Goal: Task Accomplishment & Management: Manage account settings

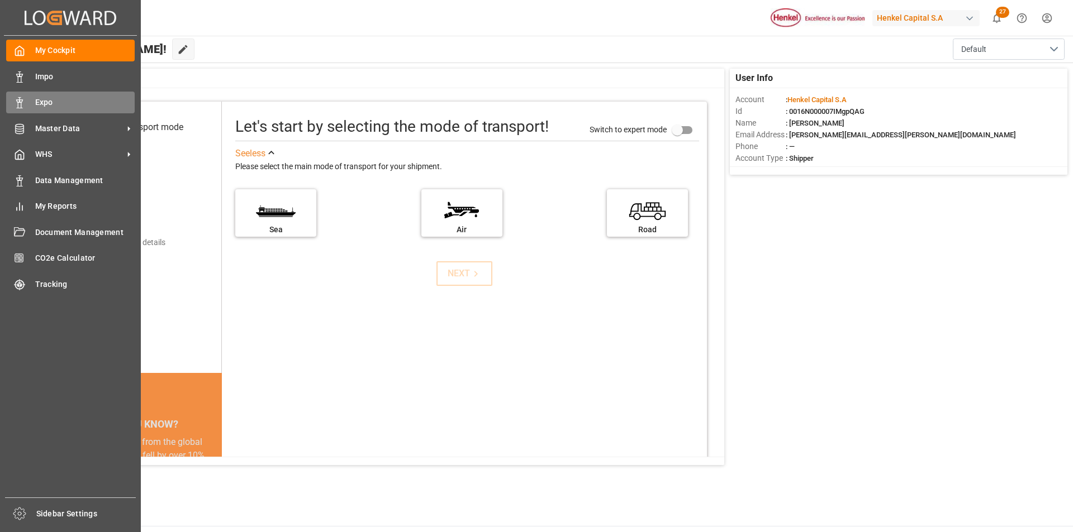
click at [26, 106] on div "Expo Expo" at bounding box center [70, 103] width 129 height 22
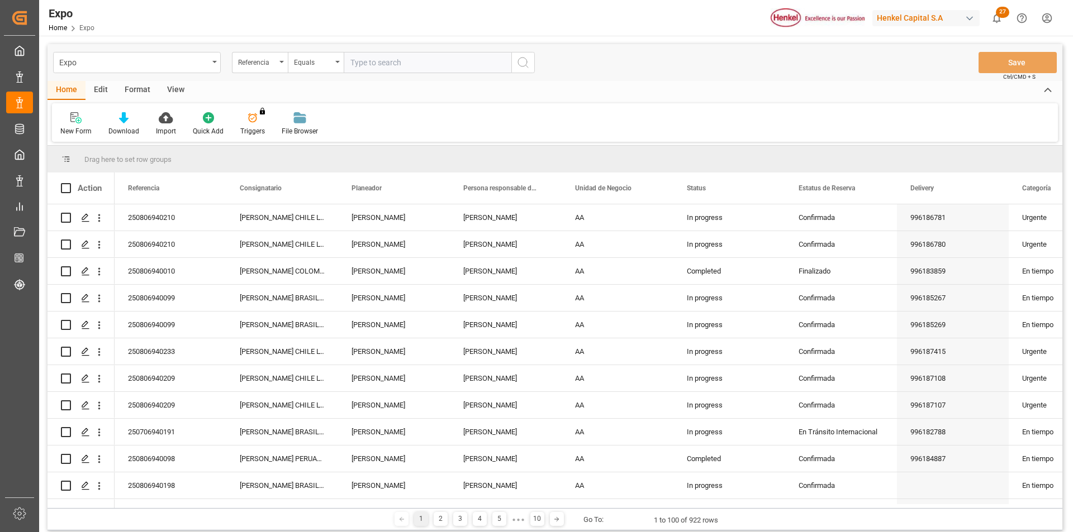
click at [398, 67] on input "text" at bounding box center [428, 62] width 168 height 21
paste input "250706940165"
type input "250706940165"
click at [528, 58] on icon "search button" at bounding box center [522, 62] width 13 height 13
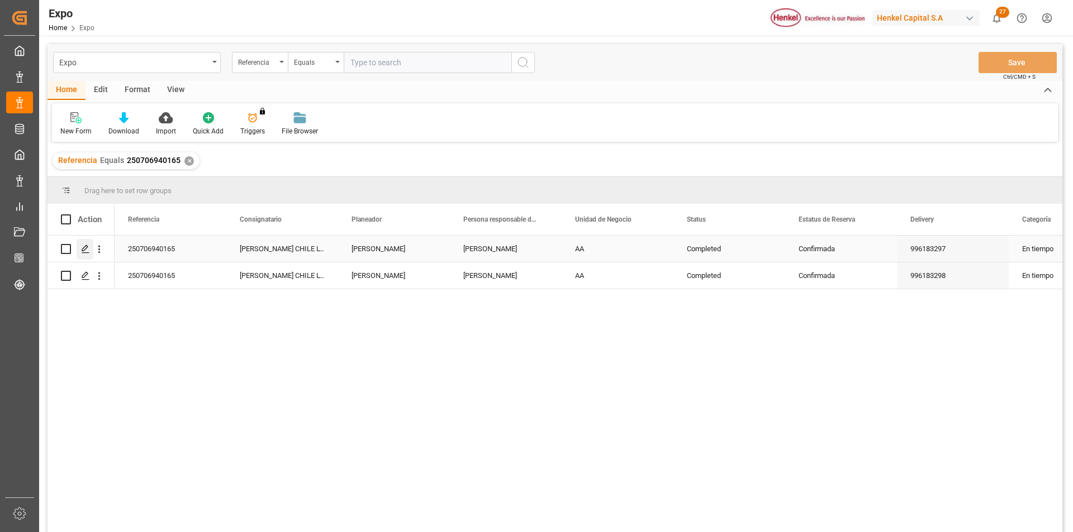
click at [89, 249] on icon "Press SPACE to select this row." at bounding box center [85, 249] width 9 height 9
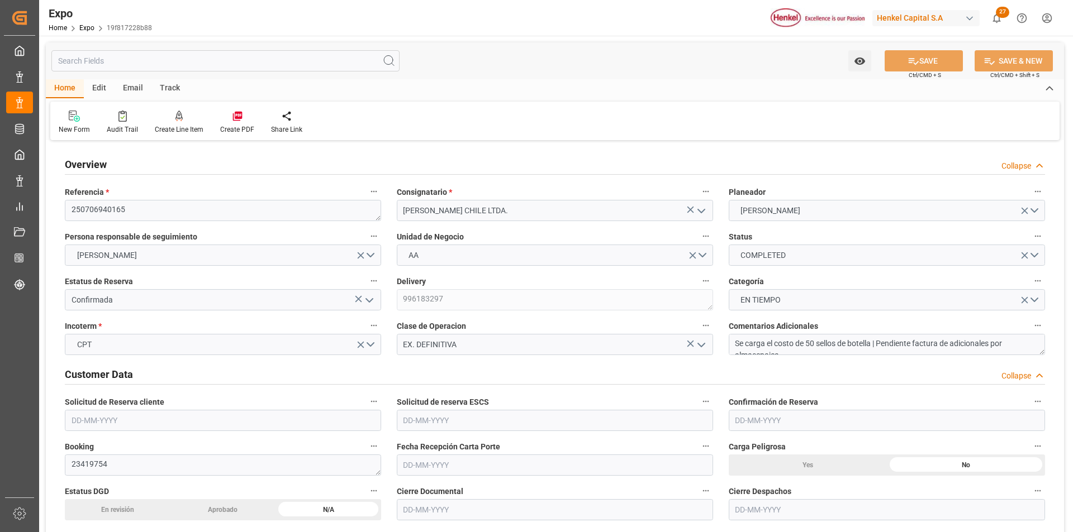
type input "15200"
type input "15953.6"
type input "20"
type input "9857171"
type input "9947110"
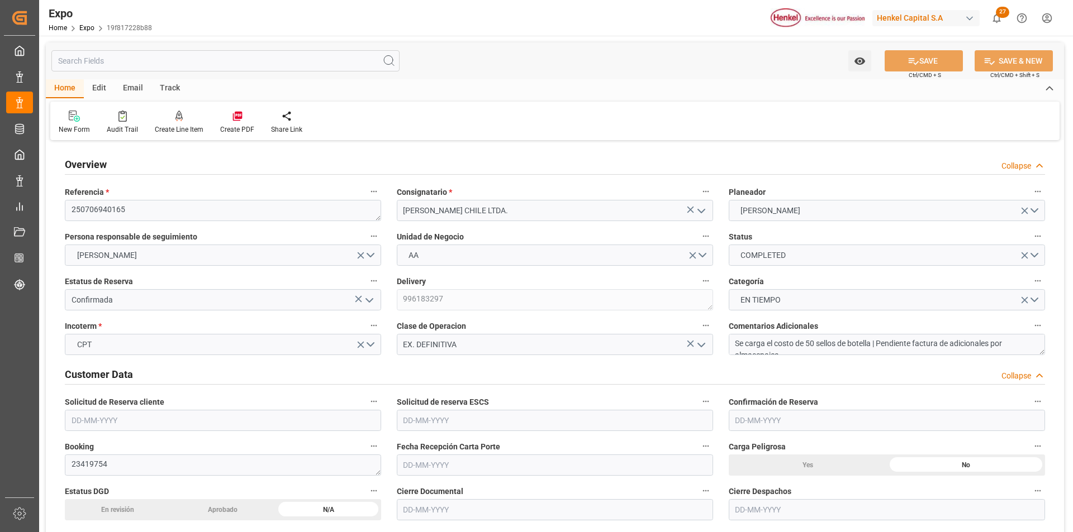
type input "9857171"
type input "MXZLO"
type input "CLSAI"
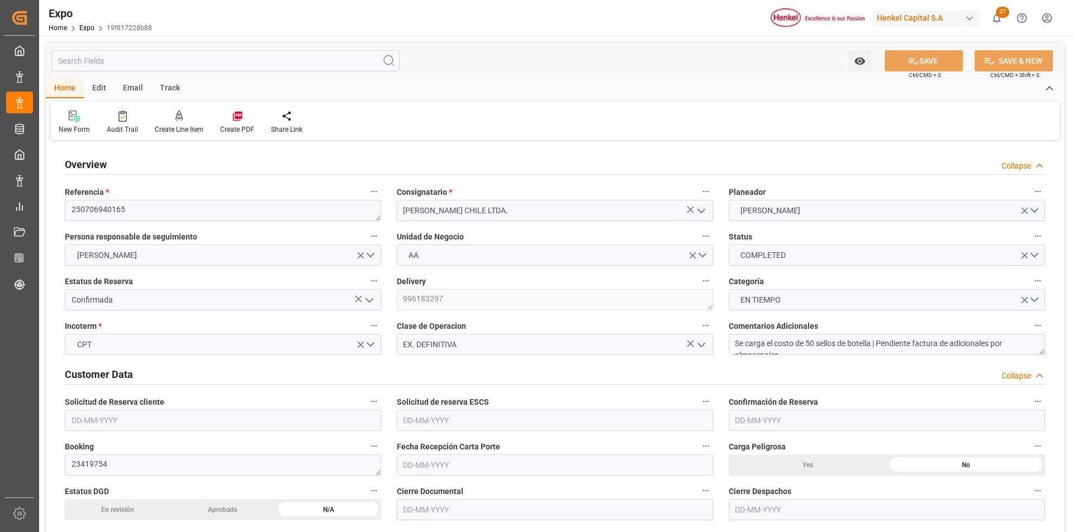
type input "9857171"
type input "[DATE]"
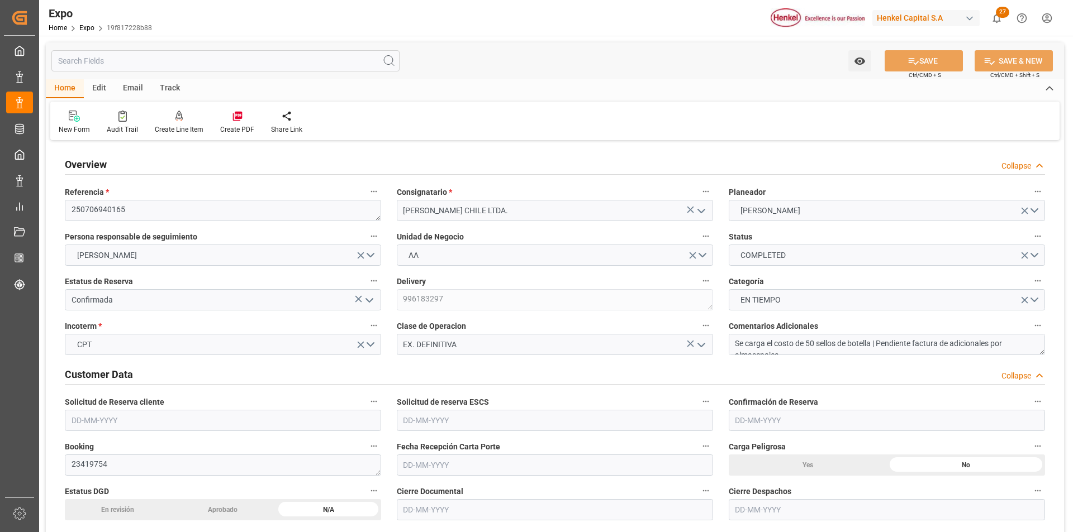
type input "[DATE]"
type input "[DATE] 00:00"
type input "[DATE]"
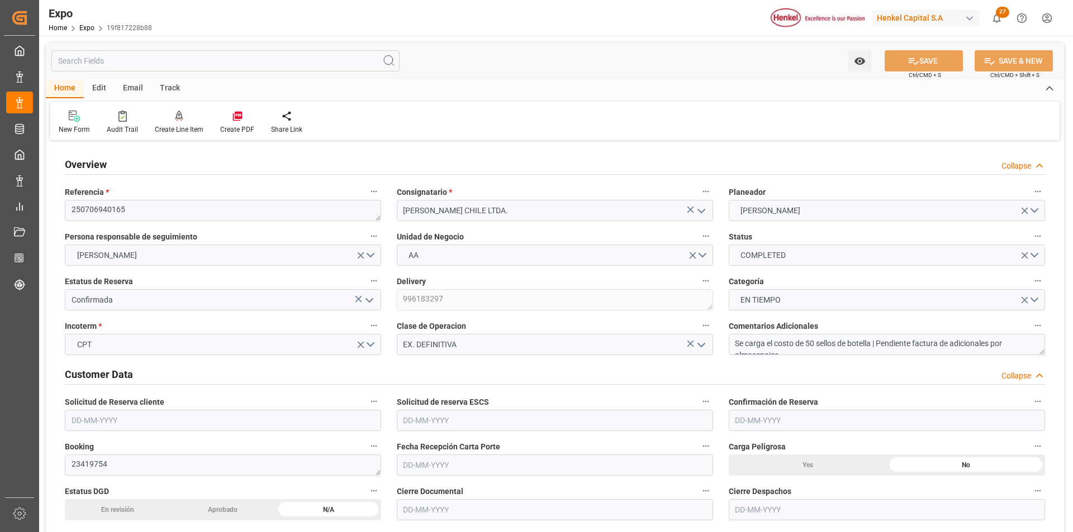
type input "[DATE] 01:56"
type input "[DATE]"
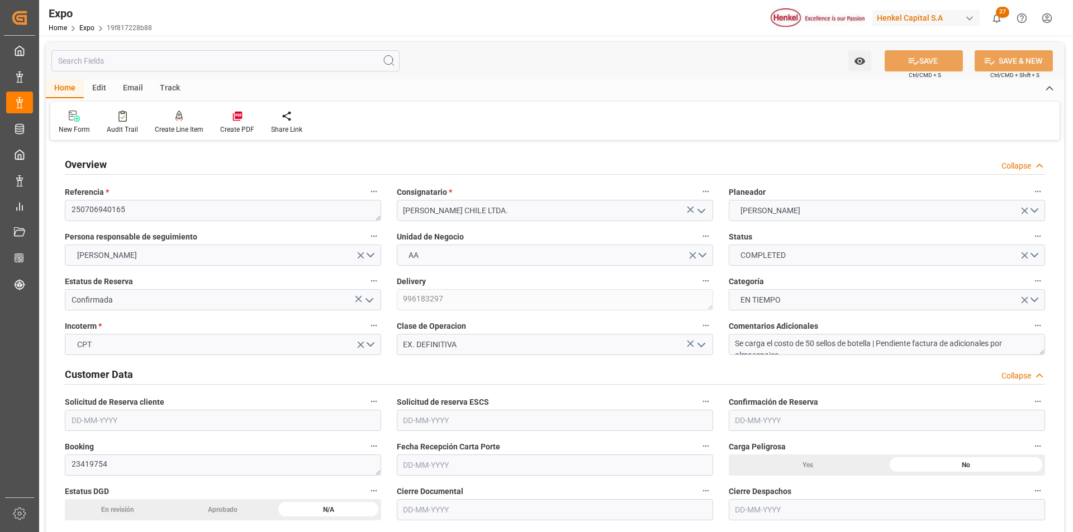
type input "[DATE]"
type input "[DATE] 23:01"
type input "[DATE] 00:00"
type input "[DATE] 04:54"
type input "[DATE] 08:00"
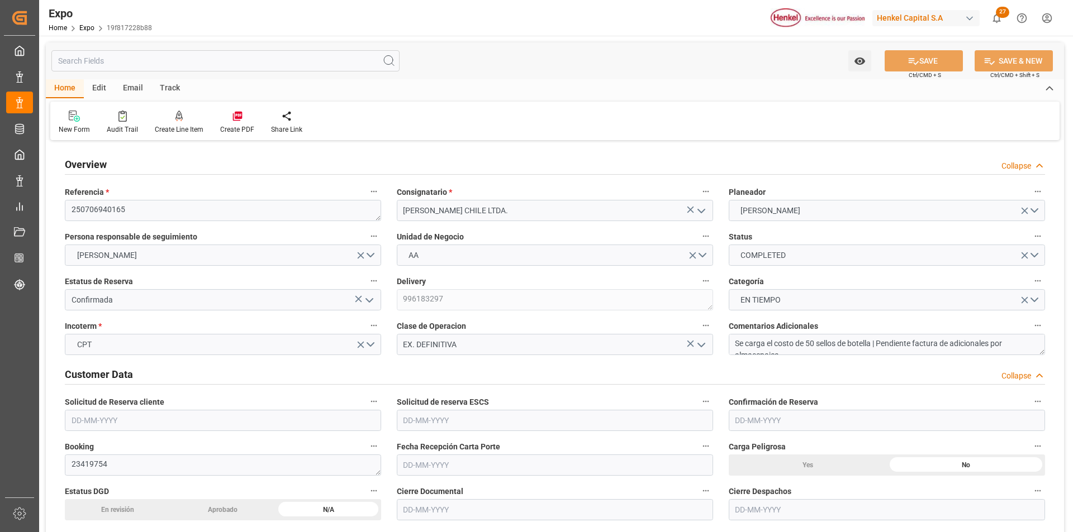
type input "[DATE] 00:00"
type input "[DATE] 16:00"
type input "[DATE] 10:13"
type input "[DATE] 09:59"
type input "[DATE] 19:08"
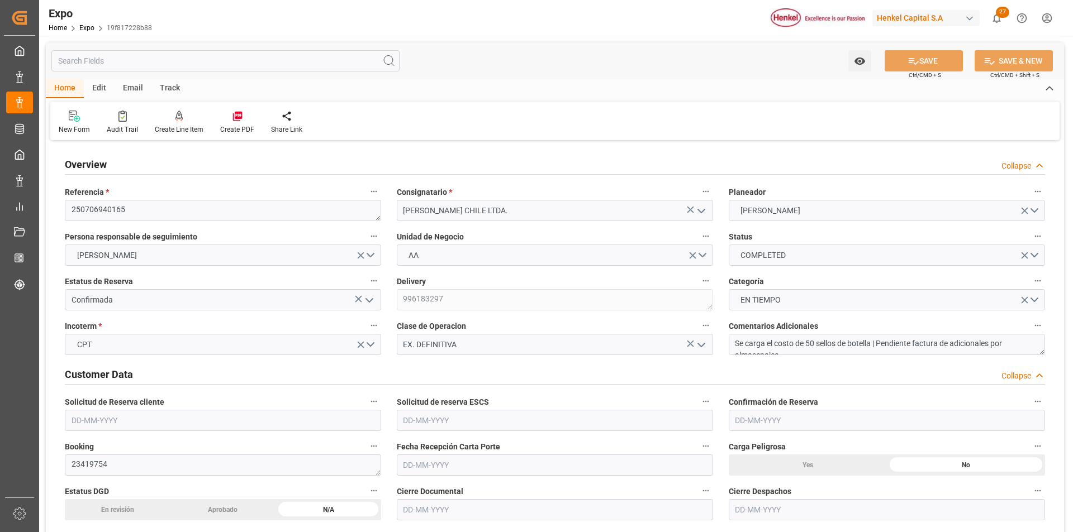
type input "[DATE] 00:01"
type input "[DATE] 04:19"
type input "[DATE] 08:00"
type input "[DATE] 15:59"
type input "[DATE] 12:17"
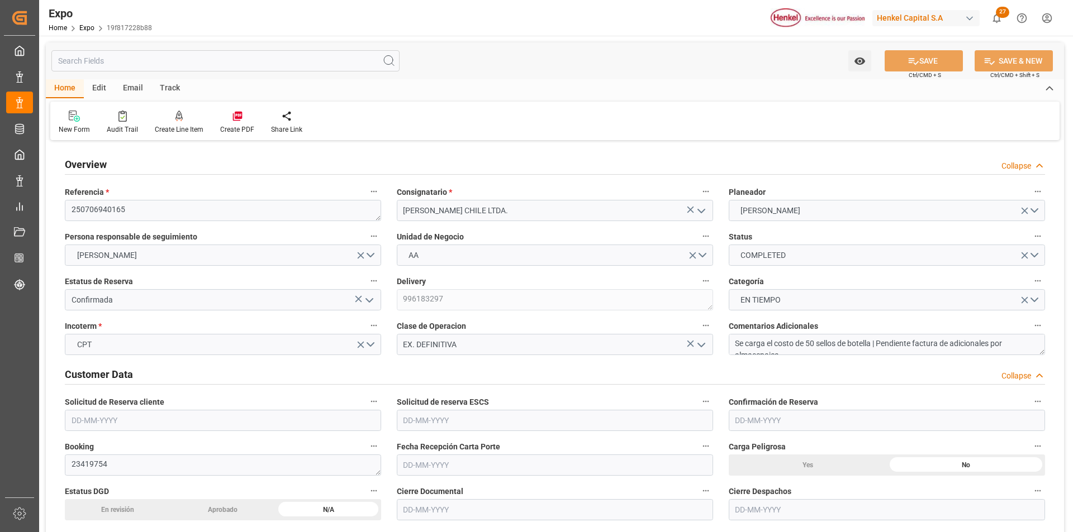
type input "[DATE] 16:00"
type input "[DATE] 01:48"
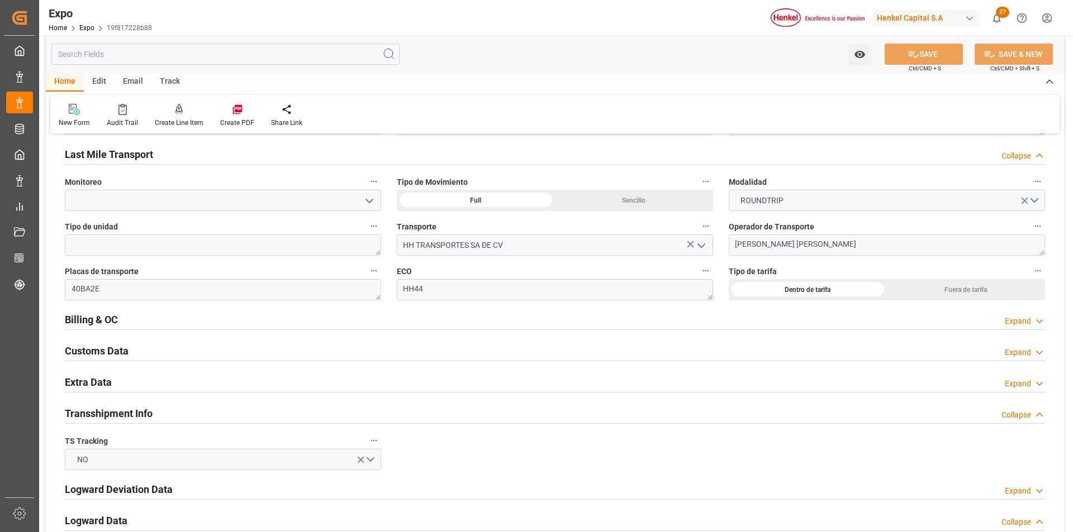
scroll to position [1788, 0]
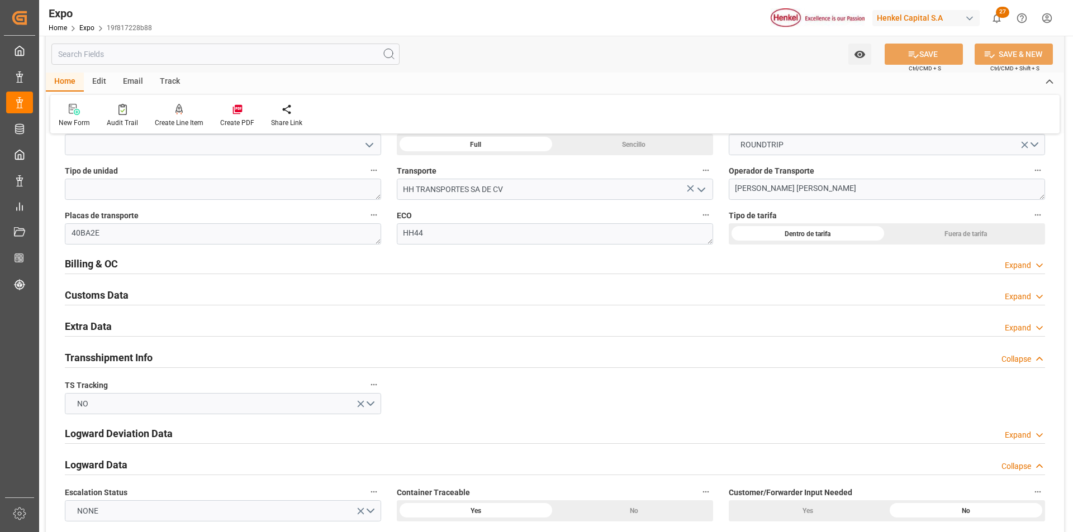
click at [1021, 268] on div "Expand" at bounding box center [1018, 266] width 26 height 12
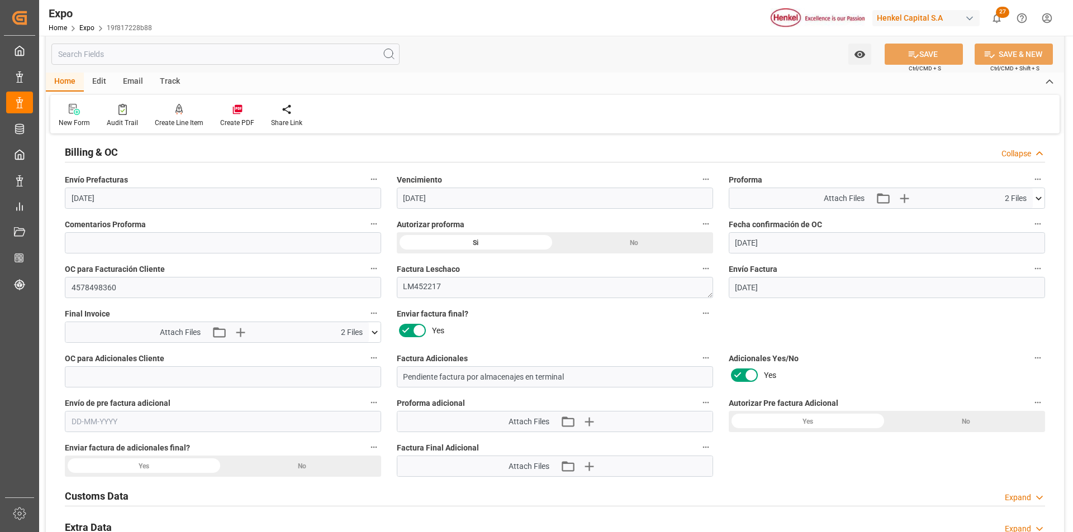
scroll to position [1956, 0]
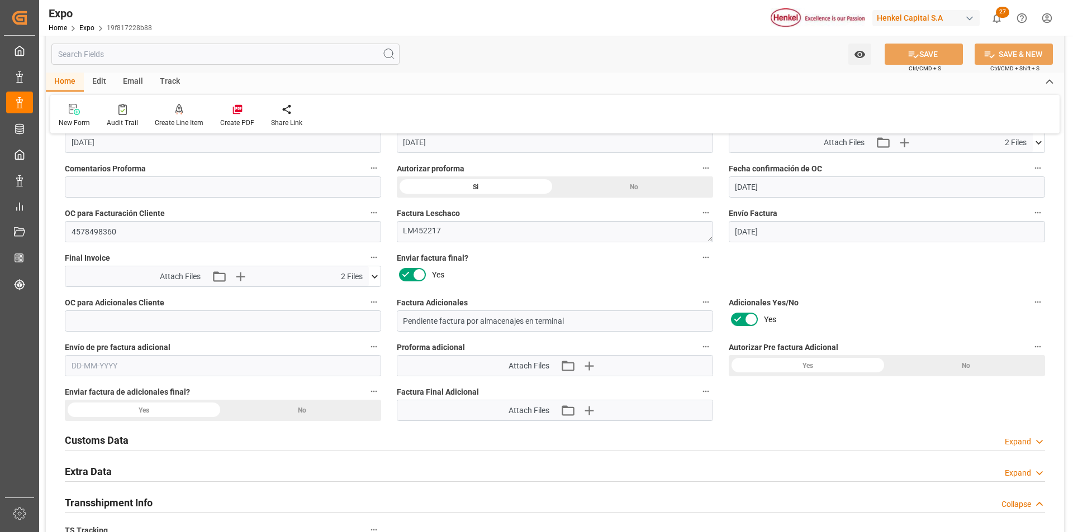
click at [77, 367] on input "text" at bounding box center [223, 365] width 316 height 21
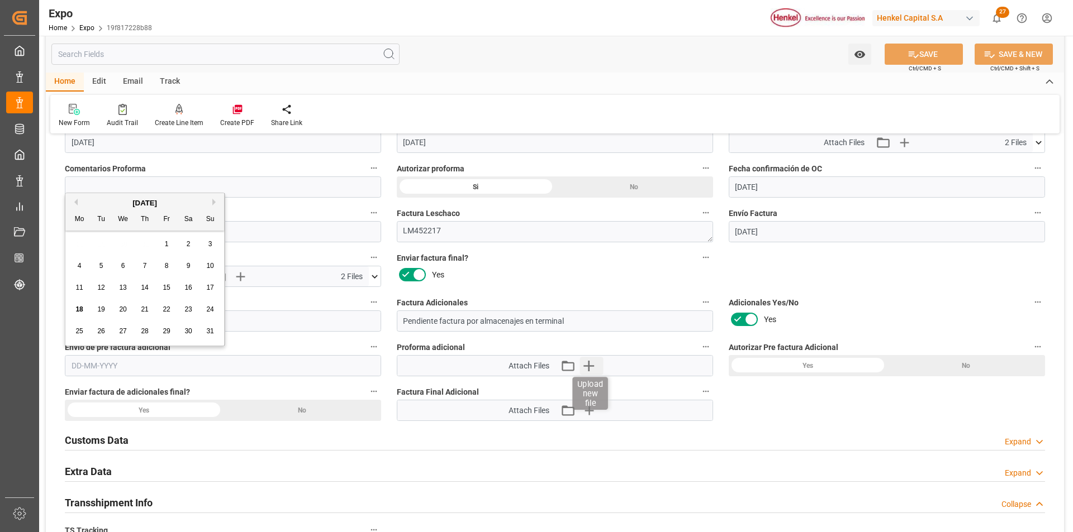
click at [585, 367] on icon "button" at bounding box center [588, 366] width 18 height 18
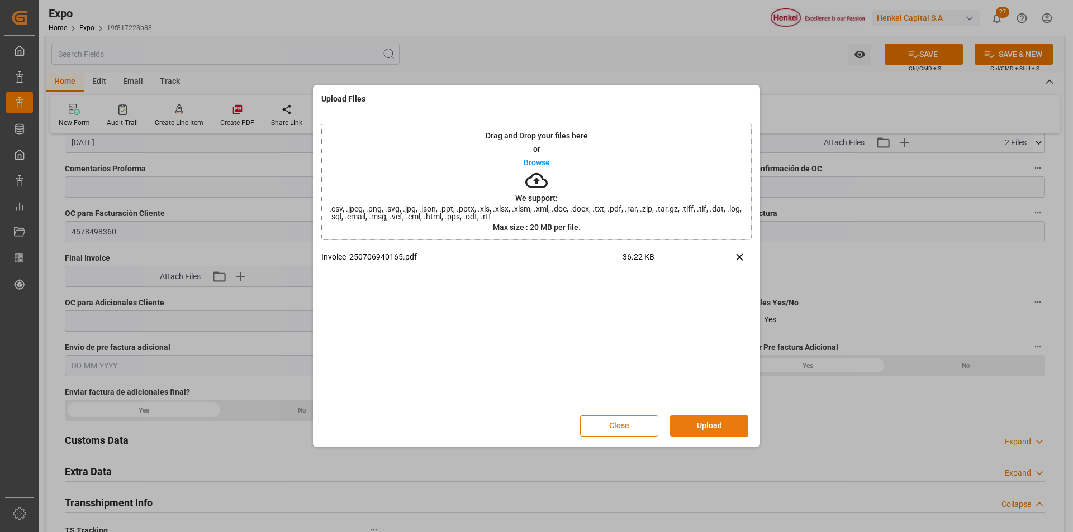
click at [687, 427] on button "Upload" at bounding box center [709, 426] width 78 height 21
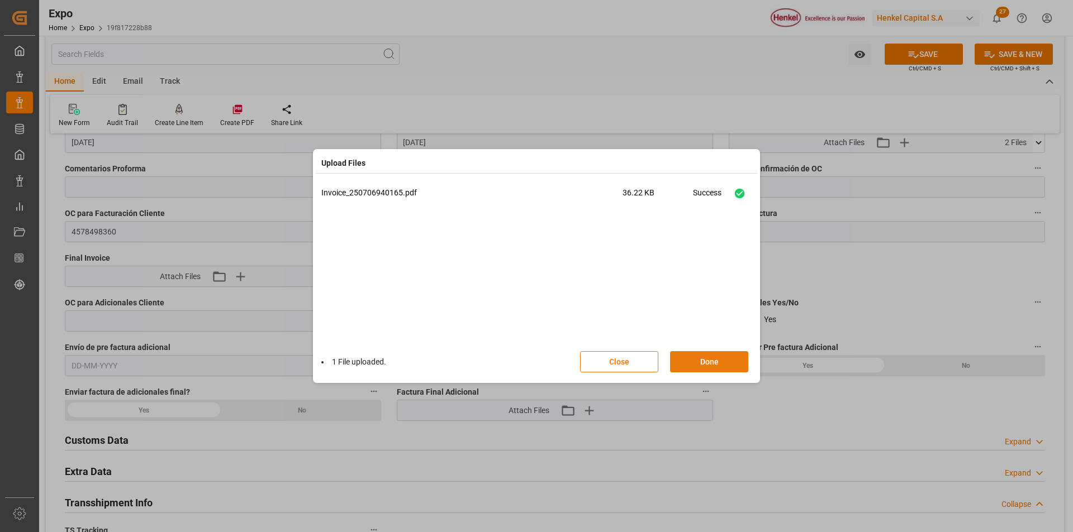
click at [705, 362] on button "Done" at bounding box center [709, 361] width 78 height 21
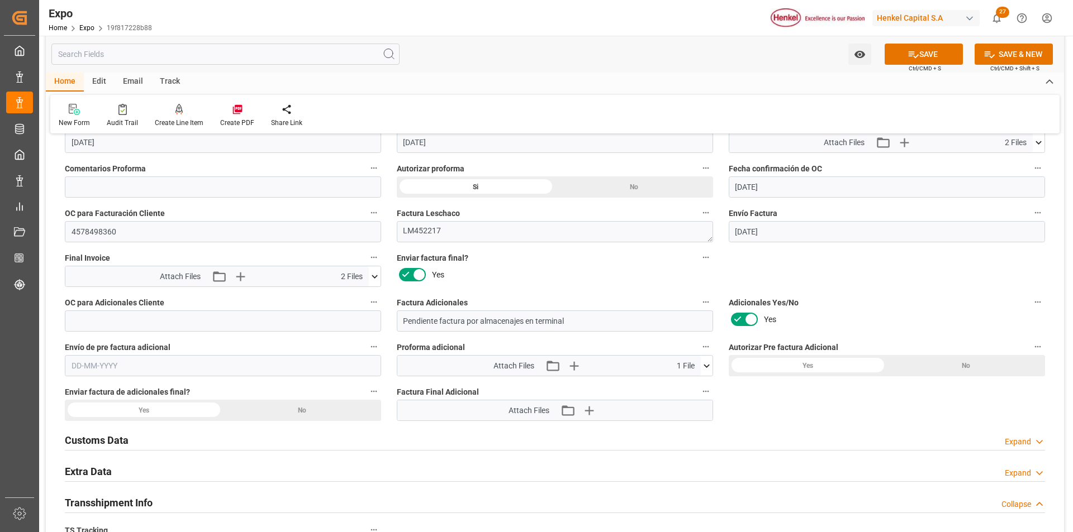
click at [103, 368] on input "text" at bounding box center [223, 365] width 316 height 21
click at [77, 309] on span "18" at bounding box center [78, 310] width 7 height 8
type input "[DATE]"
click at [930, 60] on button "SAVE" at bounding box center [923, 54] width 78 height 21
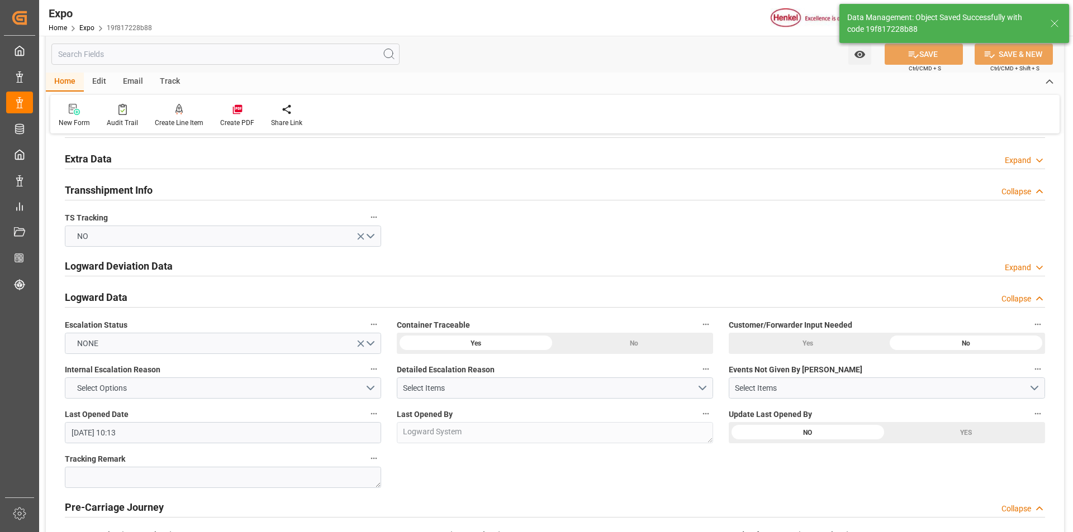
type textarea "[PERSON_NAME]"
type input "[DATE] 18:34"
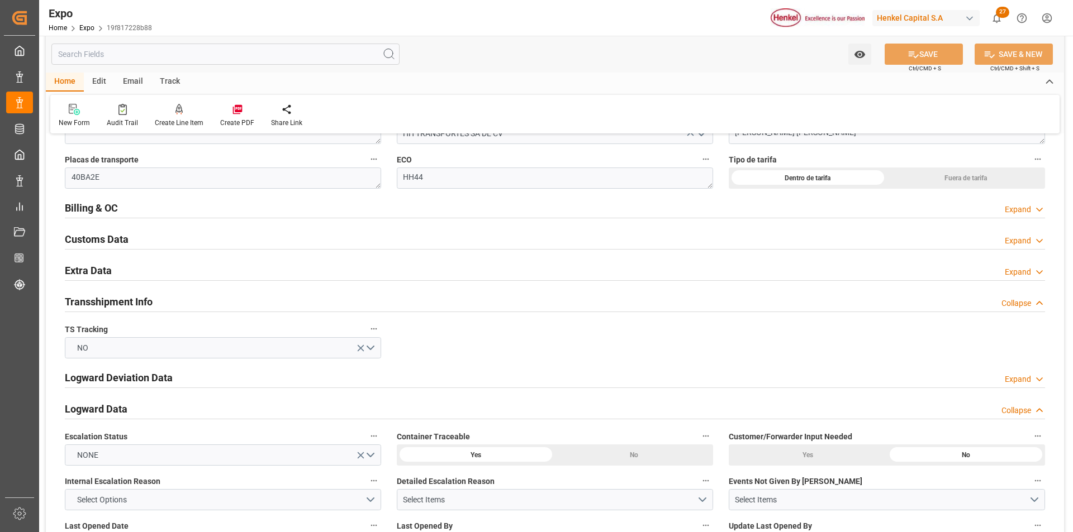
click at [1038, 212] on icon at bounding box center [1039, 210] width 11 height 12
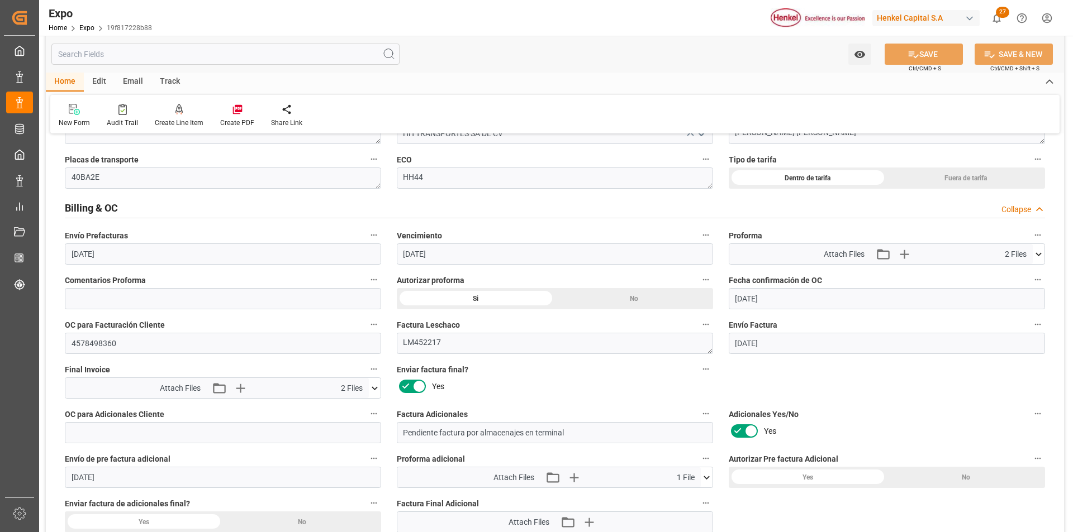
scroll to position [1956, 0]
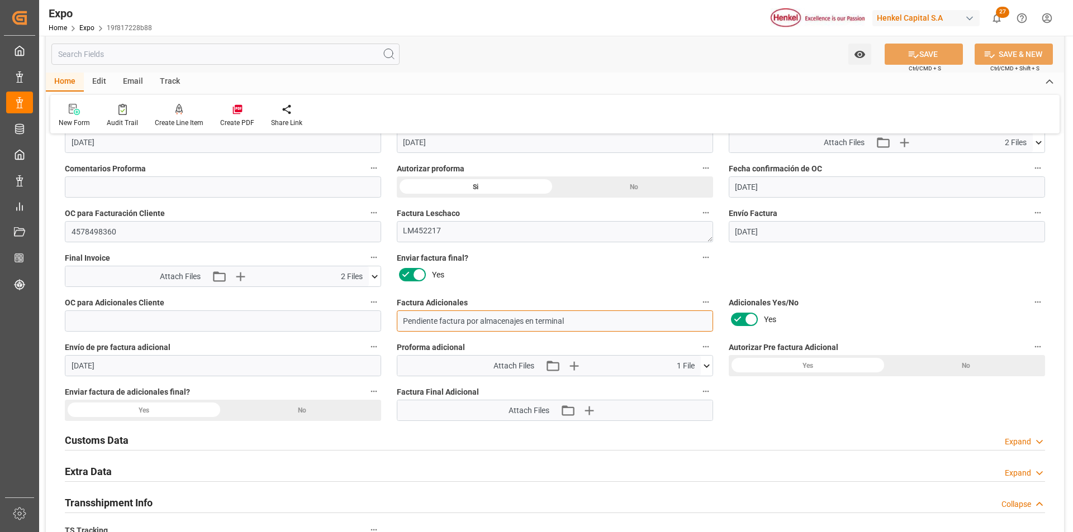
drag, startPoint x: 405, startPoint y: 322, endPoint x: 577, endPoint y: 326, distance: 172.1
click at [577, 326] on input "Pendiente factura por almacenajes en terminal" at bounding box center [555, 321] width 316 height 21
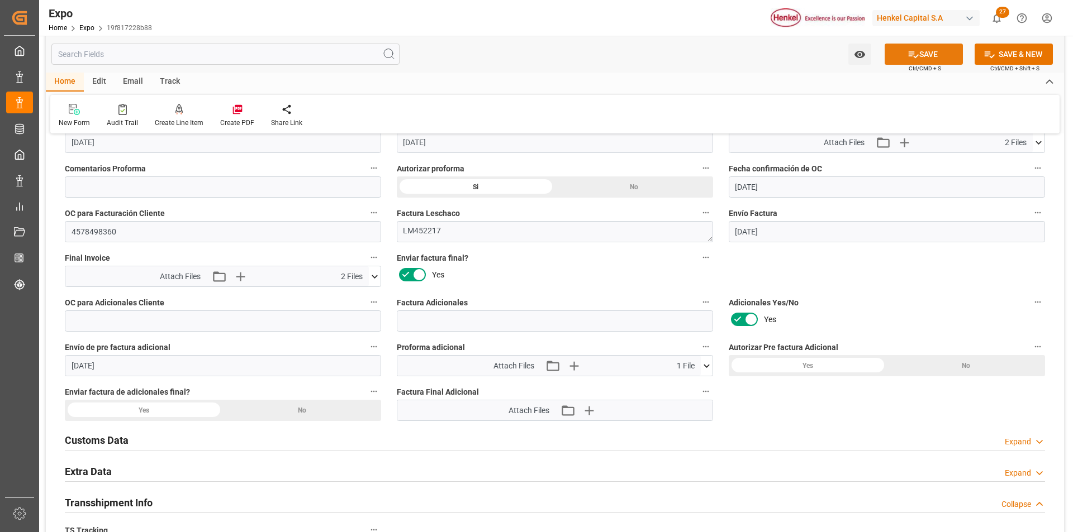
click at [943, 60] on button "SAVE" at bounding box center [923, 54] width 78 height 21
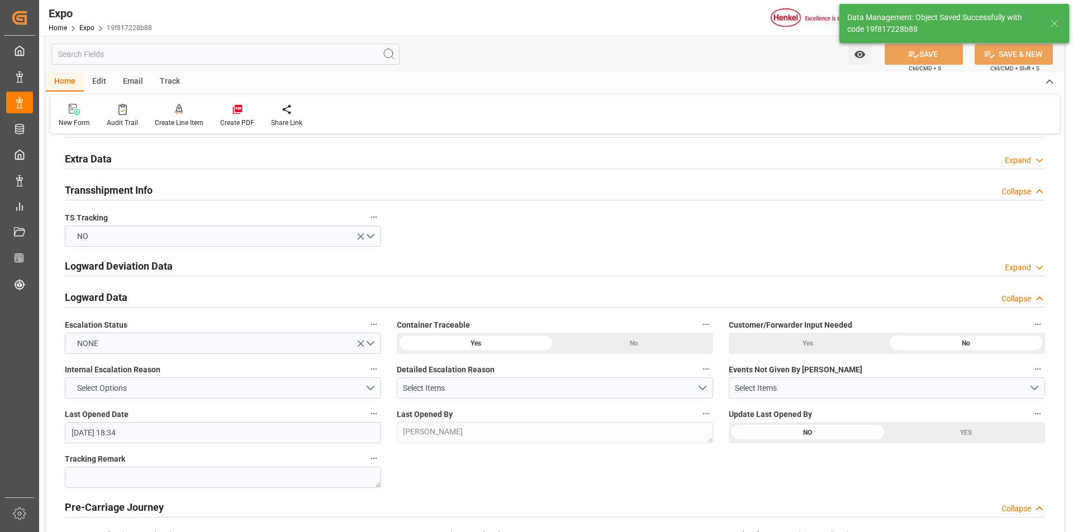
type input "[DATE] 18:35"
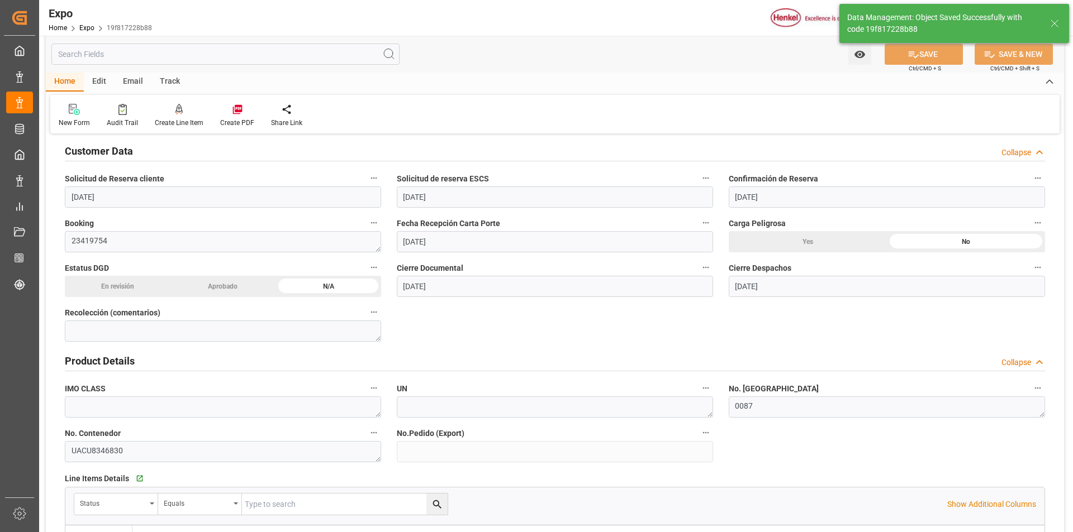
scroll to position [0, 0]
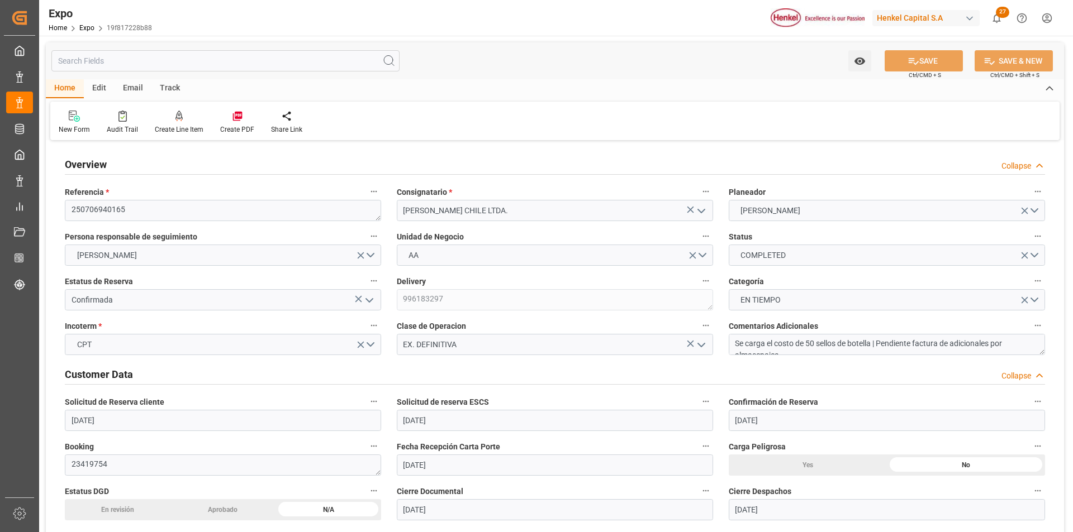
click at [366, 302] on icon "open menu" at bounding box center [369, 300] width 13 height 13
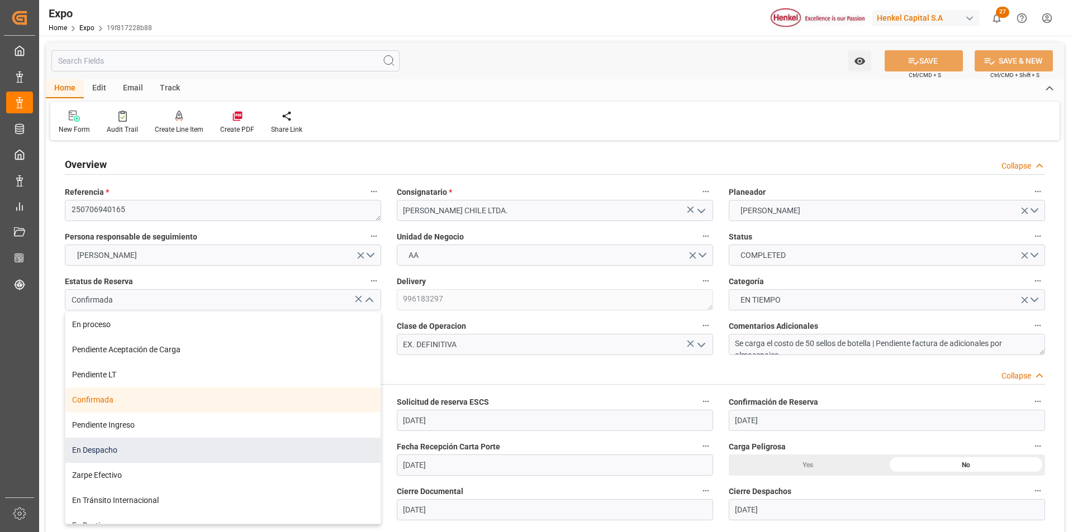
scroll to position [90, 0]
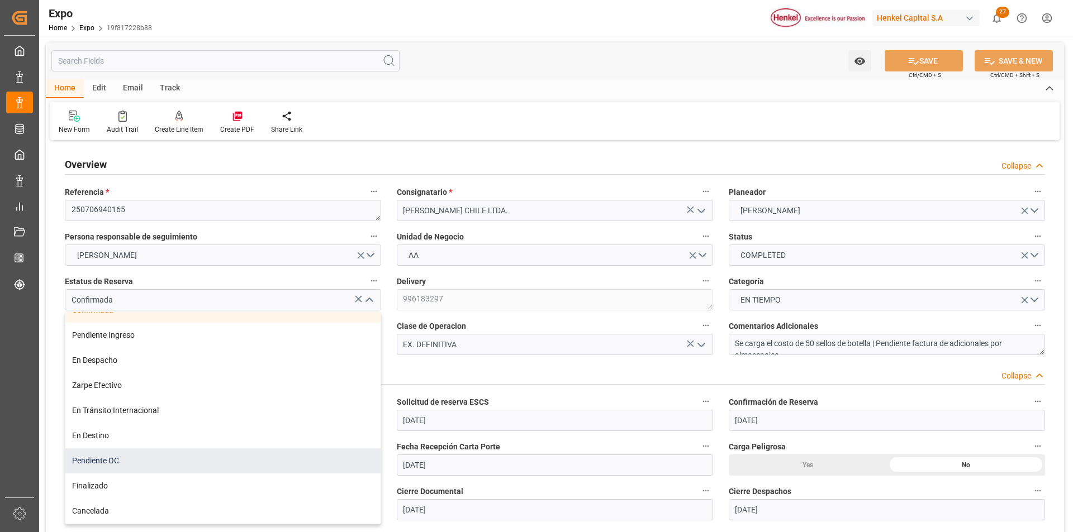
drag, startPoint x: 166, startPoint y: 464, endPoint x: 207, endPoint y: 456, distance: 42.2
click at [165, 464] on div "Pendiente OC" at bounding box center [222, 461] width 315 height 25
type input "Pendiente OC"
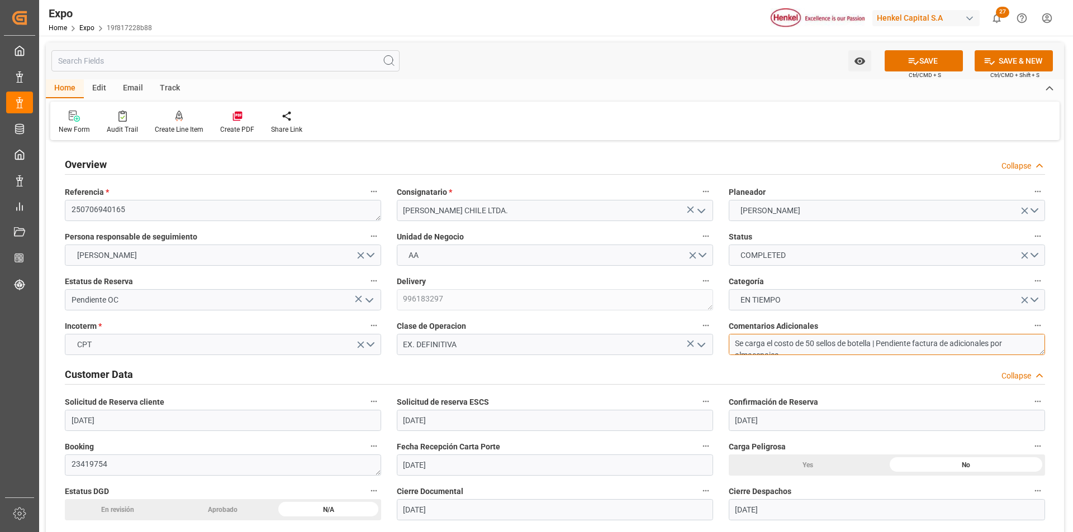
click at [958, 343] on textarea "Se carga el costo de 50 sellos de botella | Pendiente factura de adicionales po…" at bounding box center [887, 344] width 316 height 21
type textarea "Se carga el costo de 50 sellos de botella | Adicionales por almacenajes"
click at [936, 68] on button "SAVE" at bounding box center [923, 60] width 78 height 21
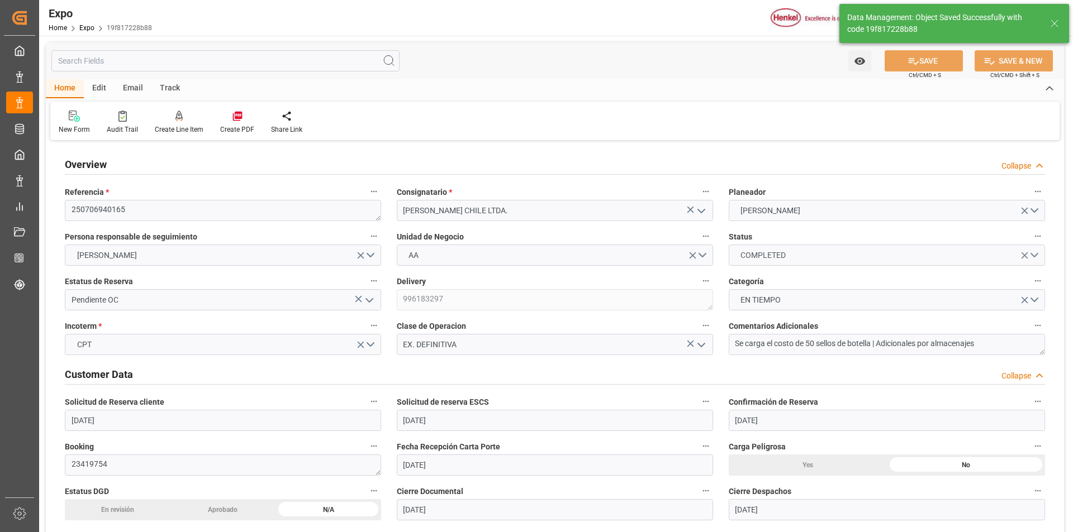
type input "[DATE] 18:36"
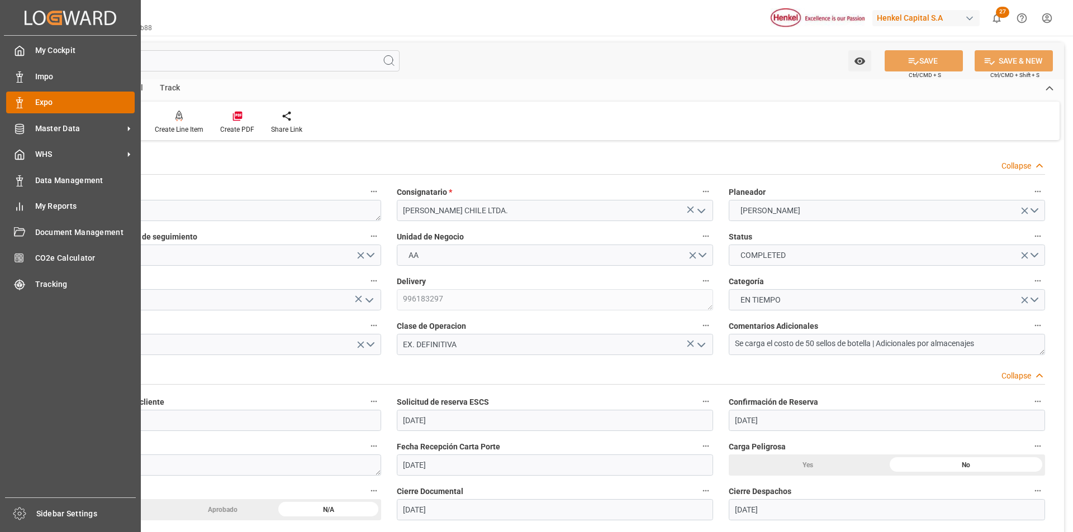
click at [38, 99] on span "Expo" at bounding box center [85, 103] width 100 height 12
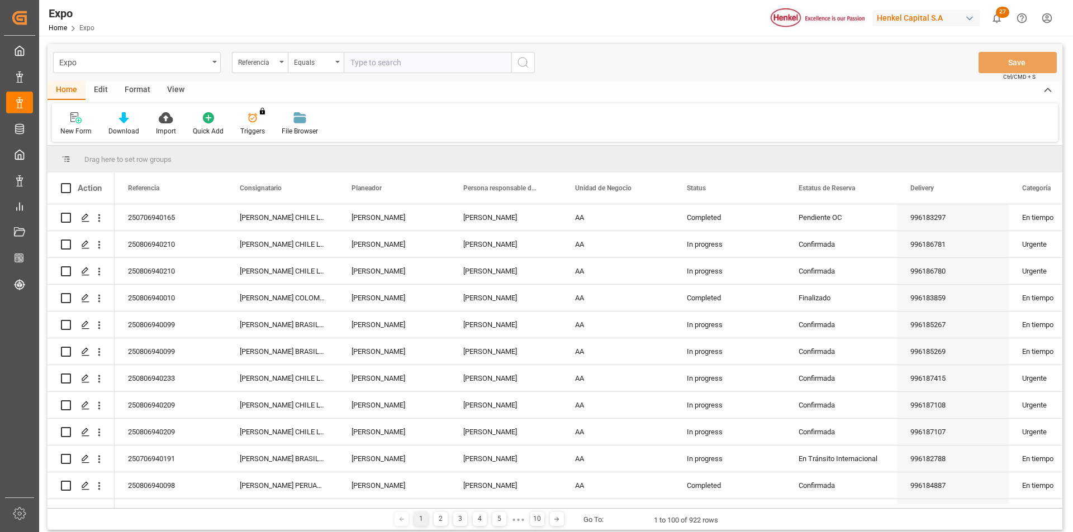
click at [436, 59] on input "text" at bounding box center [428, 62] width 168 height 21
paste input "250806940078"
type input "250806940078"
click at [517, 63] on icon "search button" at bounding box center [522, 62] width 13 height 13
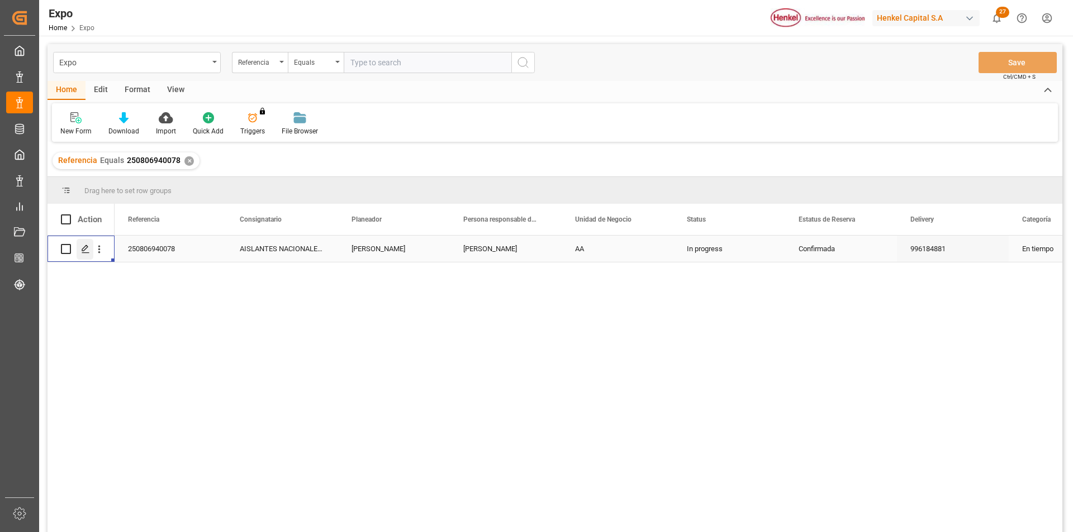
click at [83, 249] on polygon "Press SPACE to select this row." at bounding box center [85, 249] width 6 height 6
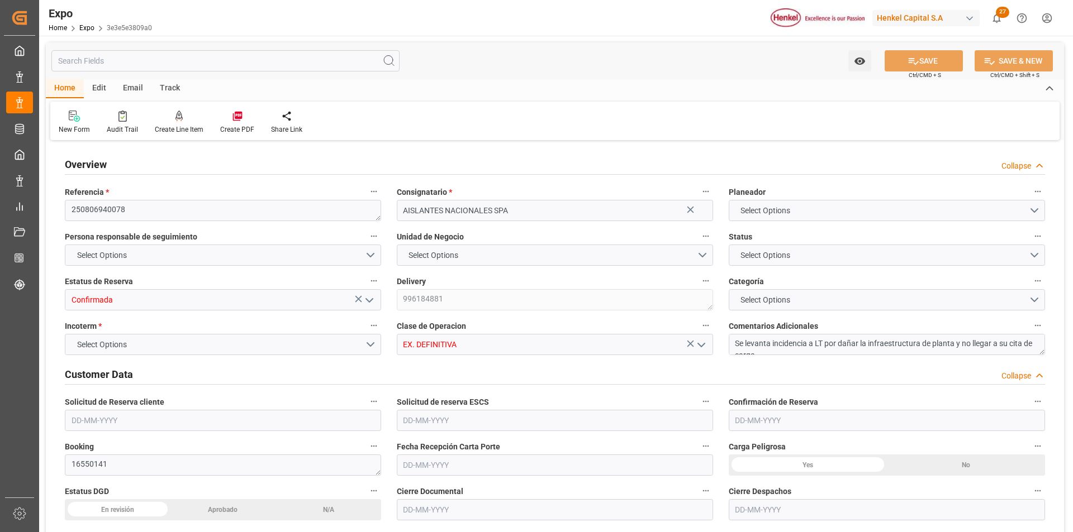
type input "6745"
type input "7217.505"
type input "12"
type input "9946893"
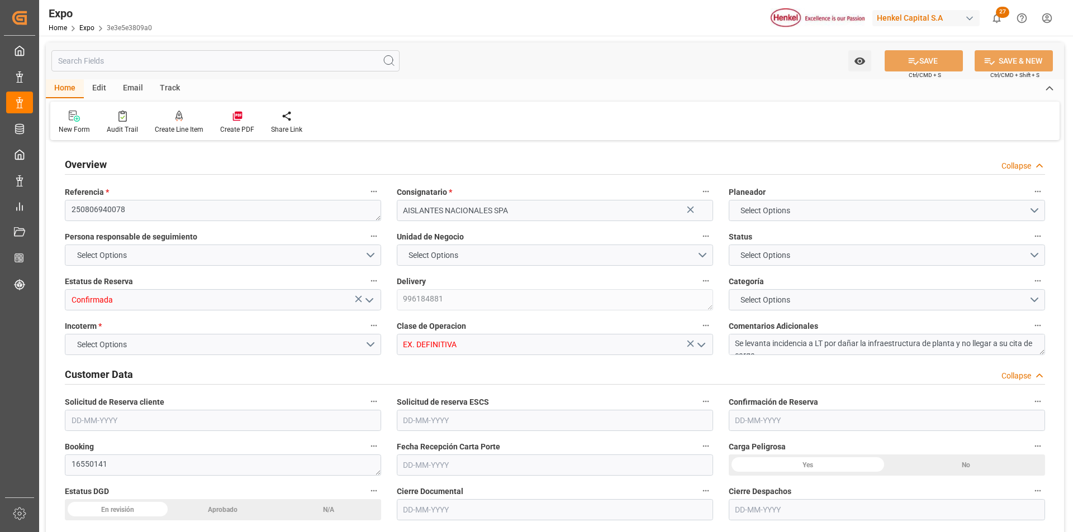
type input "9946893"
type input "MXZLO"
type input "CLSAI"
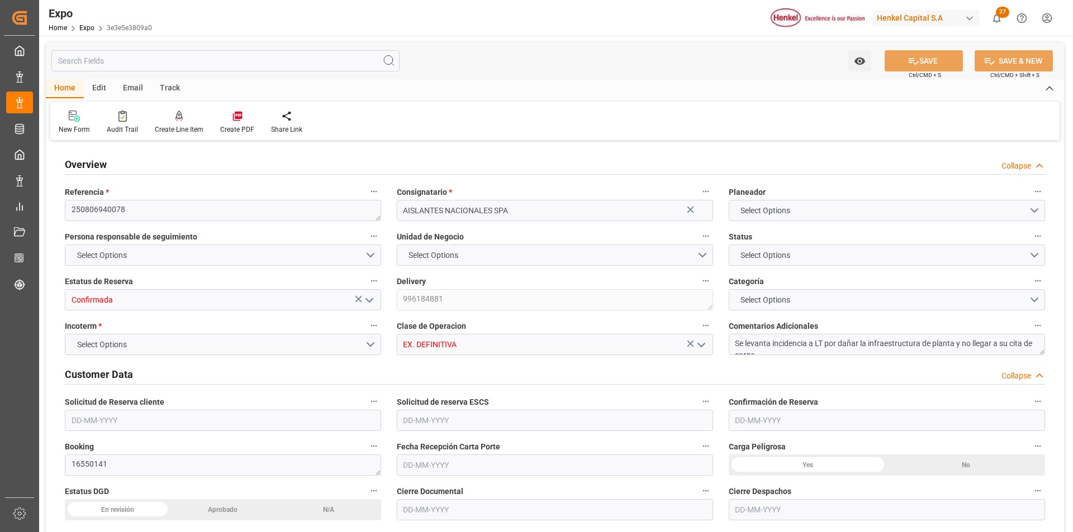
type input "9946893"
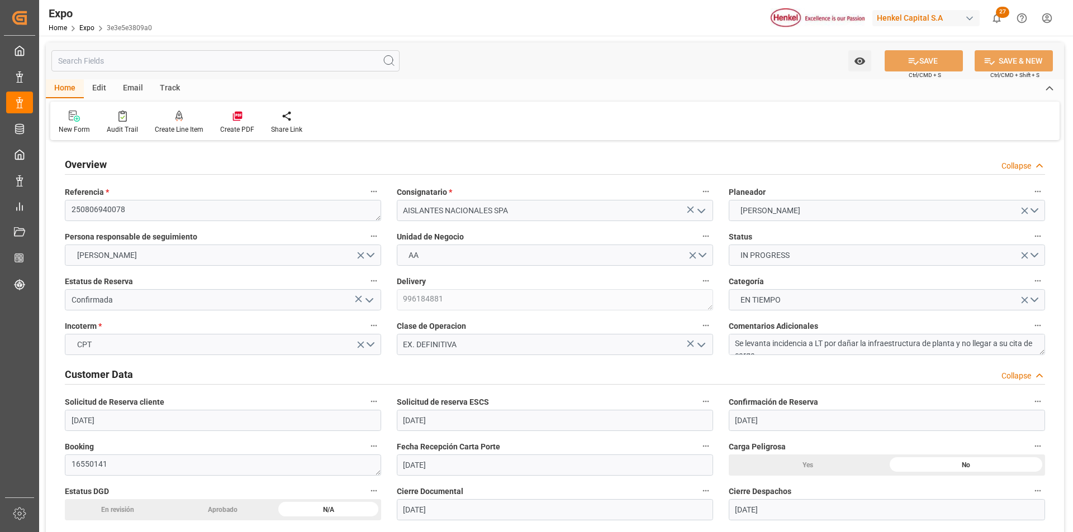
type input "[DATE]"
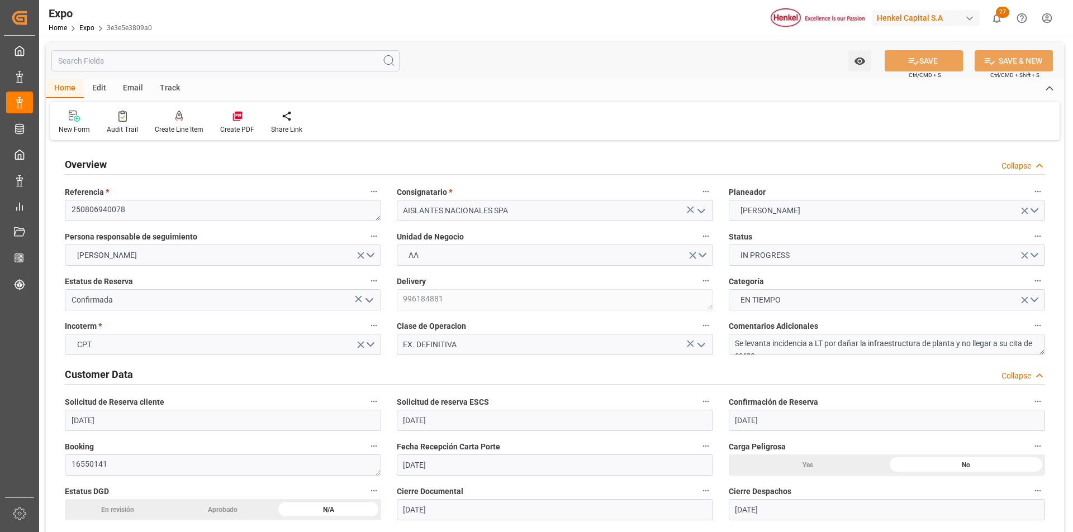
type input "[DATE]"
type input "[DATE] 00:00"
type input "[DATE]"
type input "[DATE] 02:07"
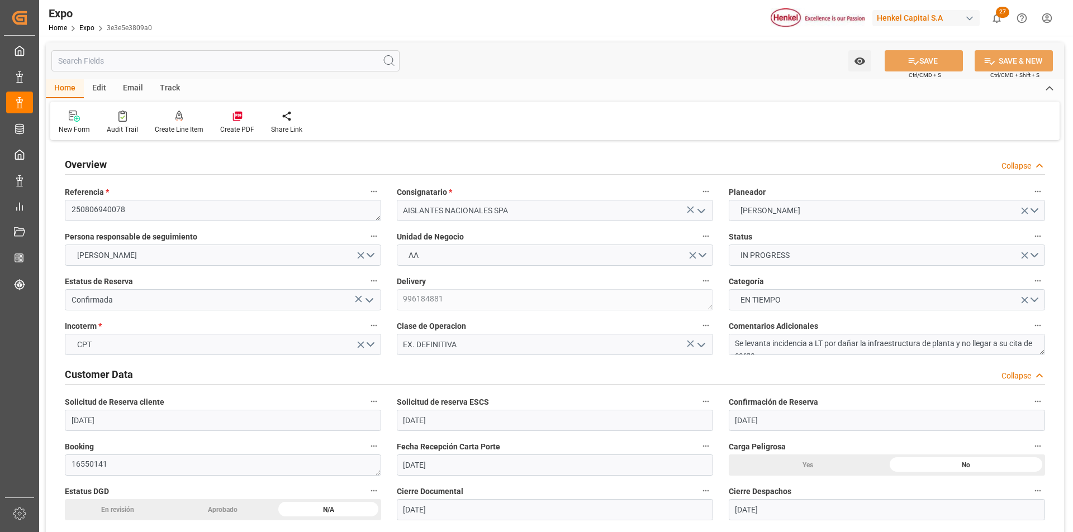
type input "[DATE]"
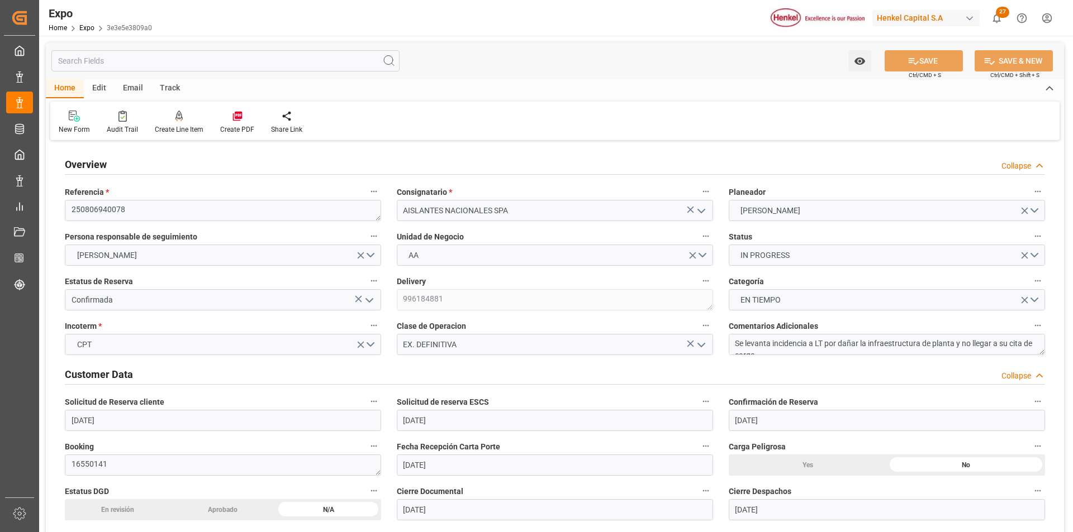
type input "[DATE] 12:00"
type input "[DATE] 00:00"
type input "[DATE] 20:12"
type input "[DATE] 23:00"
type input "[DATE] 00:00"
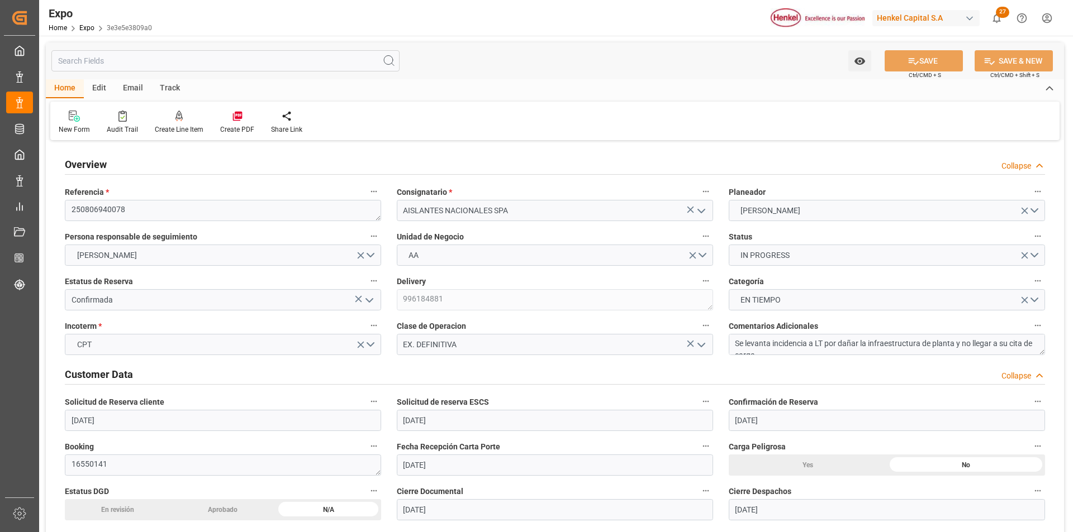
type input "[DATE] 08:58"
type input "[DATE] 11:00"
type input "[DATE] 22:35"
type input "[DATE] 13:00"
type input "[DATE] 20:52"
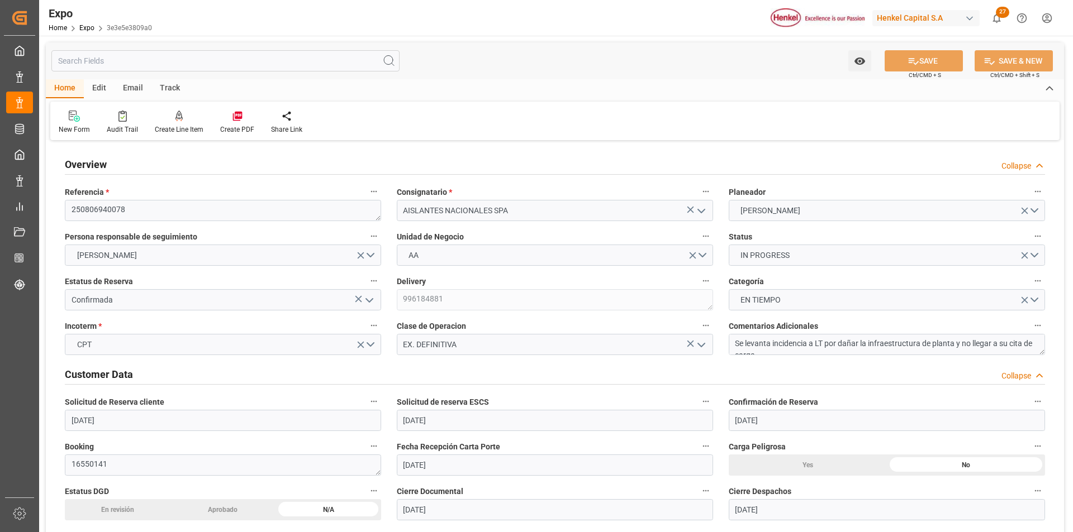
type input "[DATE] 23:00"
type input "[DATE] 19:18"
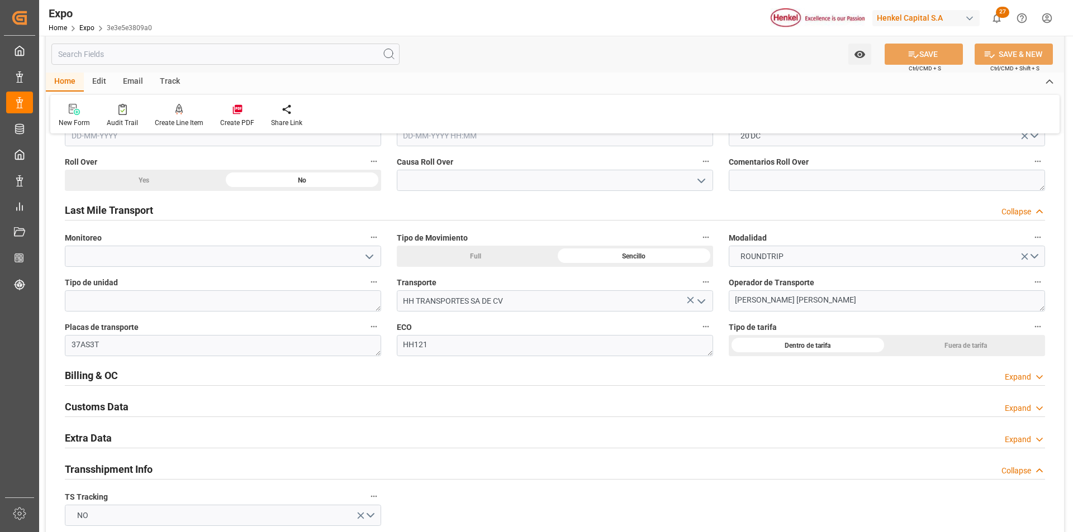
scroll to position [1732, 0]
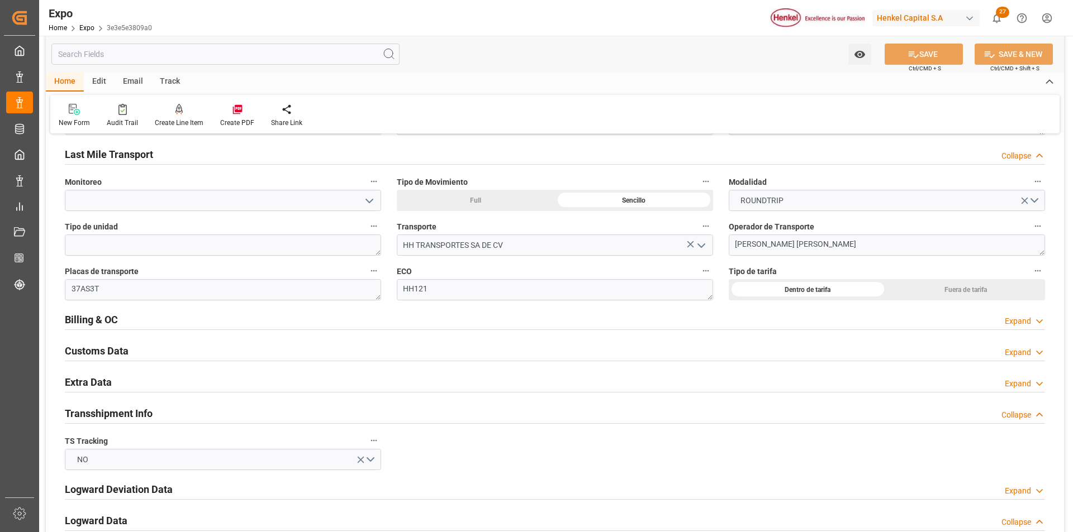
click at [1029, 323] on div "Expand" at bounding box center [1018, 322] width 26 height 12
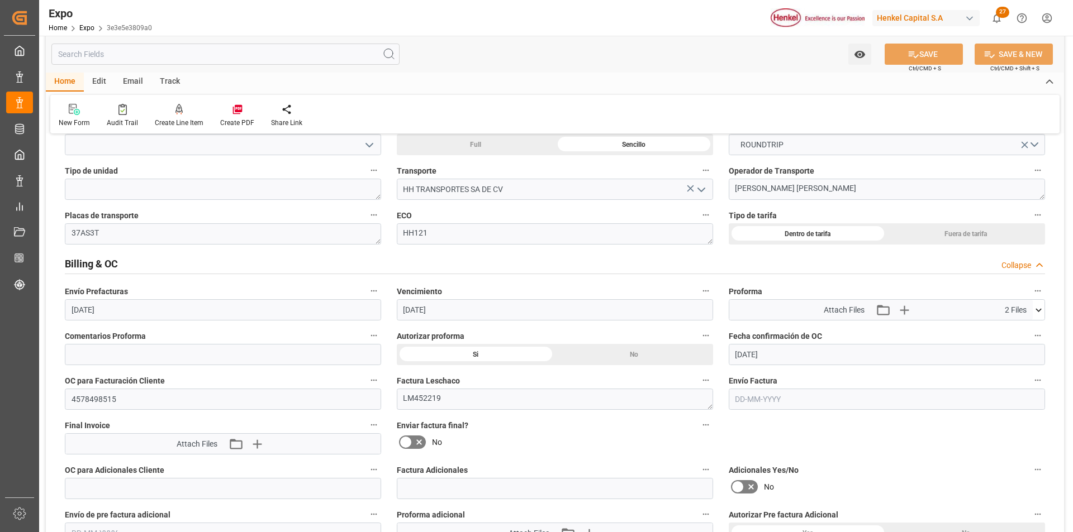
scroll to position [1900, 0]
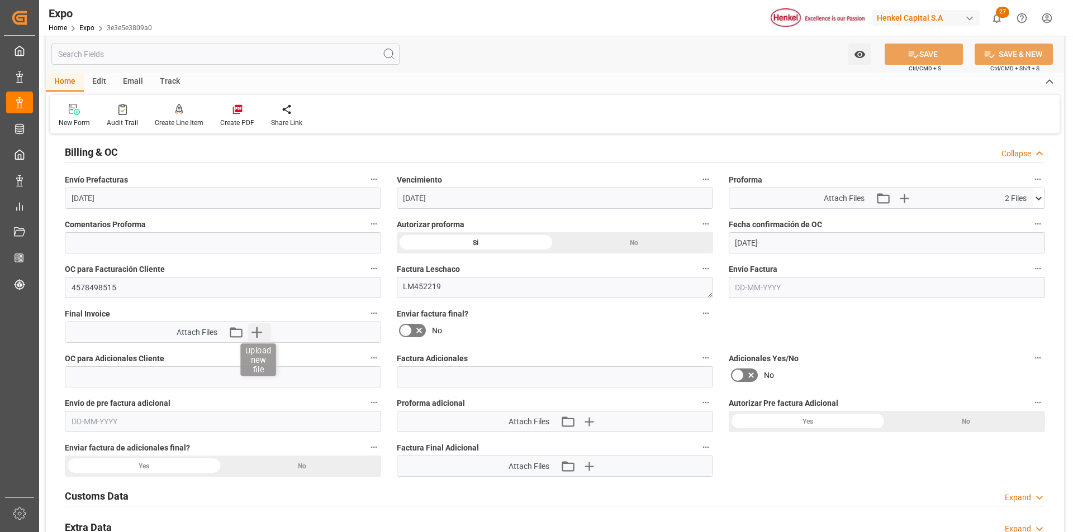
click at [259, 330] on icon "button" at bounding box center [257, 333] width 18 height 18
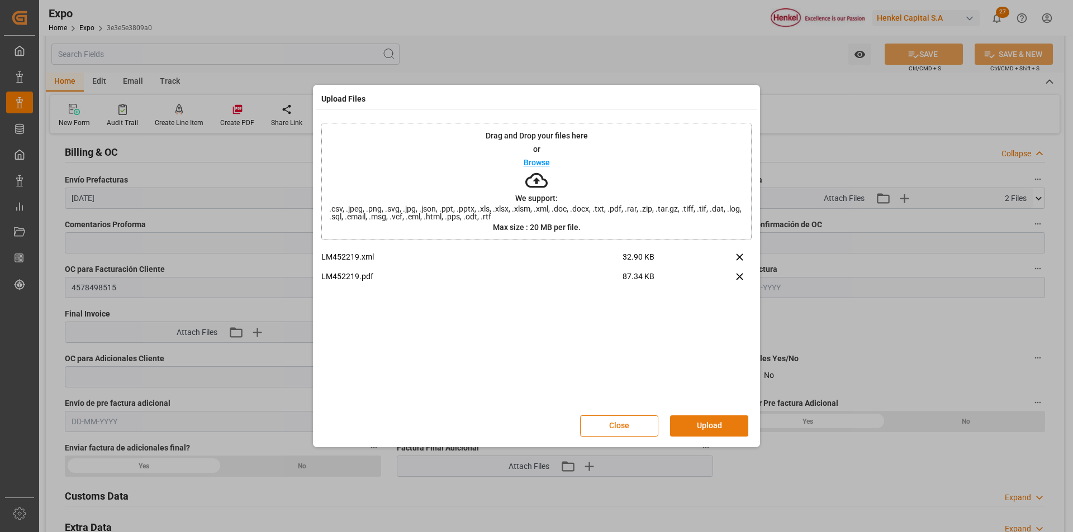
click at [715, 421] on button "Upload" at bounding box center [709, 426] width 78 height 21
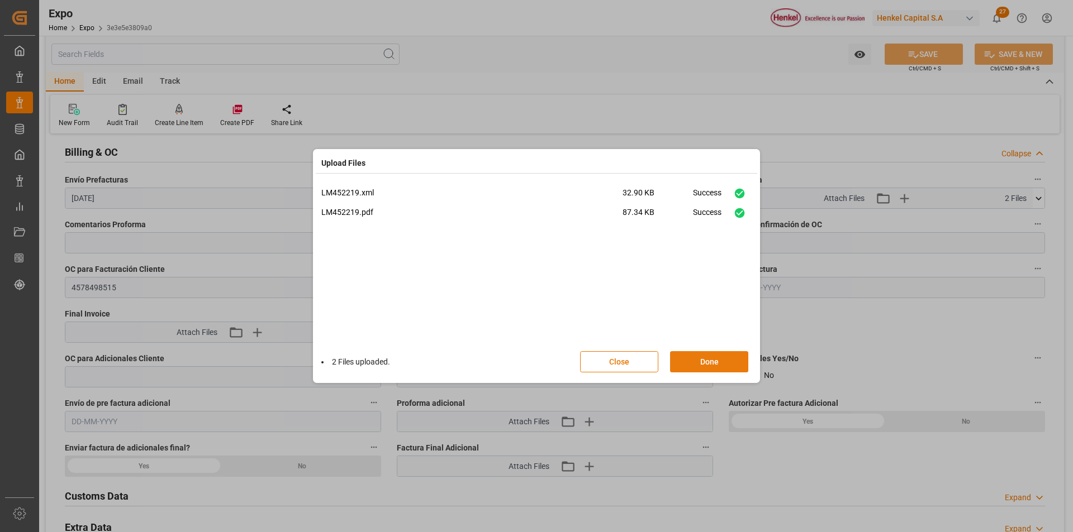
click at [714, 365] on button "Done" at bounding box center [709, 361] width 78 height 21
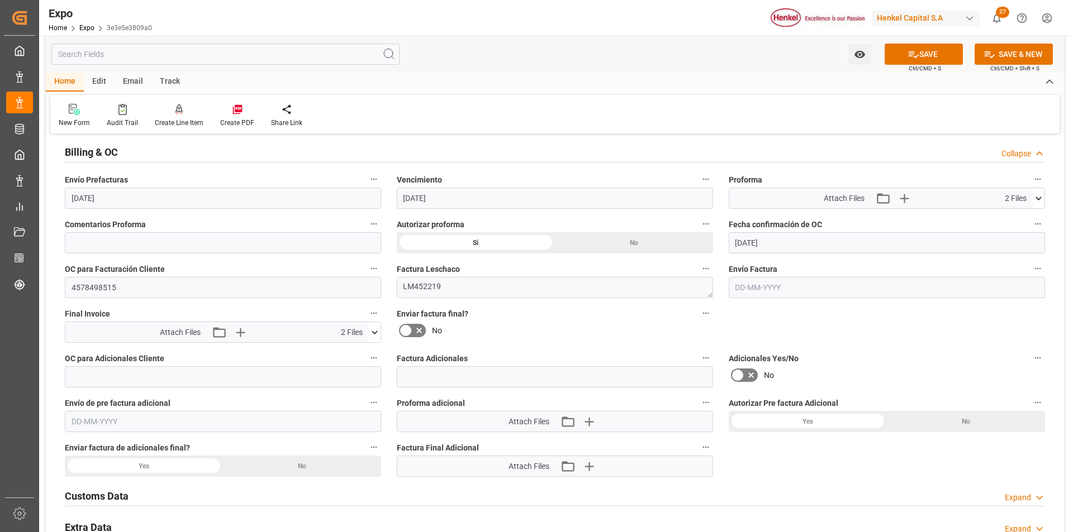
click at [406, 332] on icon at bounding box center [405, 330] width 7 height 5
click at [0, 0] on input "checkbox" at bounding box center [0, 0] width 0 height 0
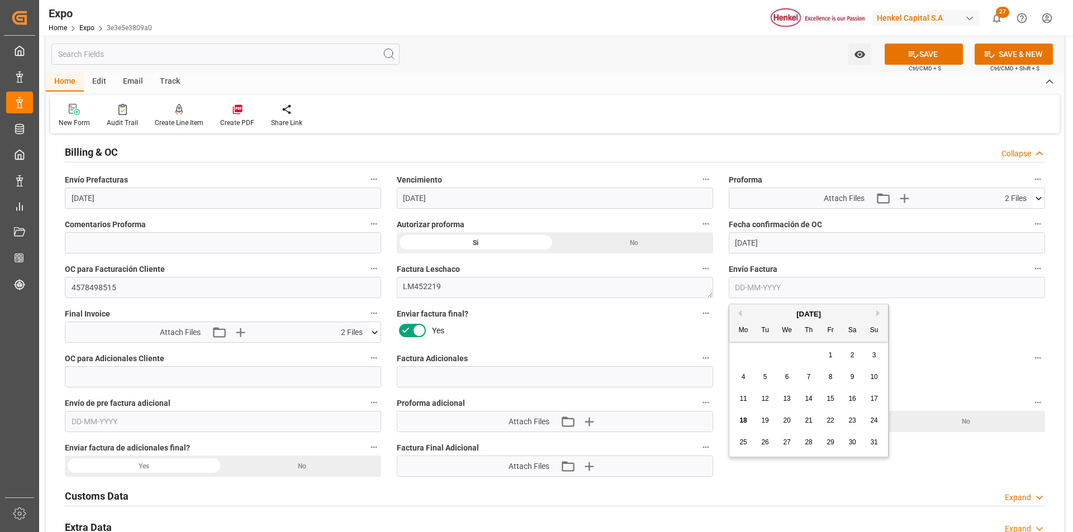
click at [739, 293] on input "text" at bounding box center [887, 287] width 316 height 21
click at [744, 421] on span "18" at bounding box center [742, 421] width 7 height 8
type input "[DATE]"
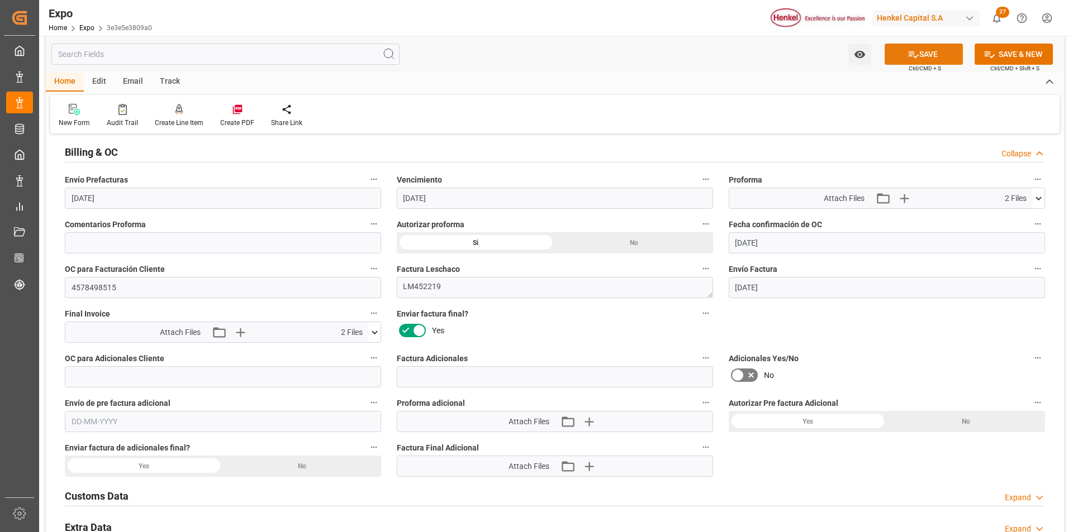
click at [925, 48] on button "SAVE" at bounding box center [923, 54] width 78 height 21
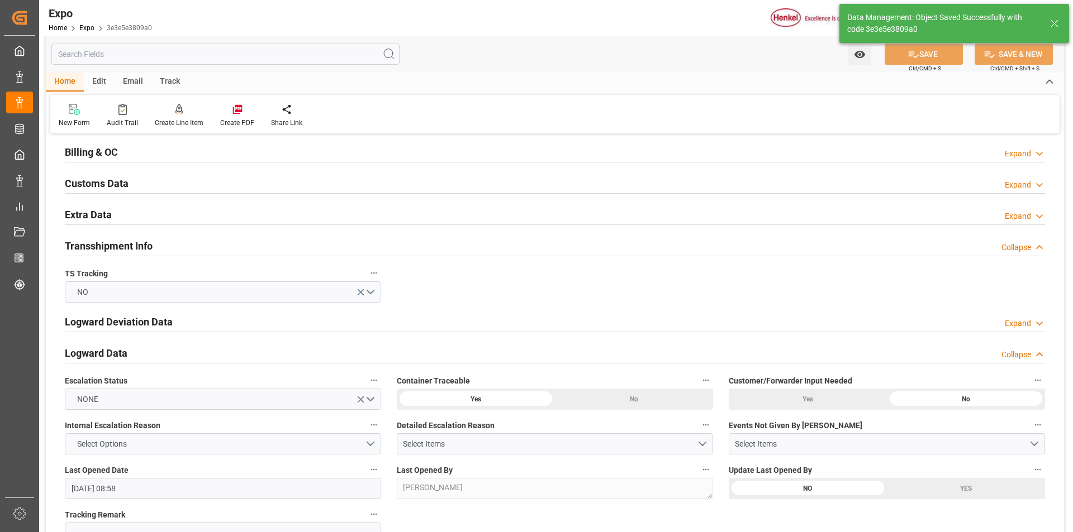
type textarea "[PERSON_NAME]"
type input "[DATE] 18:44"
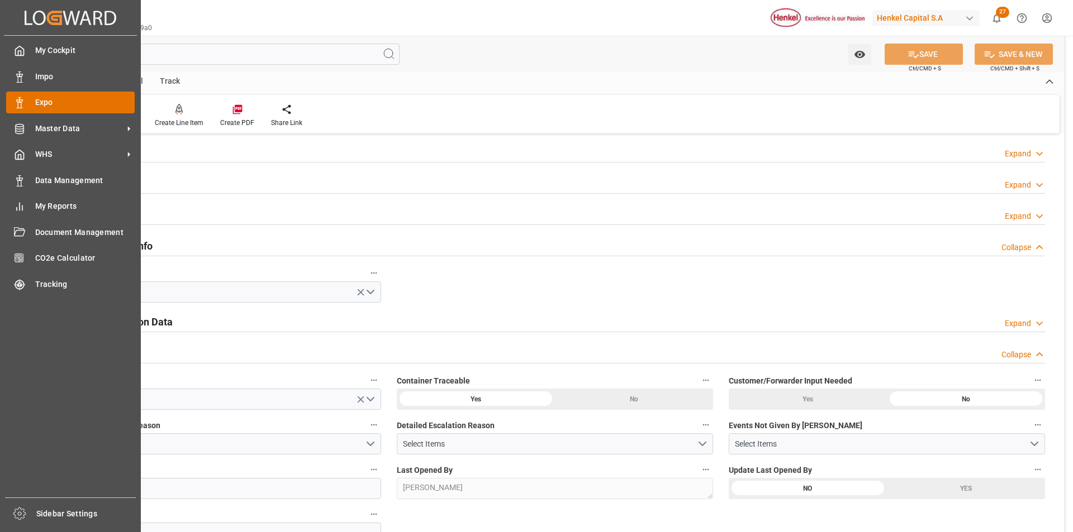
click at [27, 98] on div "Expo Expo" at bounding box center [70, 103] width 129 height 22
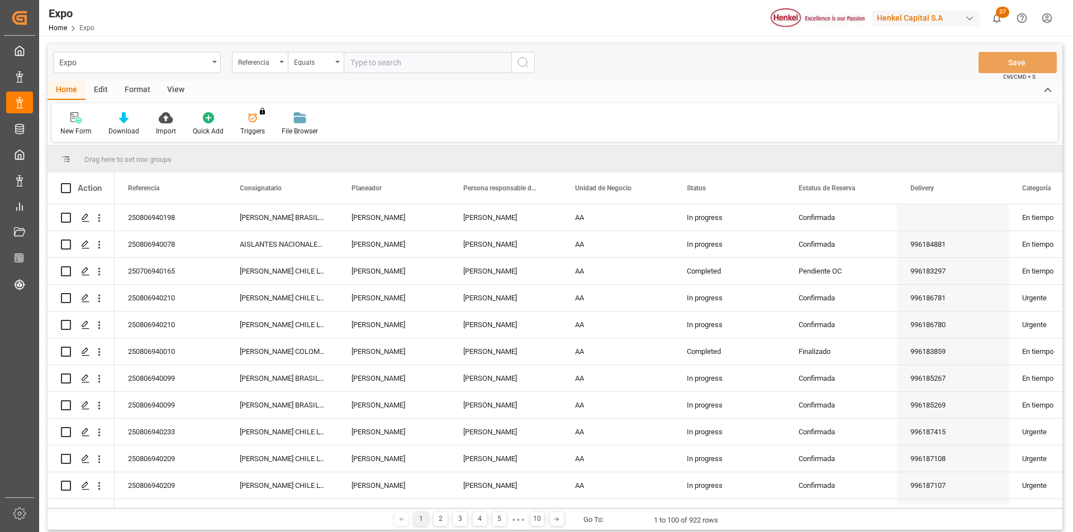
click at [413, 65] on input "text" at bounding box center [428, 62] width 168 height 21
type input "250806940120"
click at [517, 65] on icon "search button" at bounding box center [522, 62] width 13 height 13
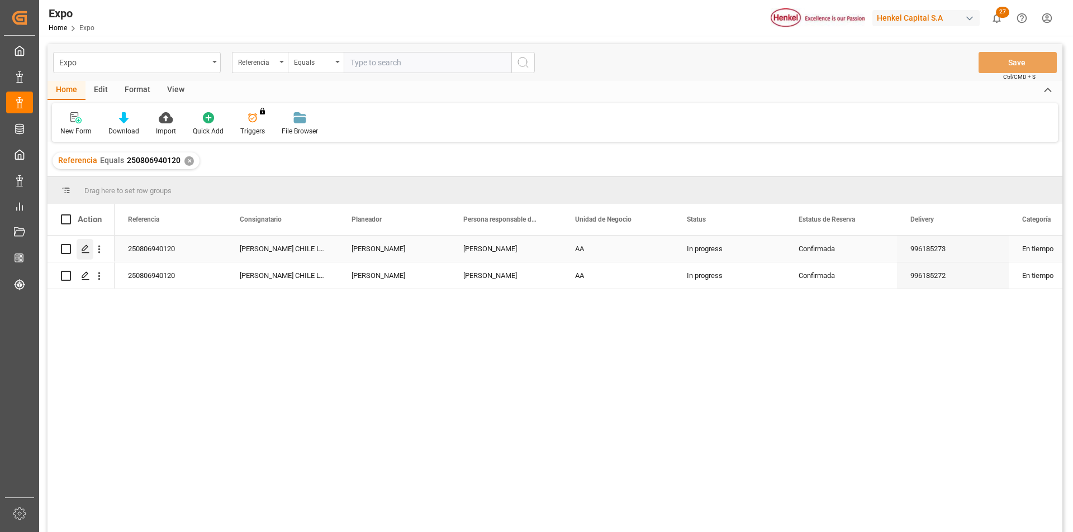
click at [86, 249] on polygon "Press SPACE to select this row." at bounding box center [85, 249] width 6 height 6
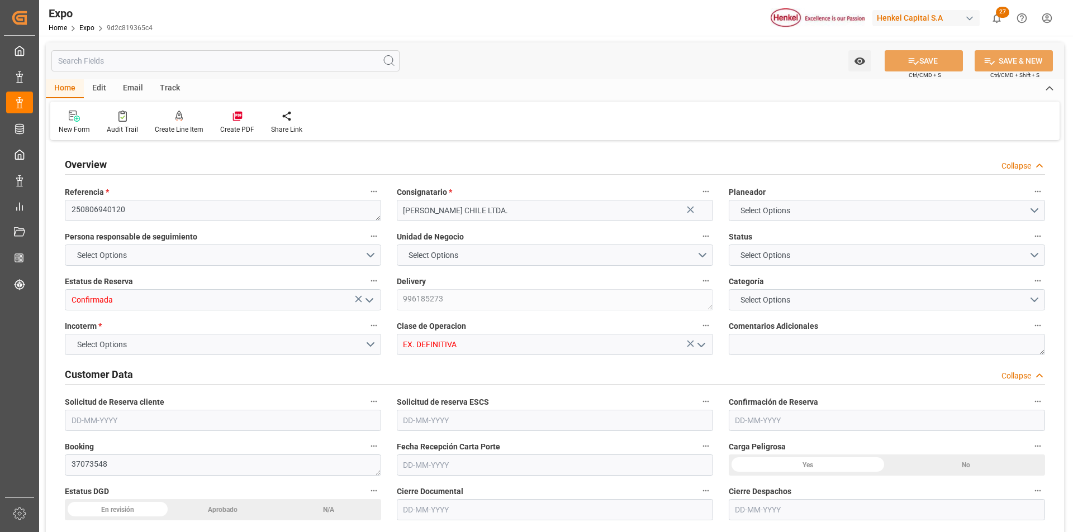
type input "15200"
type input "15953.6"
type input "20"
type input "9946893"
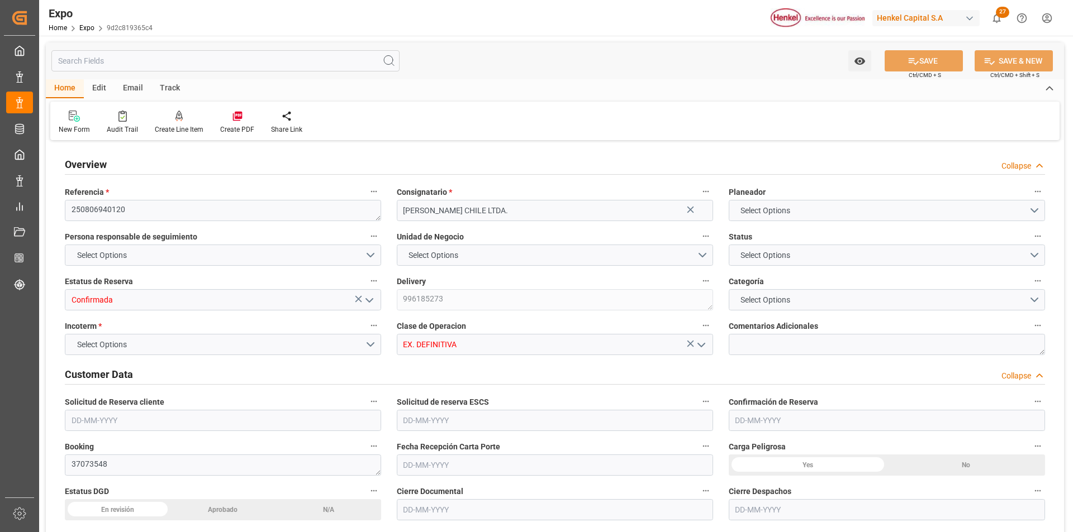
type input "MXZLO"
type input "CLSAI"
type input "9946893"
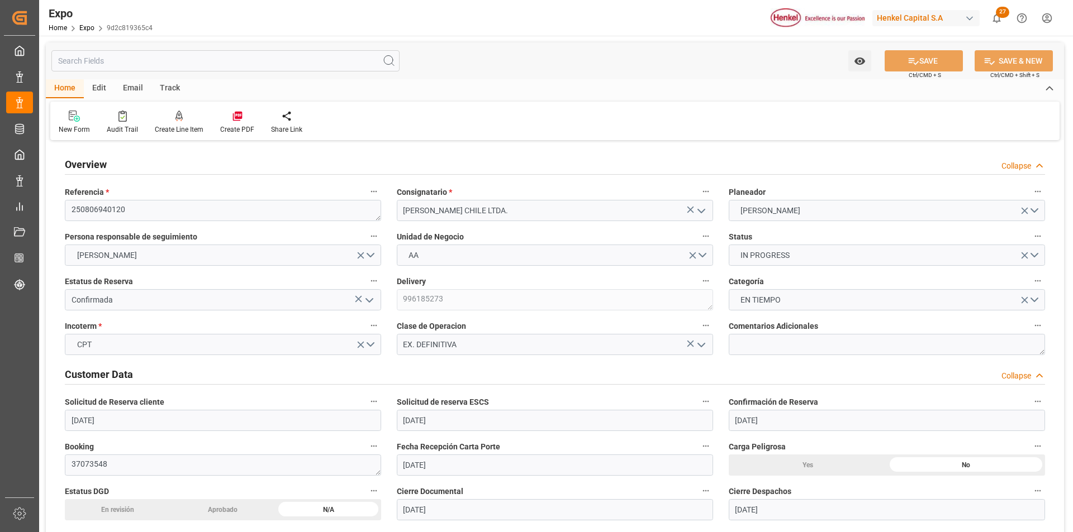
type input "[DATE]"
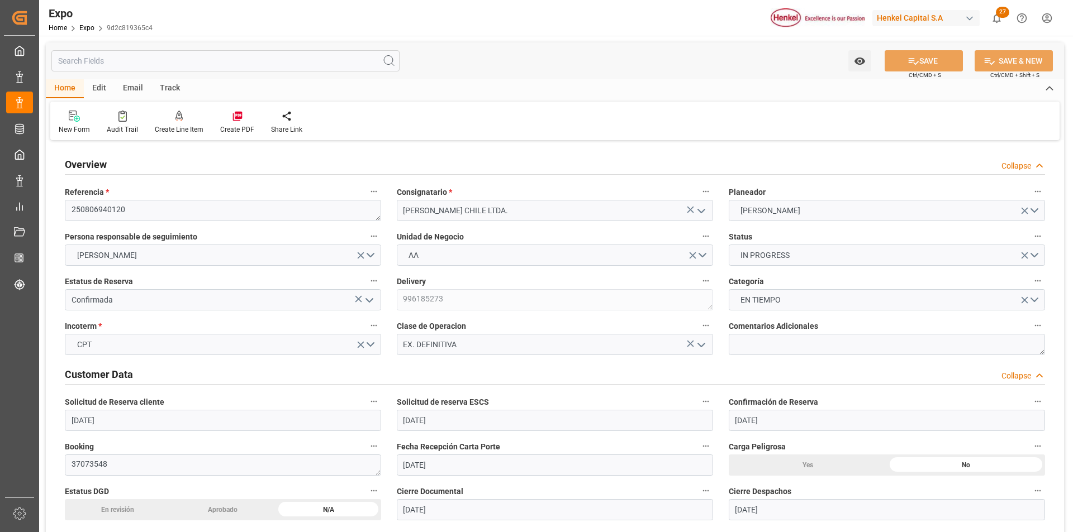
type input "[DATE]"
type input "[DATE] 00:00"
type input "[DATE]"
type input "[DATE] 23:15"
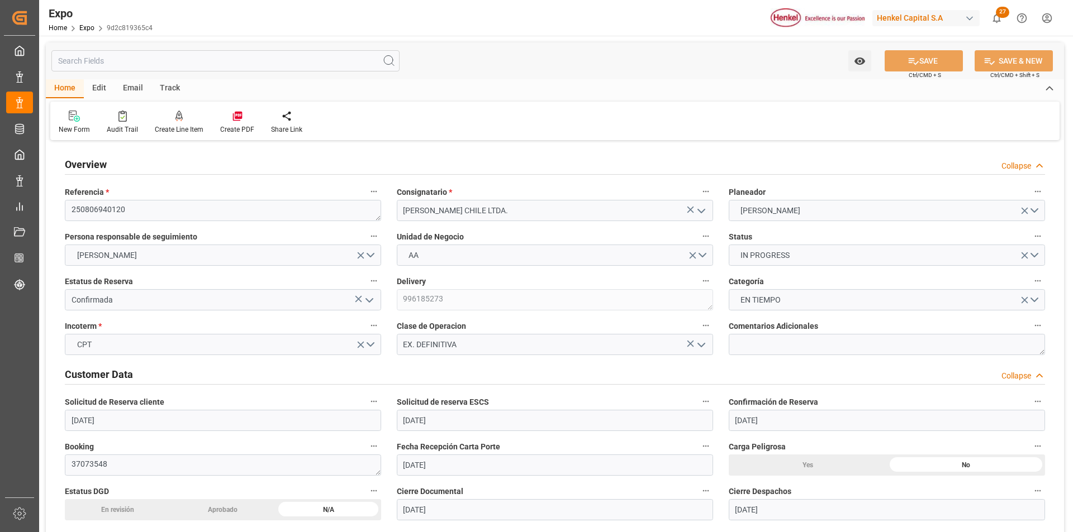
type input "[DATE]"
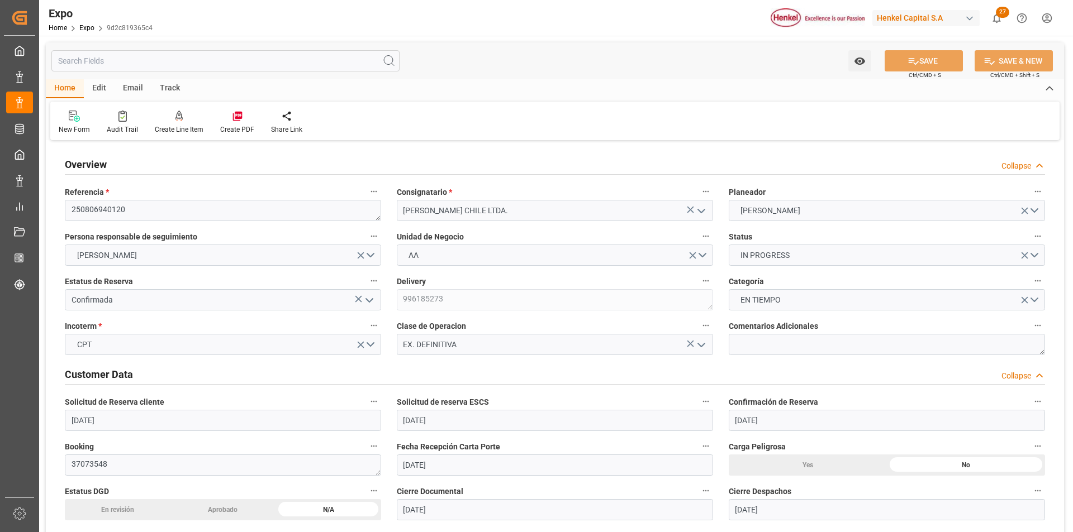
type input "[DATE] 12:00"
type input "[DATE] 00:00"
type input "[DATE] 20:12"
type input "[DATE] 23:00"
type input "[DATE] 00:00"
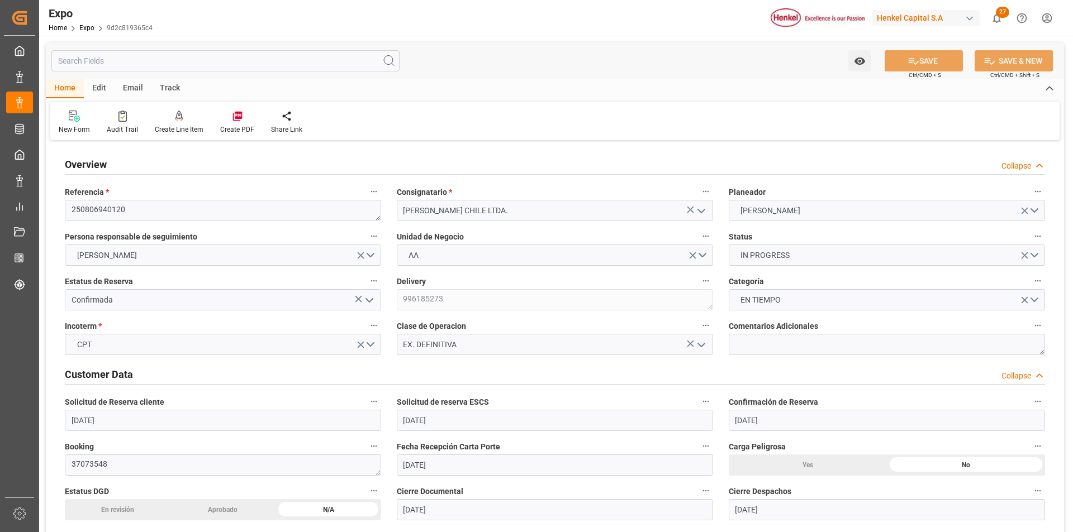
type input "[DATE] 08:58"
type input "[DATE] 11:31"
type input "[DATE] 04:21"
type input "[DATE] 13:00"
type input "[DATE] 20:52"
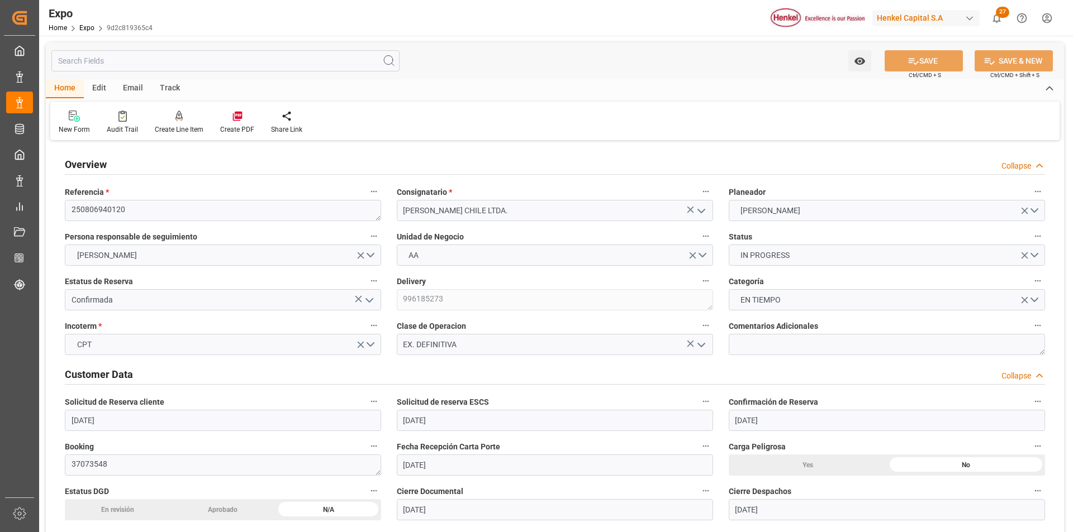
type input "[DATE] 23:00"
type input "[DATE] 19:18"
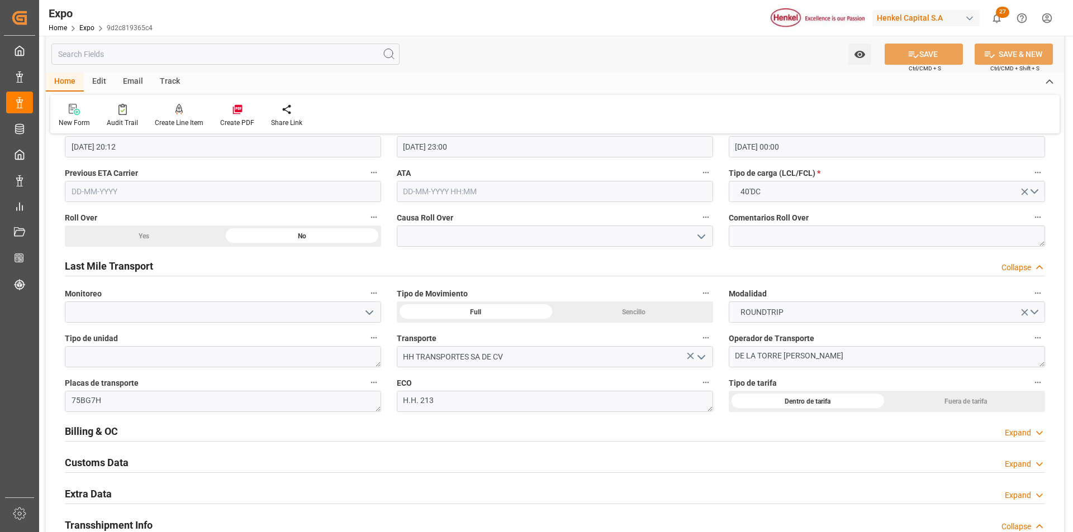
scroll to position [1732, 0]
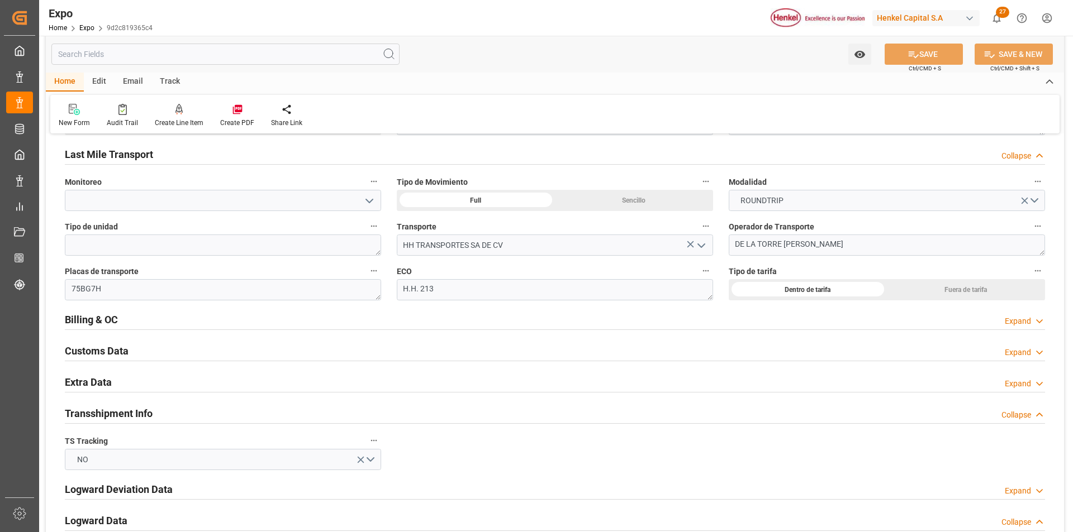
click at [1019, 321] on div "Expand" at bounding box center [1018, 322] width 26 height 12
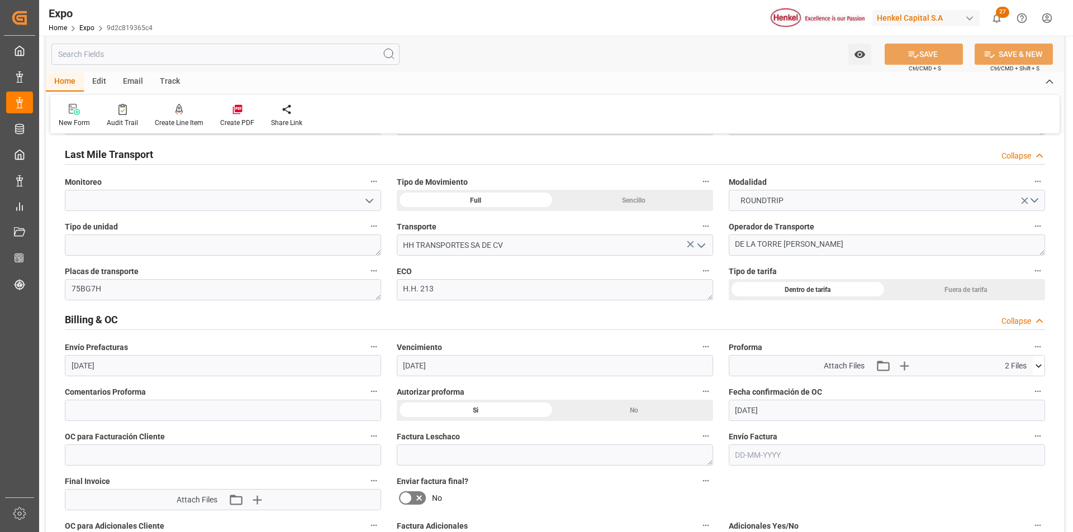
scroll to position [1788, 0]
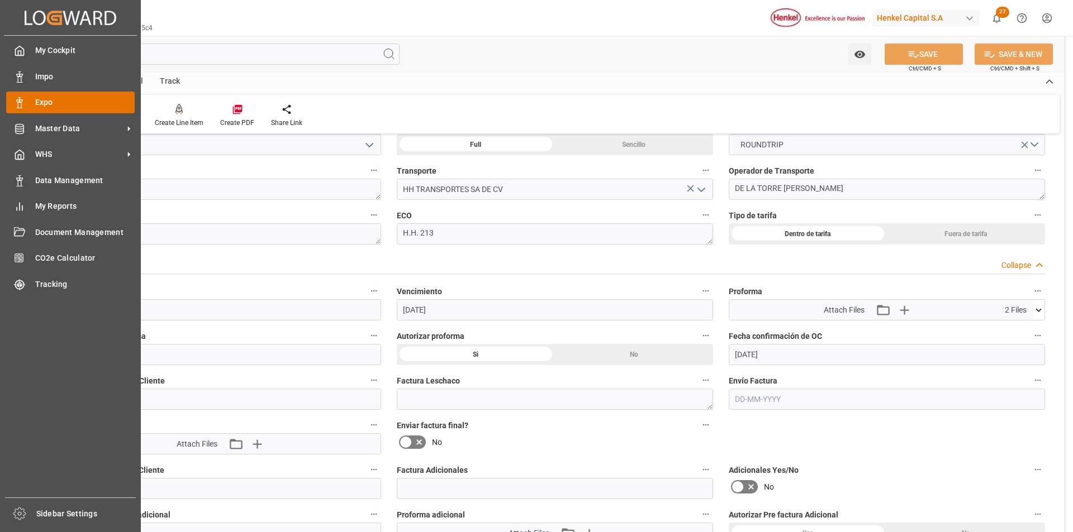
click at [18, 102] on polygon at bounding box center [17, 101] width 3 height 2
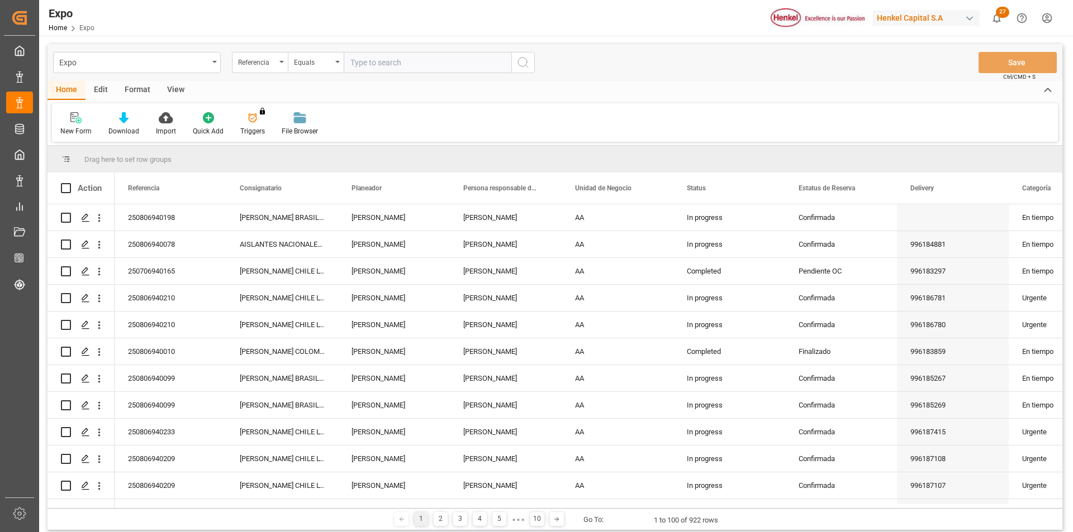
click at [377, 65] on input "text" at bounding box center [428, 62] width 168 height 21
type input "250806940120"
click at [522, 68] on icon "search button" at bounding box center [522, 62] width 13 height 13
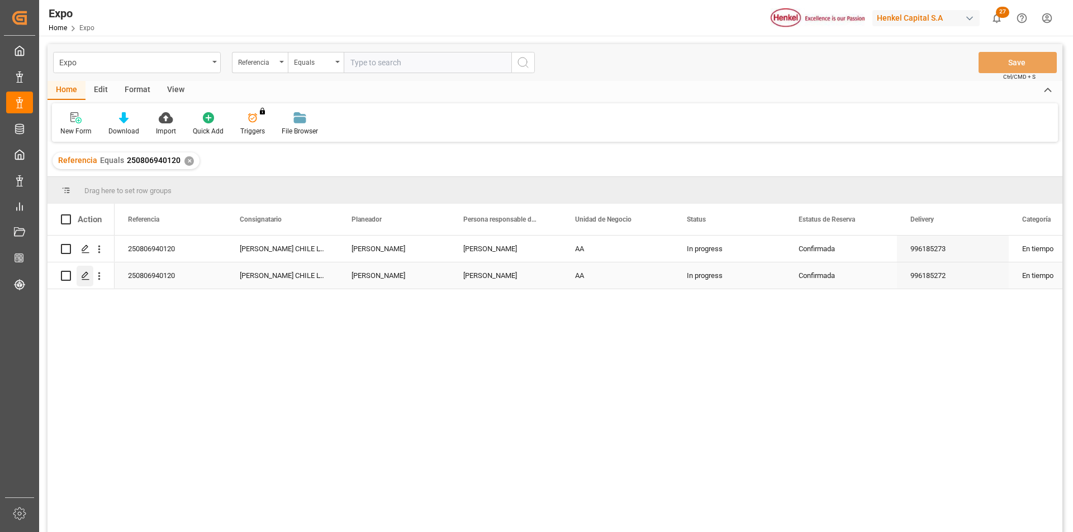
click at [85, 279] on icon "Press SPACE to select this row." at bounding box center [85, 276] width 9 height 9
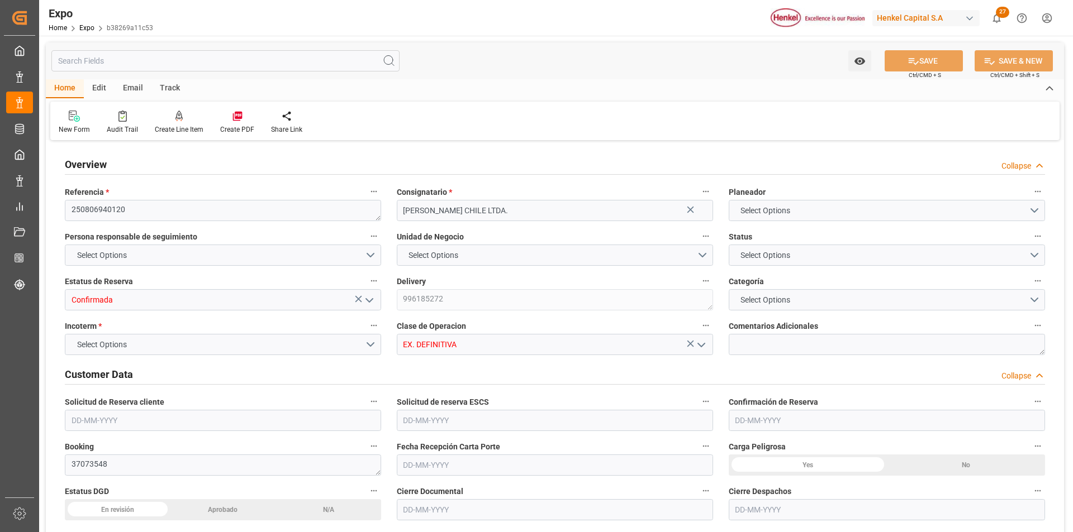
type input "15200"
type input "15953.6"
type input "20"
type input "9946893"
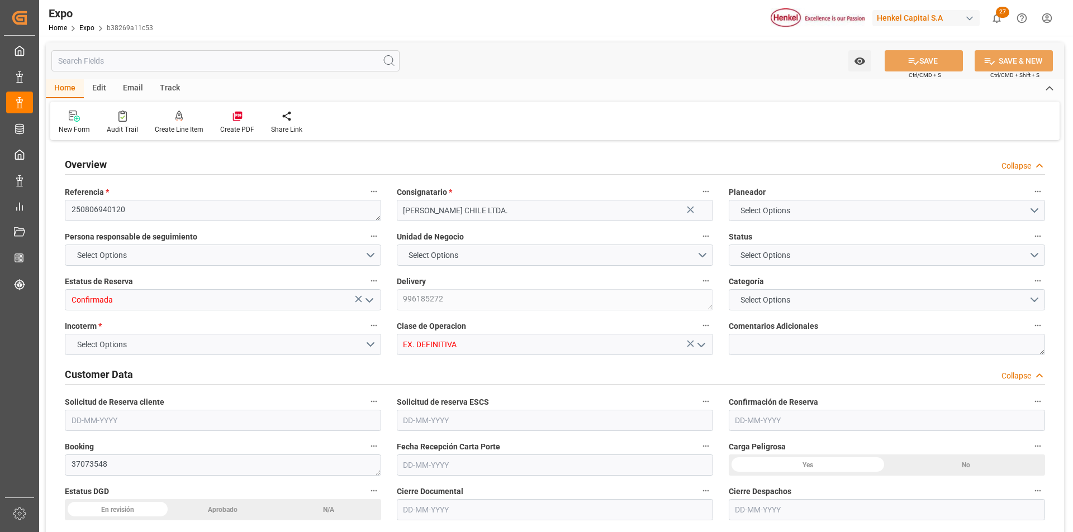
type input "MXZLO"
type input "CLSAI"
type input "9946893"
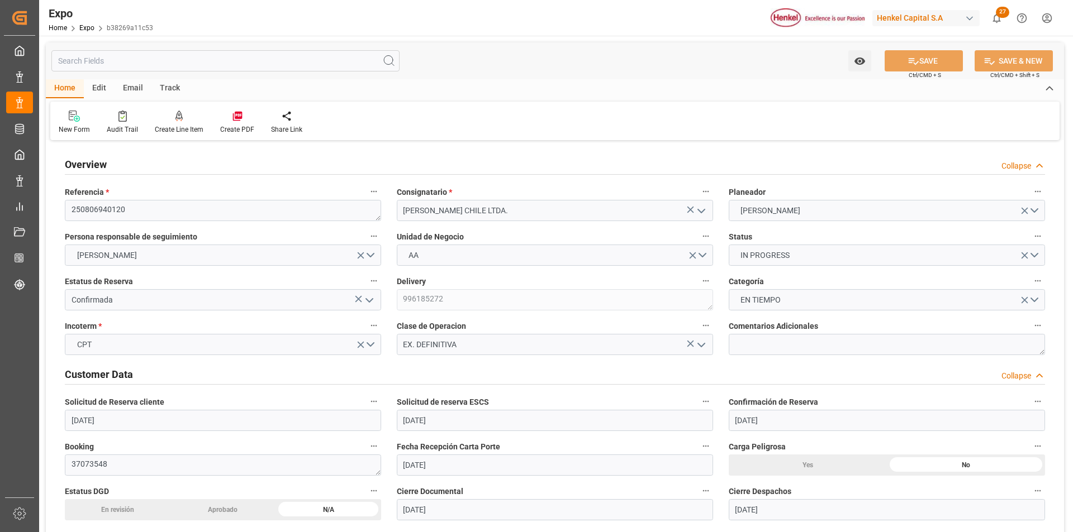
type input "[DATE]"
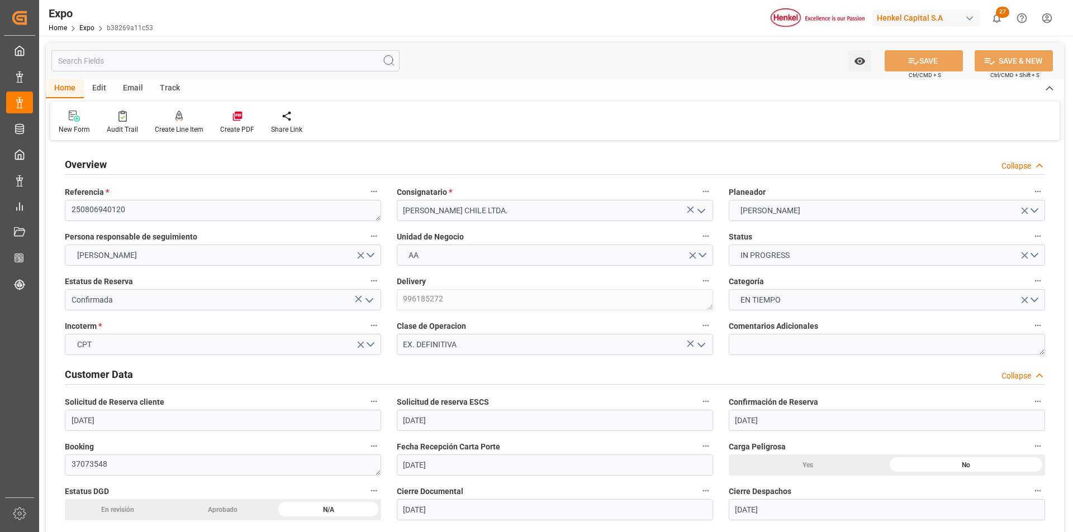
type input "[DATE]"
type input "[DATE] 00:00"
type input "[DATE]"
type input "[DATE] 23:12"
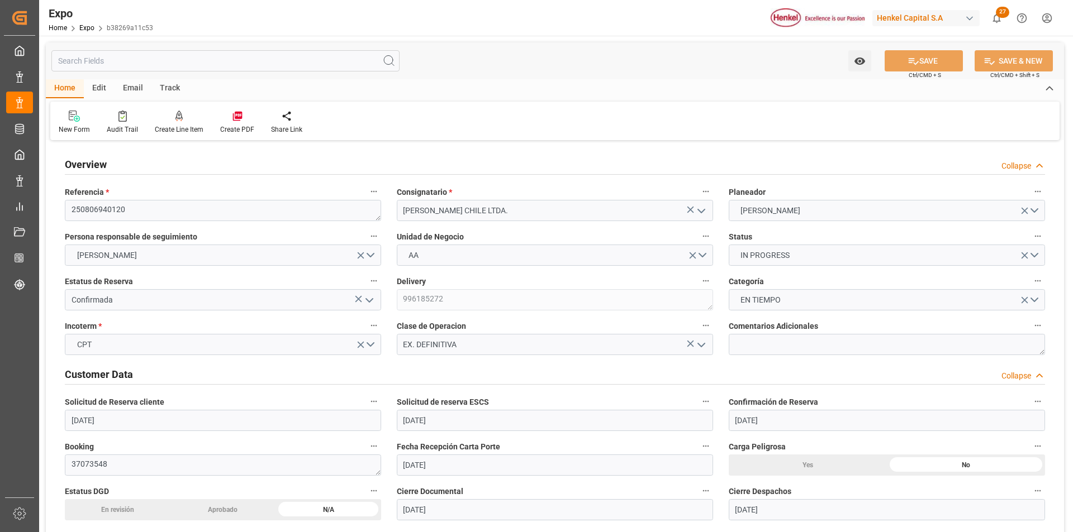
type input "[DATE]"
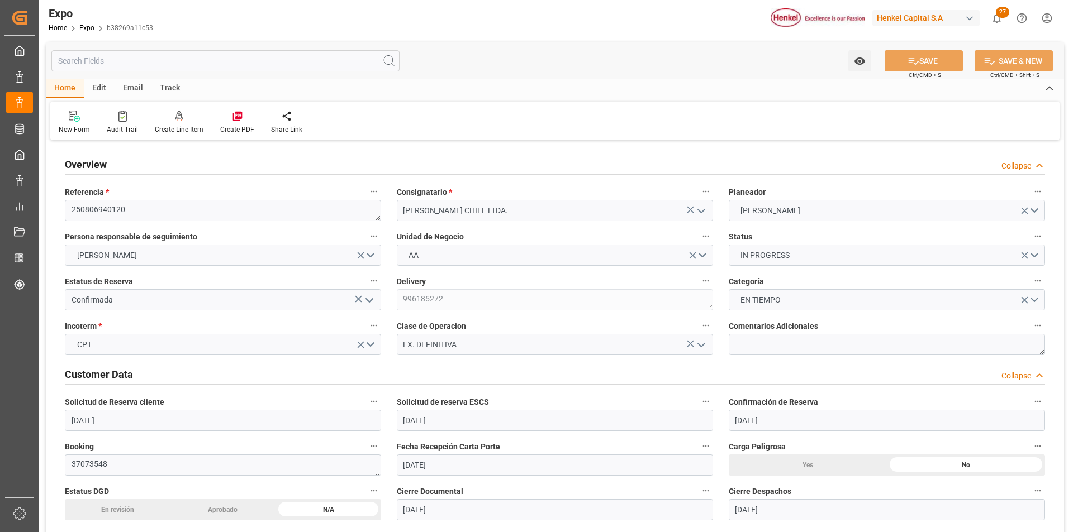
type input "[DATE] 12:00"
type input "[DATE] 00:00"
type input "[DATE] 20:12"
type input "[DATE] 23:00"
type input "[DATE] 00:00"
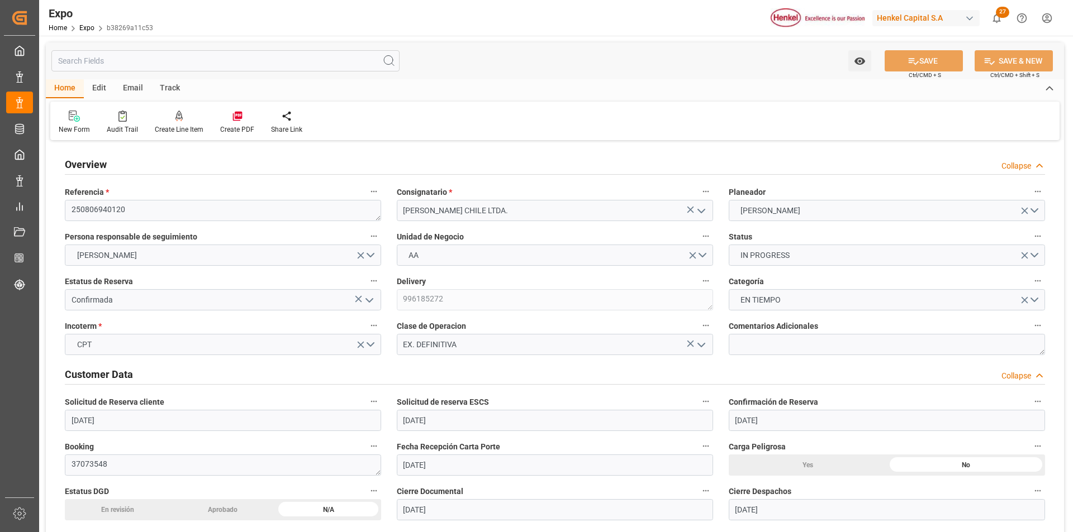
type input "[DATE] 08:58"
type input "[DATE] 11:31"
type input "[DATE] 04:34"
type input "[DATE] 13:00"
type input "[DATE] 20:52"
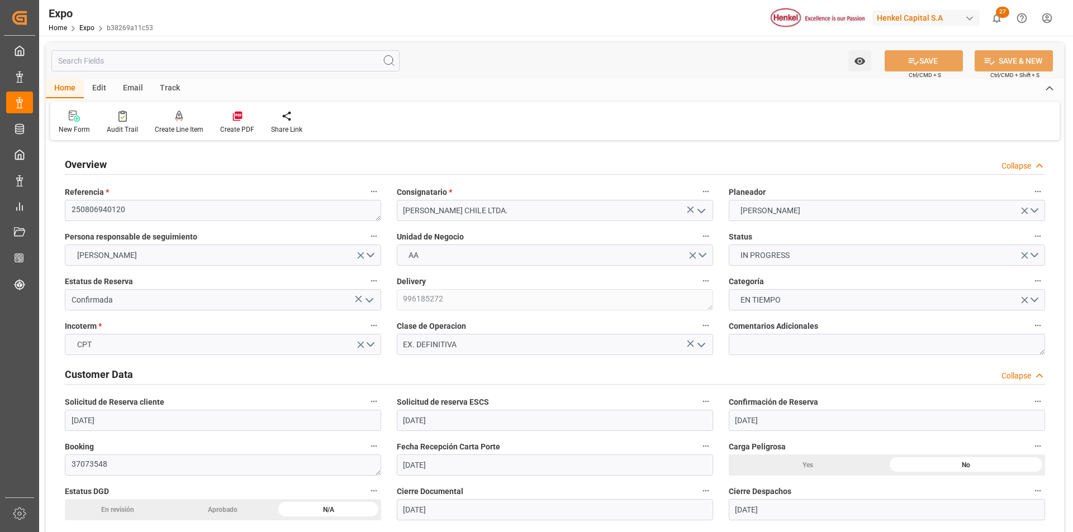
type input "[DATE] 23:00"
type input "[DATE] 19:18"
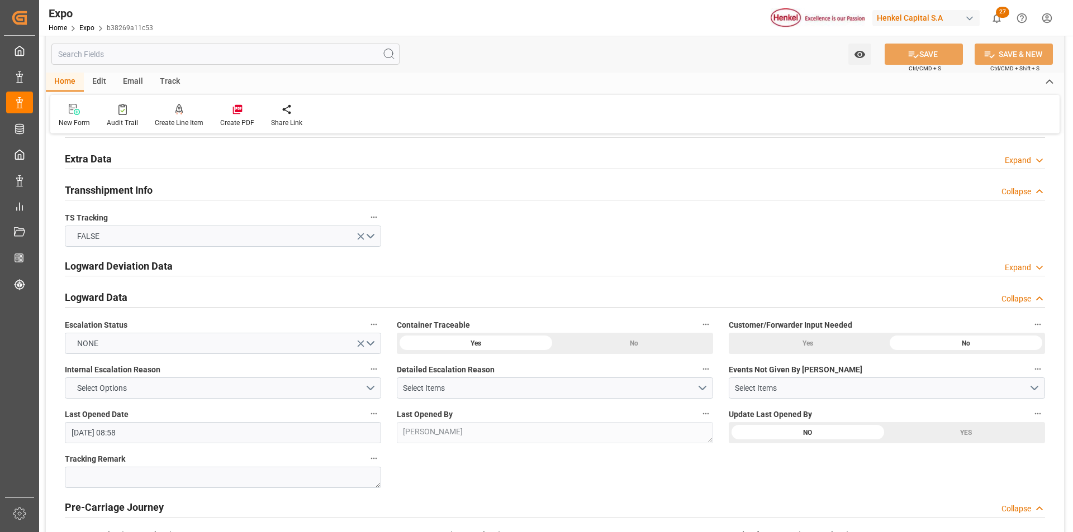
scroll to position [1788, 0]
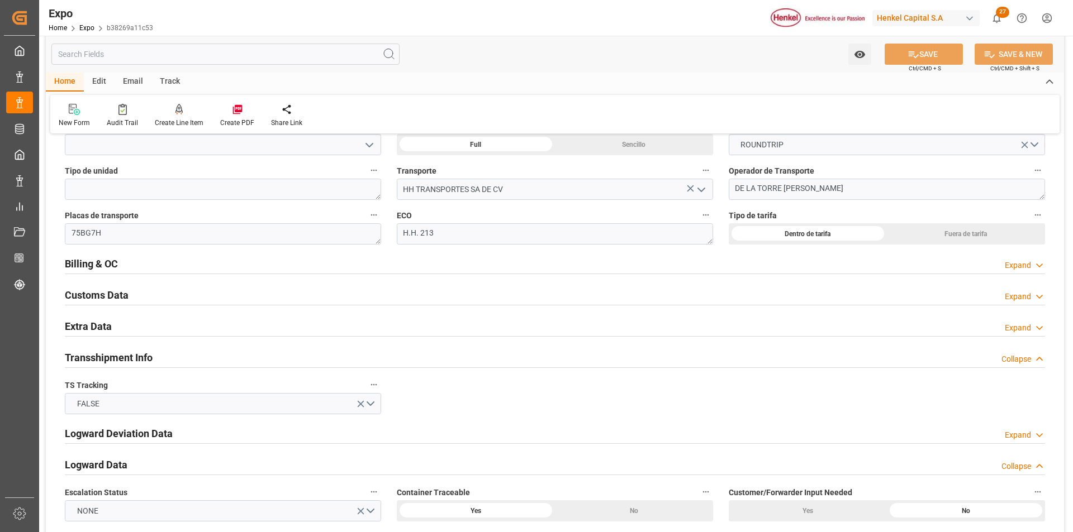
click at [1012, 265] on div "Expand" at bounding box center [1018, 266] width 26 height 12
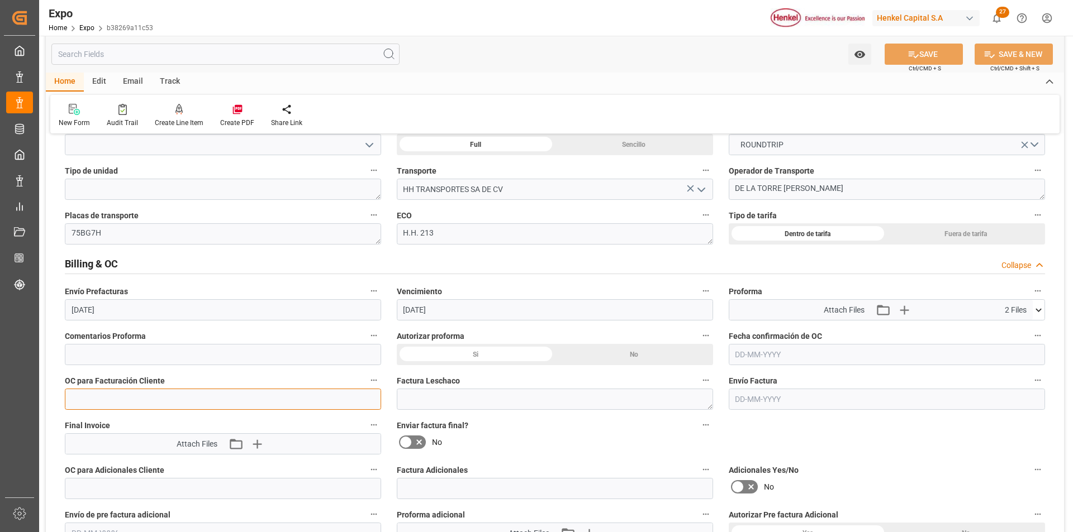
click at [160, 400] on input "text" at bounding box center [223, 399] width 316 height 21
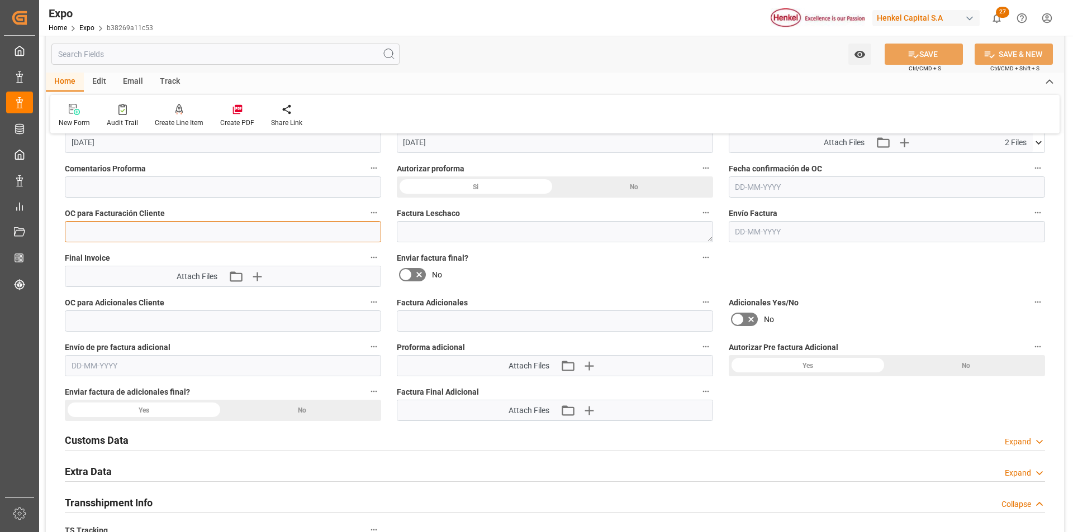
paste input "4578498460"
type input "4578498460"
click at [739, 189] on input "text" at bounding box center [887, 187] width 316 height 21
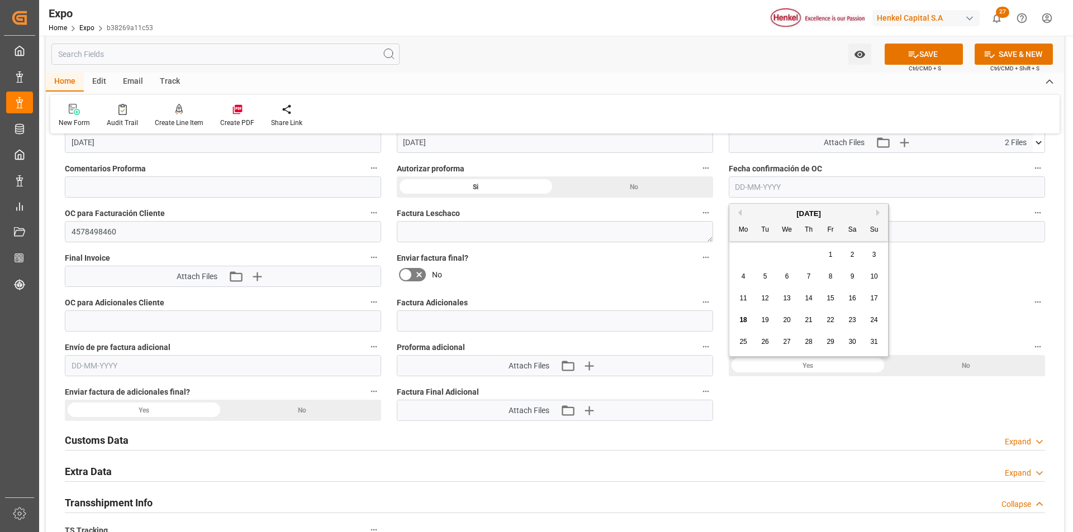
click at [745, 320] on span "18" at bounding box center [742, 320] width 7 height 8
type input "[DATE]"
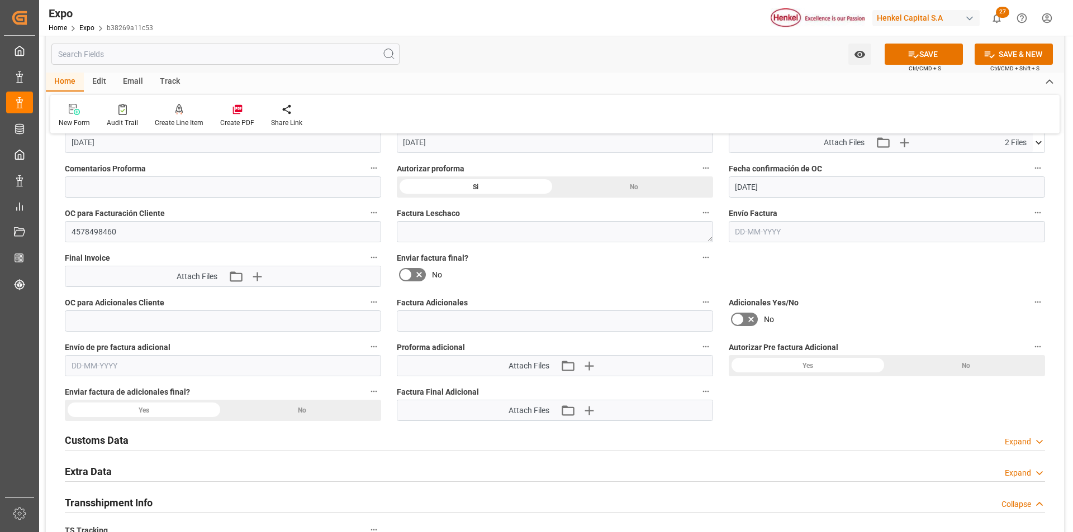
click at [1039, 143] on icon at bounding box center [1038, 142] width 6 height 3
click at [928, 58] on button "SAVE" at bounding box center [923, 54] width 78 height 21
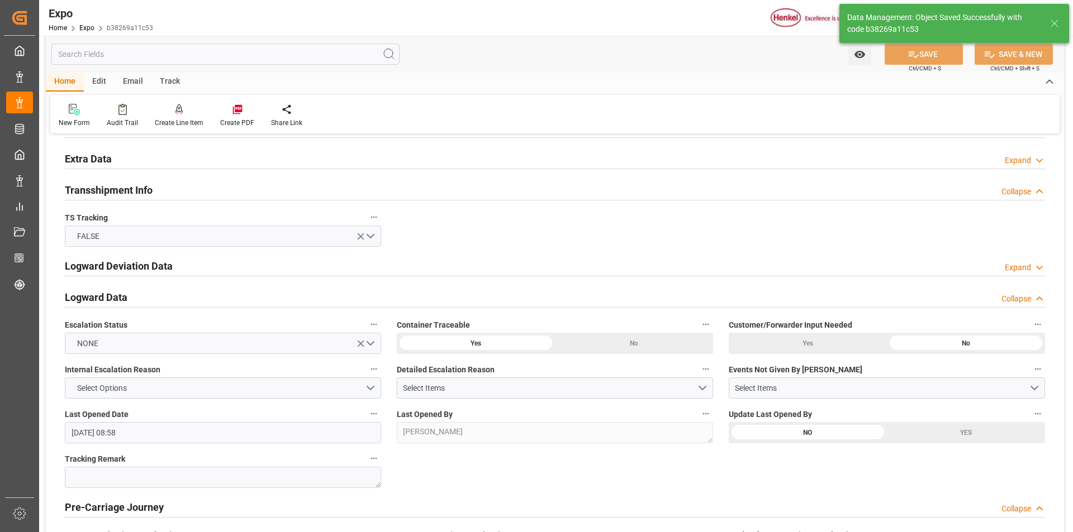
type textarea "[PERSON_NAME]"
type input "[DATE] 19:02"
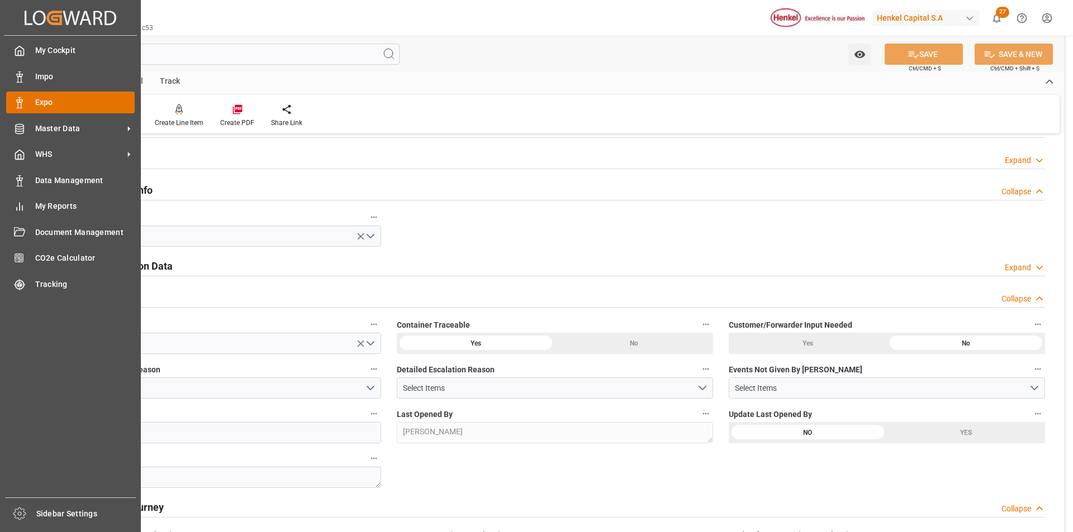
click at [32, 106] on div "Expo Expo" at bounding box center [70, 103] width 129 height 22
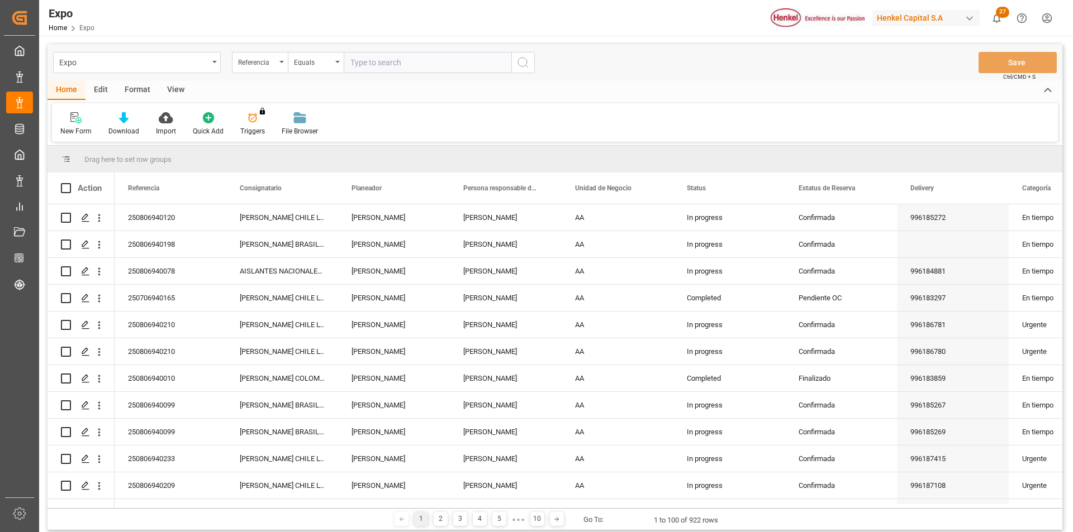
click at [375, 64] on input "text" at bounding box center [428, 62] width 168 height 21
paste input "250806940120"
type input "250806940120"
click at [519, 63] on icon "search button" at bounding box center [522, 62] width 13 height 13
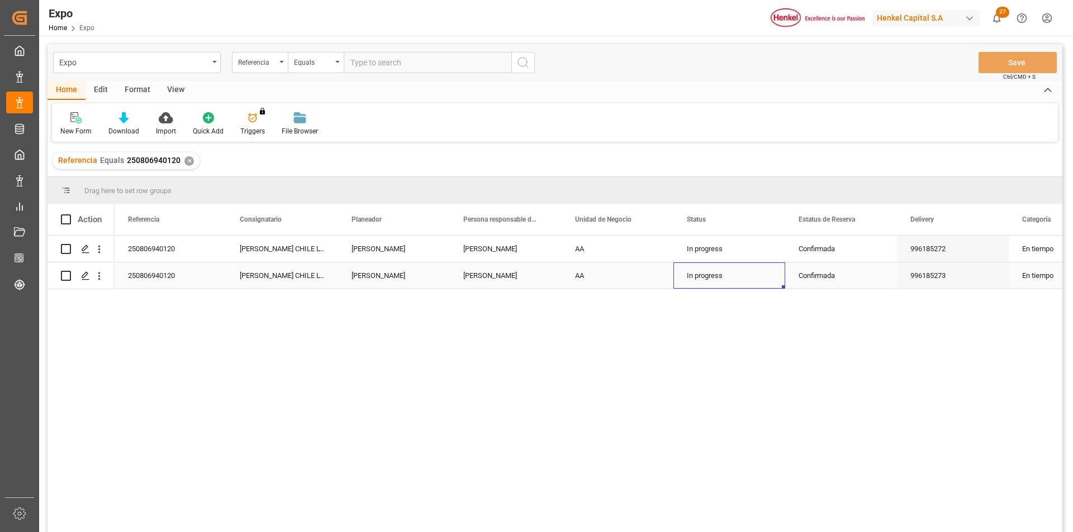
click at [683, 277] on div "In progress" at bounding box center [729, 276] width 112 height 26
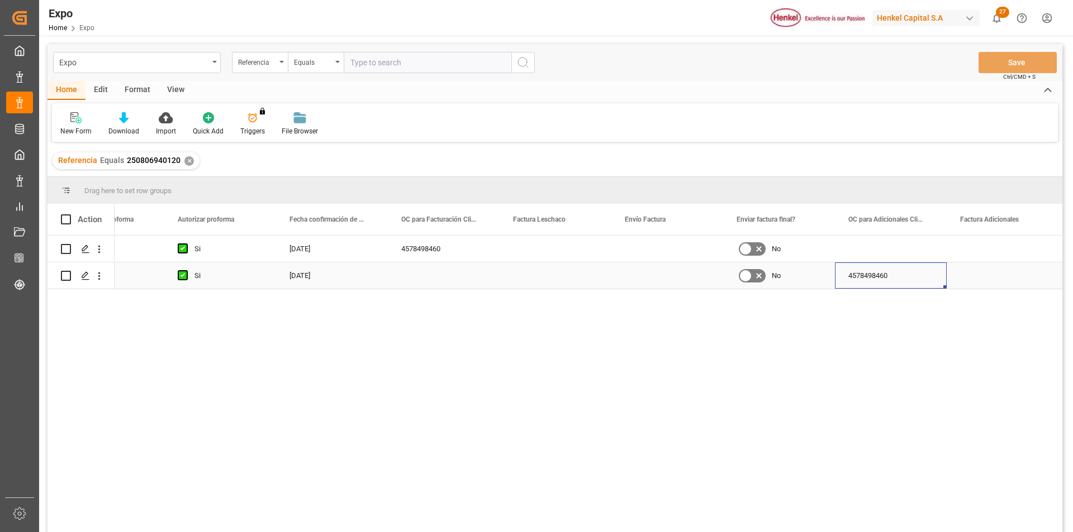
click at [848, 279] on div "4578498460" at bounding box center [891, 276] width 112 height 26
click at [433, 275] on div "Press SPACE to select this row." at bounding box center [444, 276] width 112 height 26
click at [881, 279] on div "4578498460" at bounding box center [891, 276] width 112 height 26
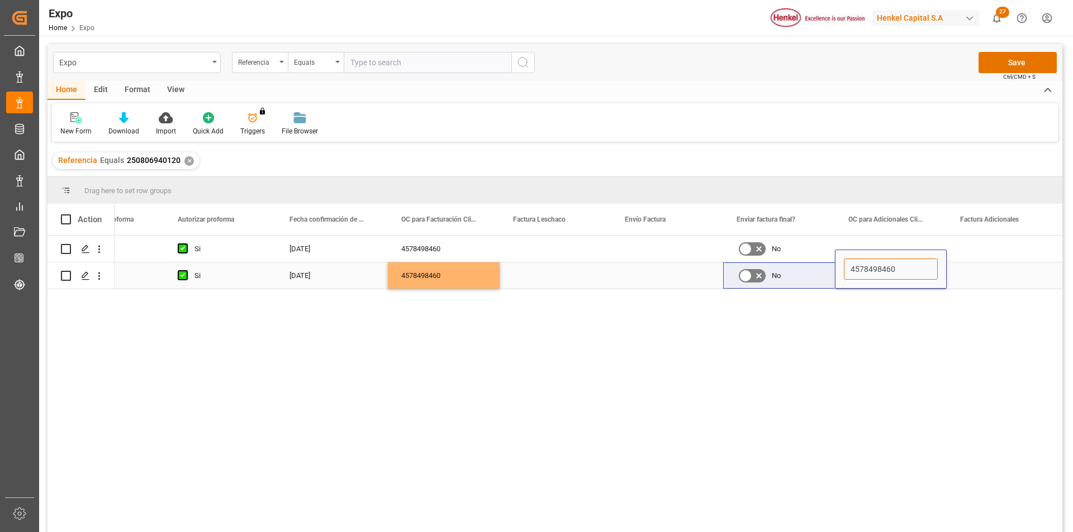
drag, startPoint x: 892, startPoint y: 269, endPoint x: 832, endPoint y: 269, distance: 59.8
type input "0"
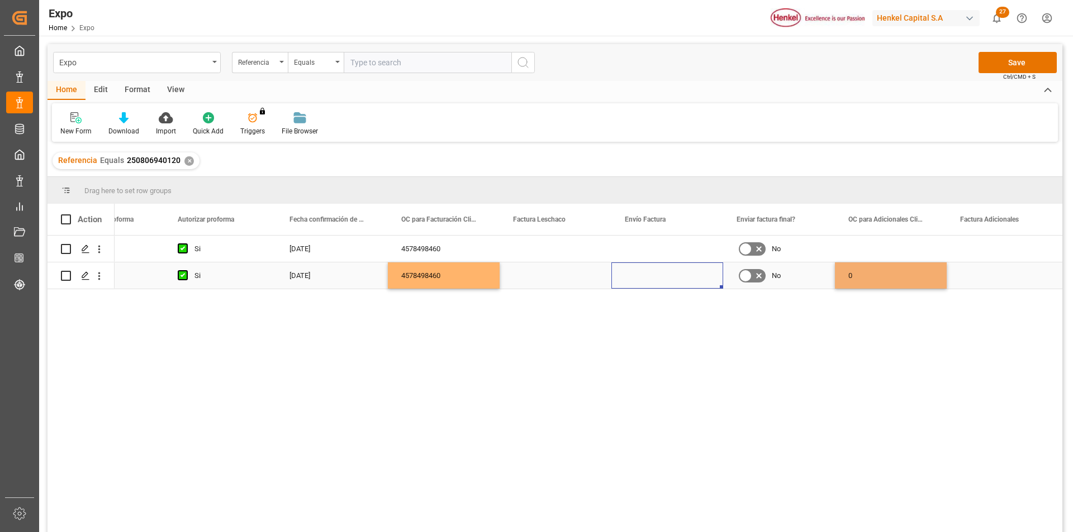
click at [665, 273] on div "Press SPACE to select this row." at bounding box center [667, 276] width 112 height 26
click at [1010, 64] on button "Save" at bounding box center [1017, 62] width 78 height 21
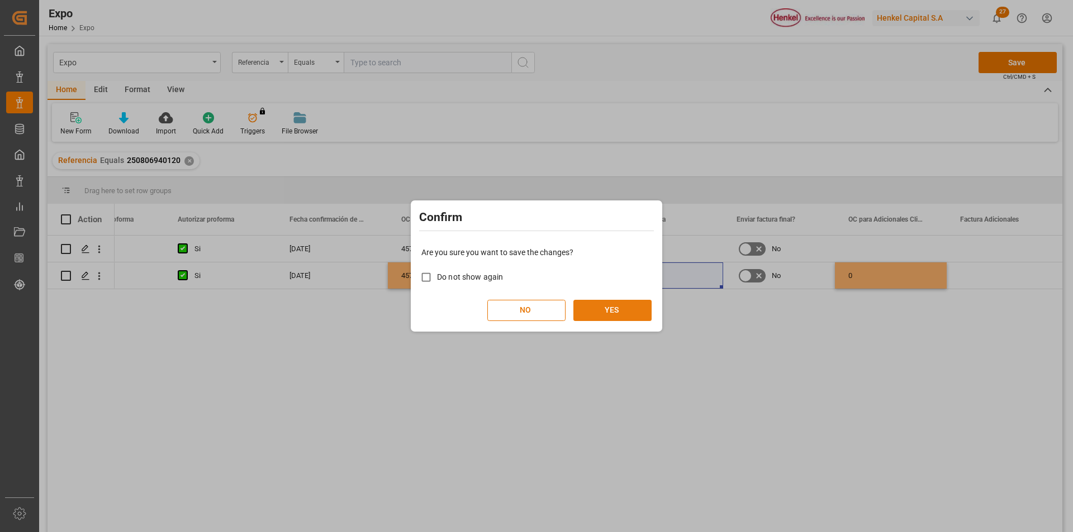
click at [633, 317] on button "YES" at bounding box center [612, 310] width 78 height 21
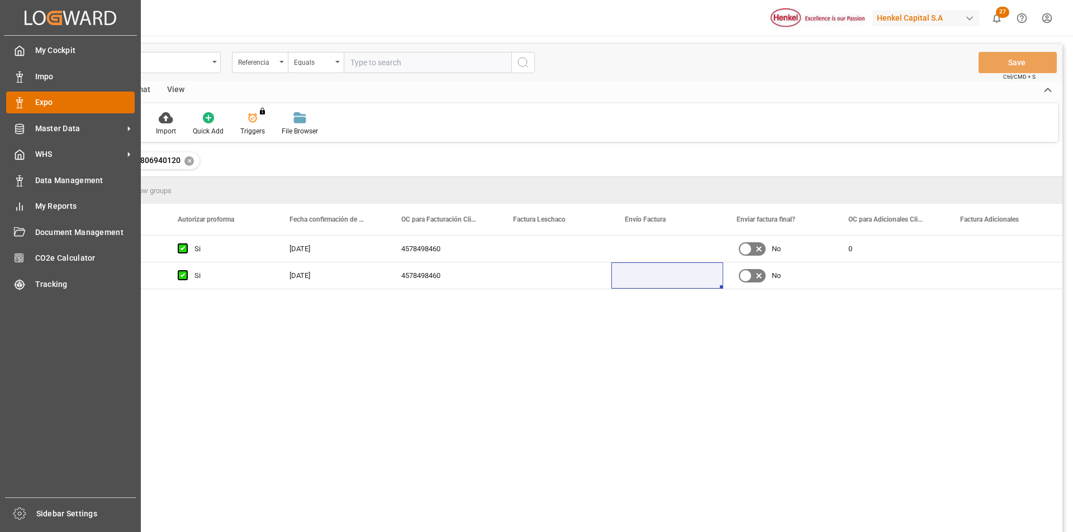
click at [14, 98] on icon at bounding box center [19, 102] width 11 height 11
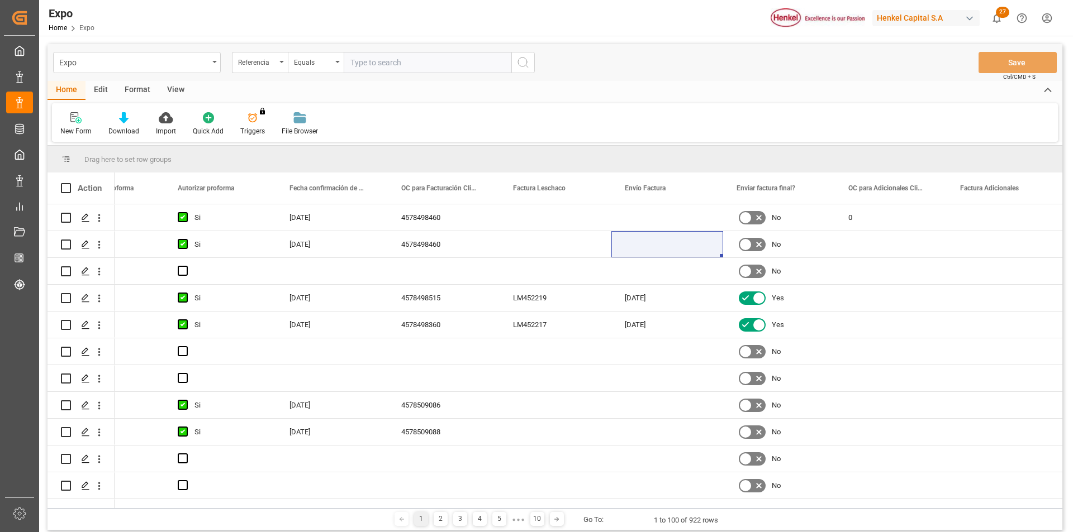
click at [372, 61] on input "text" at bounding box center [428, 62] width 168 height 21
paste input "250706940132"
type input "250706940132"
click at [522, 64] on icon "search button" at bounding box center [522, 62] width 13 height 13
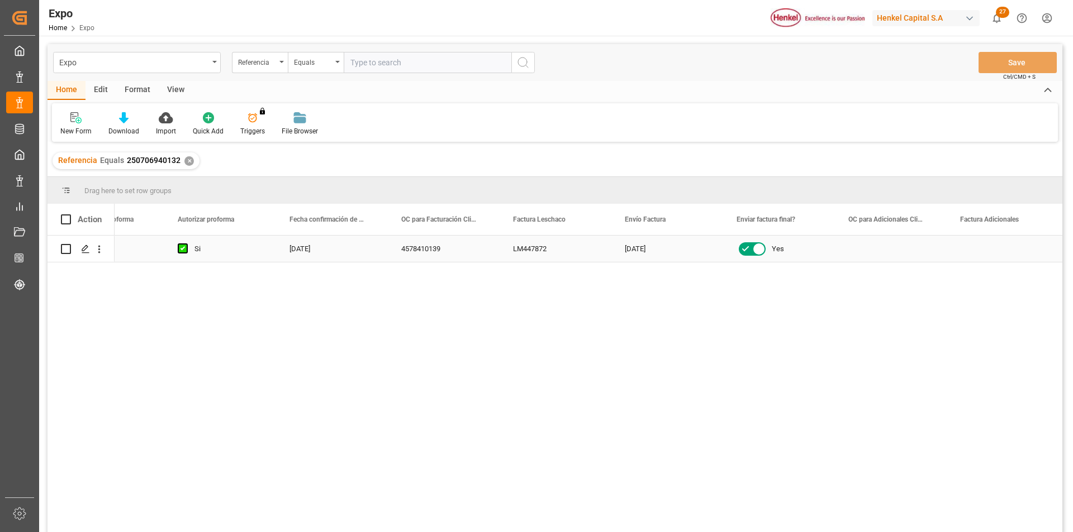
click at [309, 246] on div "[DATE]" at bounding box center [332, 249] width 112 height 26
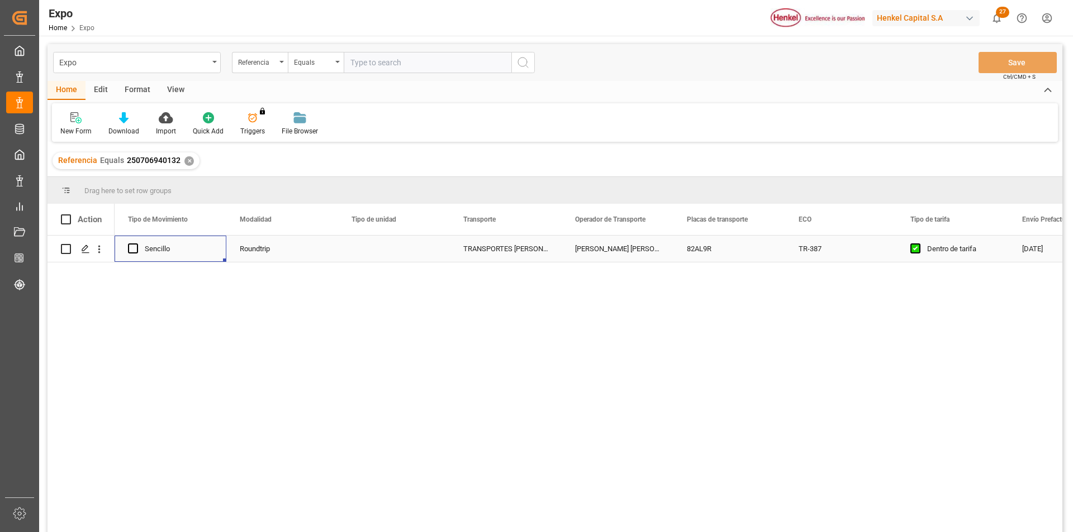
scroll to position [0, 10057]
click at [97, 252] on icon "open menu" at bounding box center [99, 250] width 12 height 12
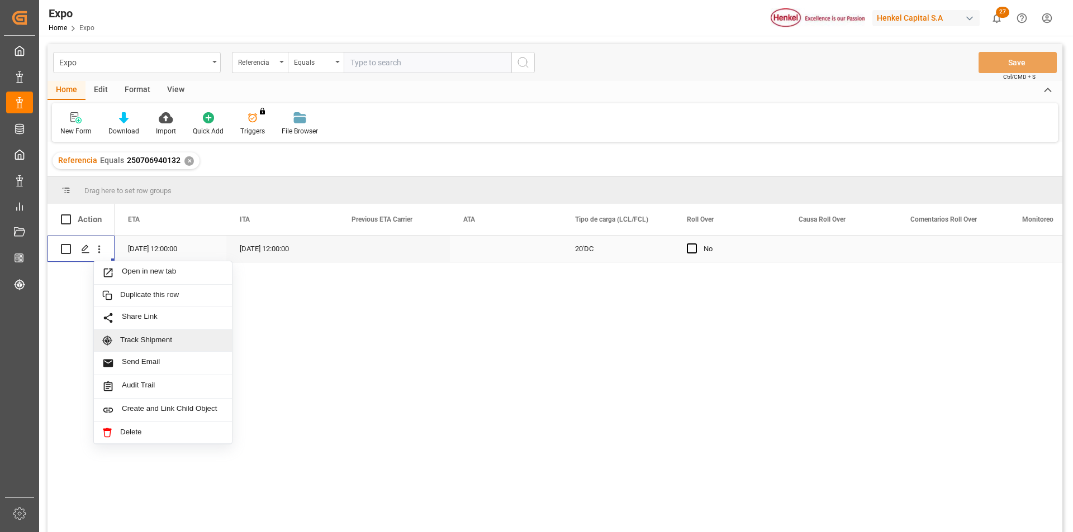
click at [132, 345] on span "Track Shipment" at bounding box center [171, 341] width 103 height 10
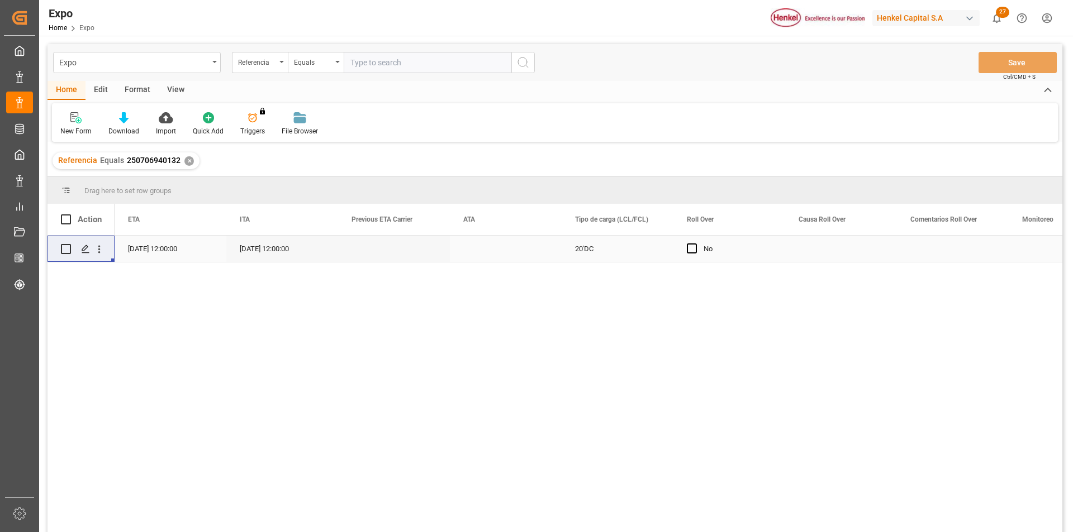
click at [355, 65] on input "text" at bounding box center [428, 62] width 168 height 21
click at [186, 160] on div "✕" at bounding box center [188, 160] width 9 height 9
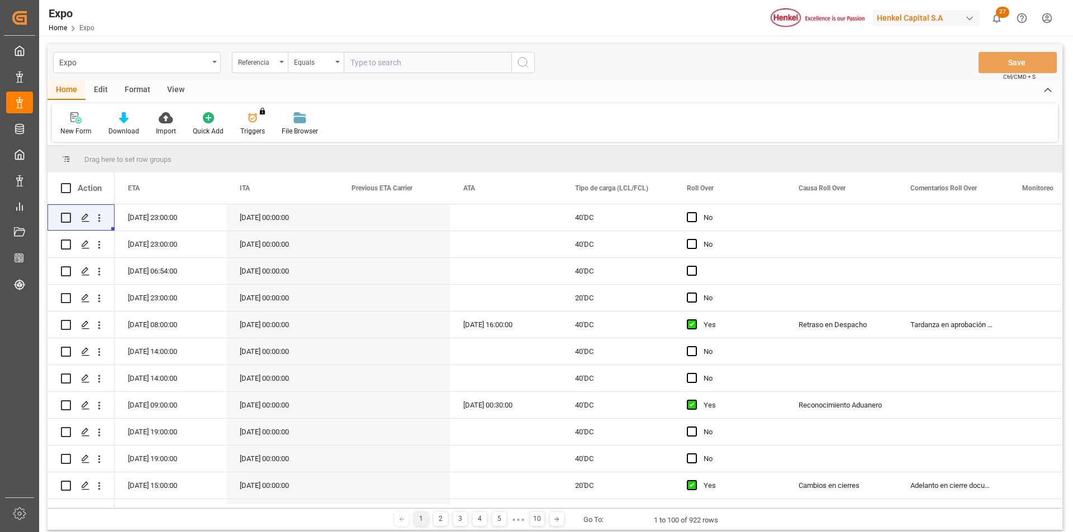
click at [374, 62] on input "text" at bounding box center [428, 62] width 168 height 21
paste input "250806940099"
type input "250806940099"
click at [523, 64] on icon "search button" at bounding box center [522, 62] width 13 height 13
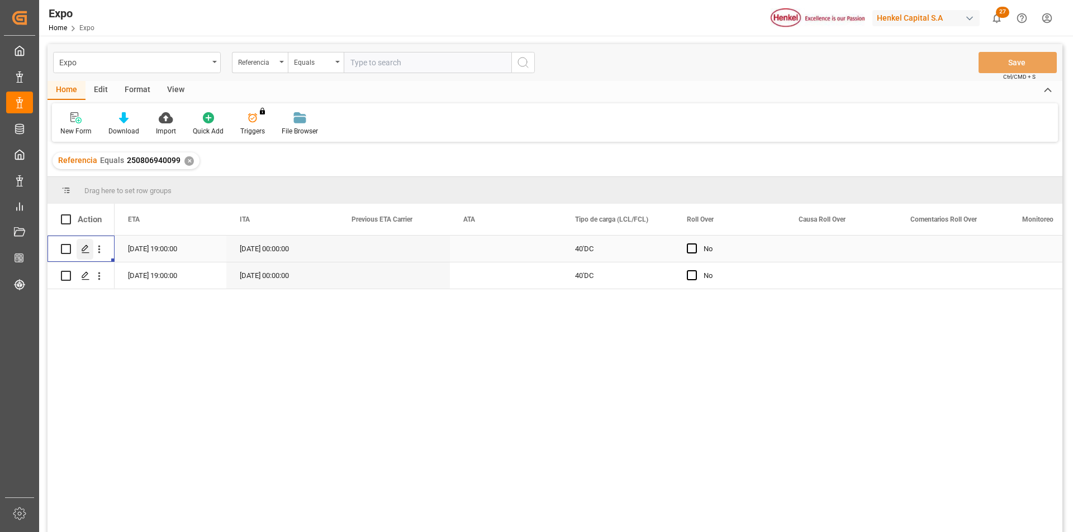
click at [85, 248] on icon "Press SPACE to select this row." at bounding box center [85, 249] width 9 height 9
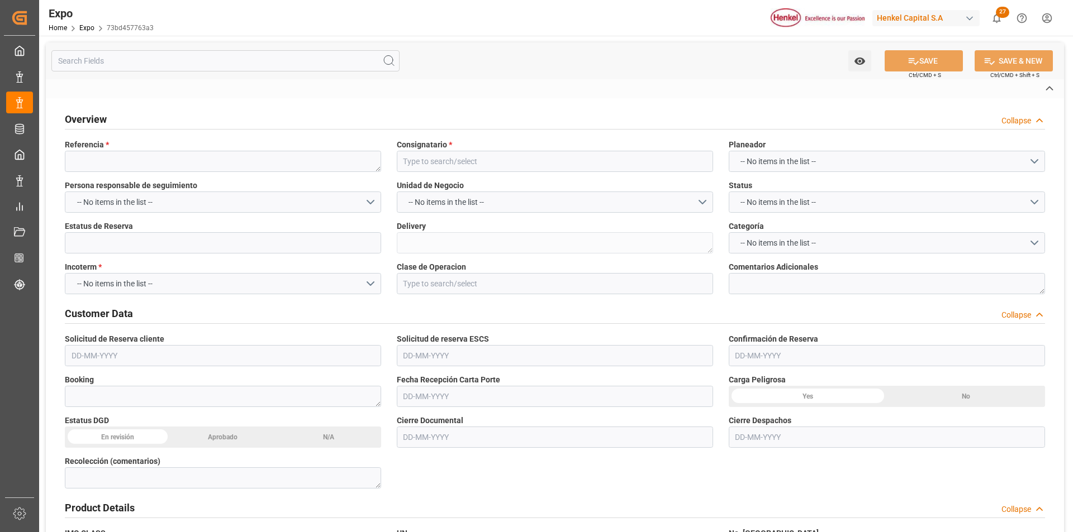
type textarea "250806940099"
type input "[PERSON_NAME] BRASIL LTDA."
type input "Confirmada"
type textarea "996185267"
type input "EX. DEFINITIVA"
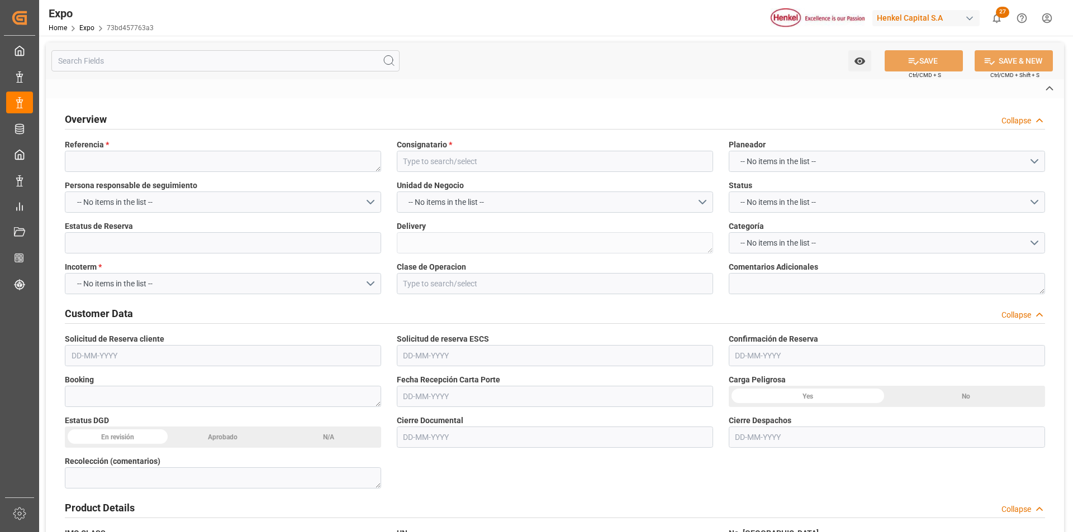
type textarea "Lleva transmisión AMS/ ISF"
type textarea "16059157"
type textarea "INT 3721703"
type textarea "HLBU1136486"
type input "[PERSON_NAME]"
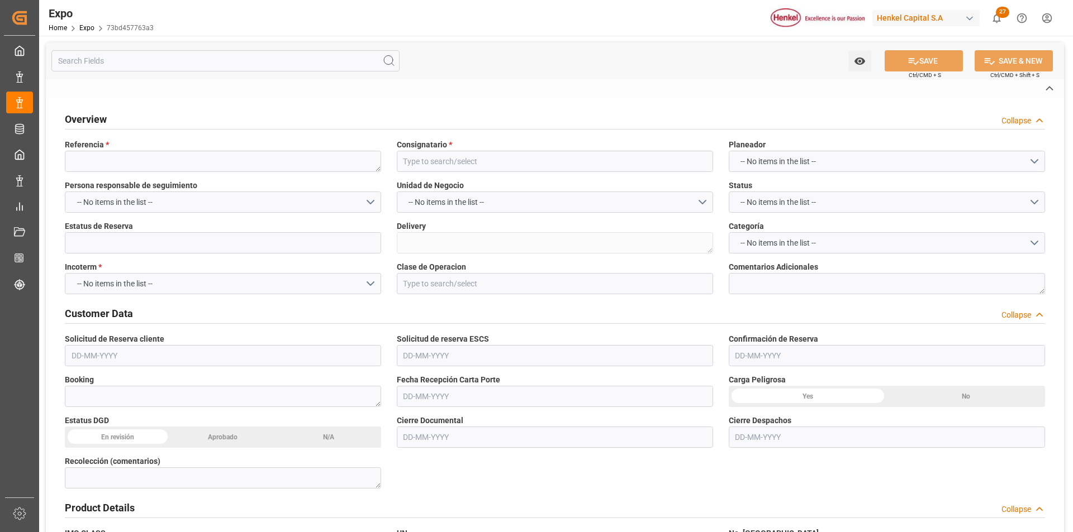
type textarea "25 81 3108 5001624"
type input "DALIAN EXPRESS"
type textarea "2531S"
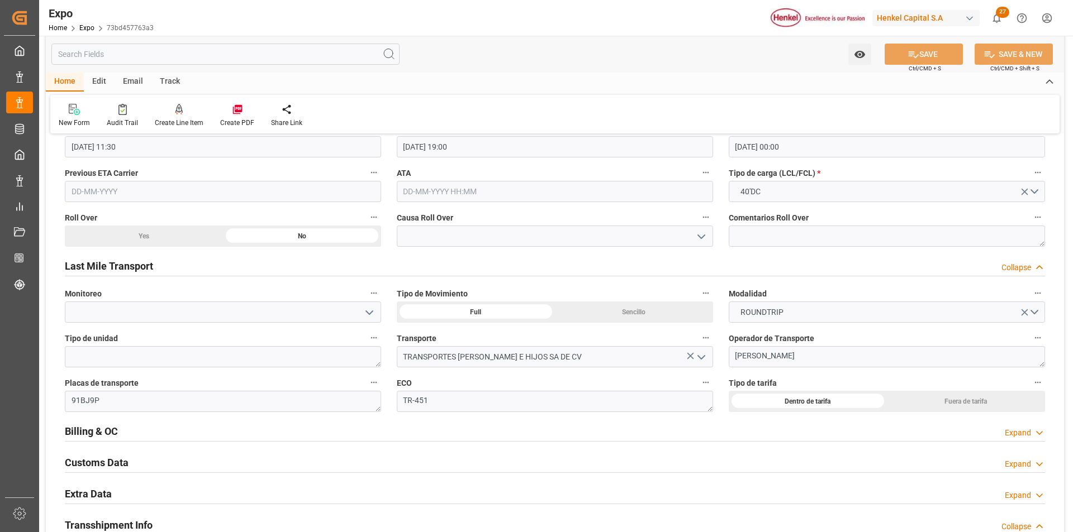
scroll to position [1788, 0]
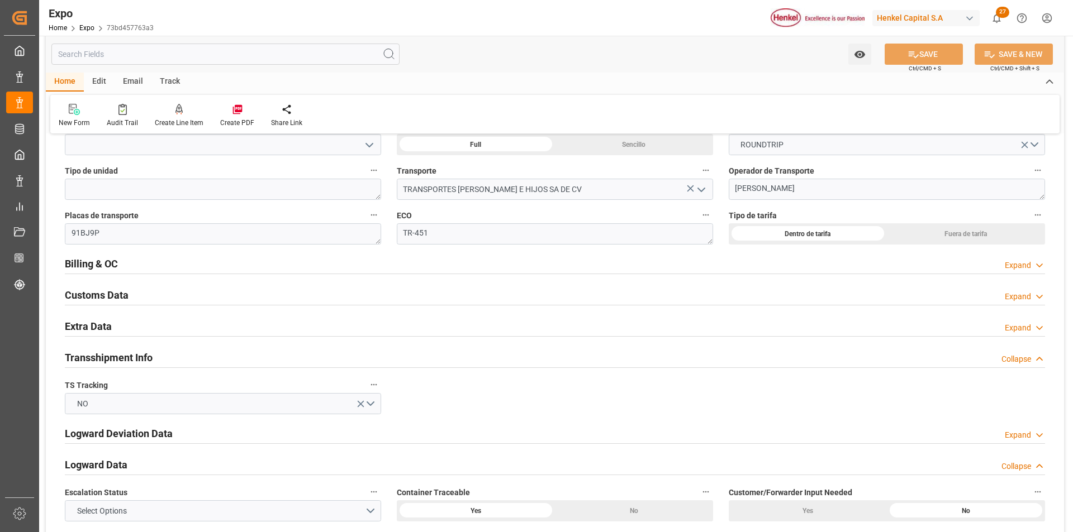
click at [1014, 268] on div "Expand" at bounding box center [1018, 266] width 26 height 12
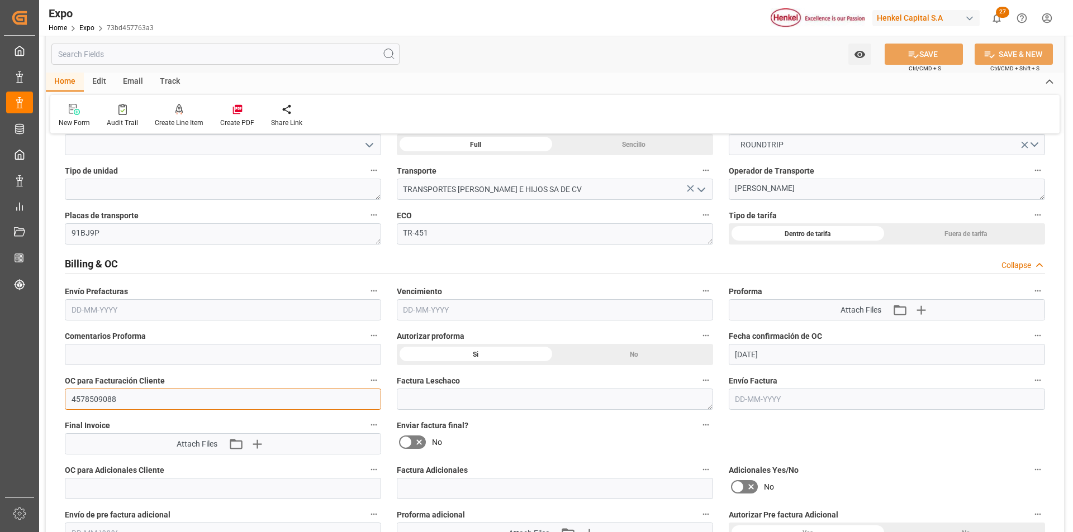
click at [96, 401] on input "4578509088" at bounding box center [223, 399] width 316 height 21
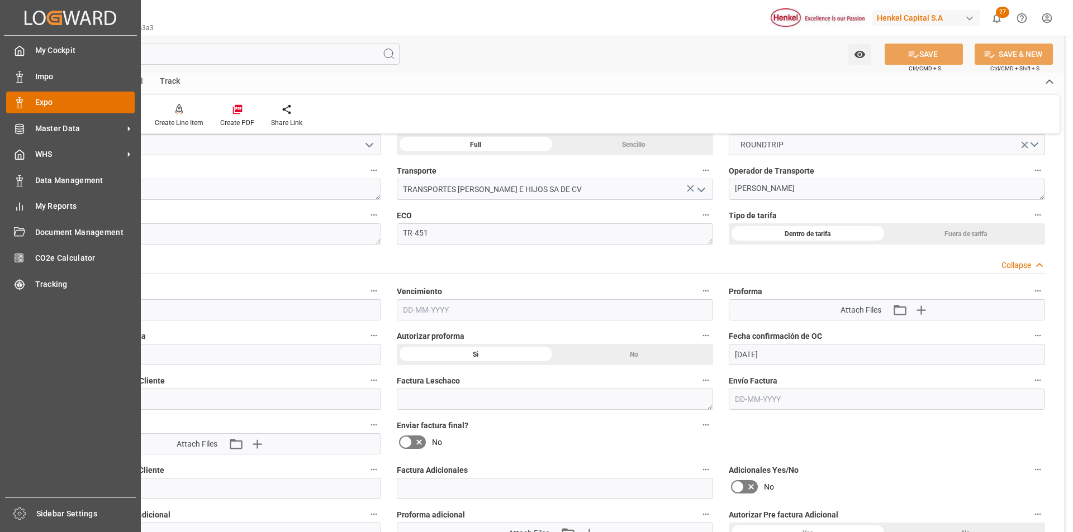
click at [12, 102] on div at bounding box center [15, 103] width 19 height 12
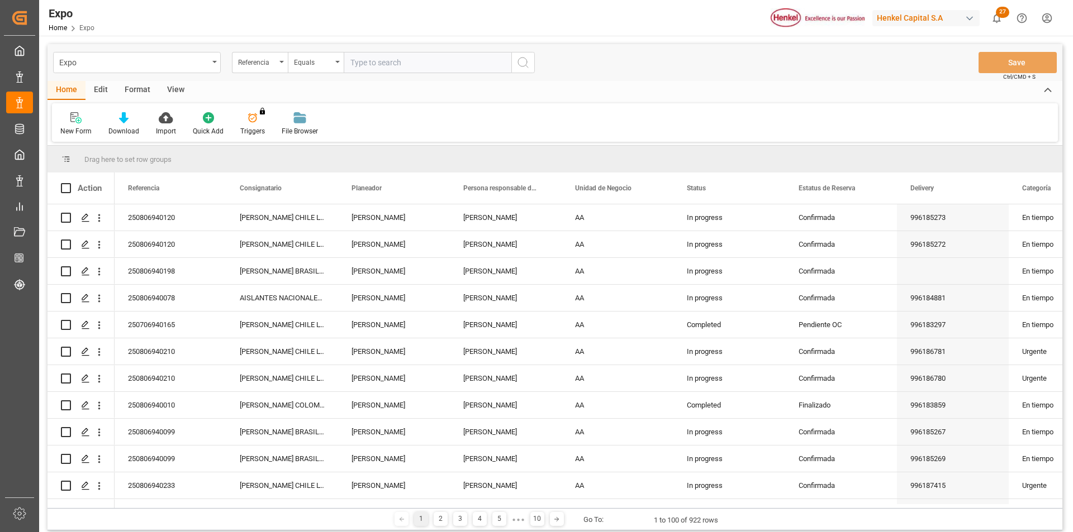
click at [356, 69] on input "text" at bounding box center [428, 62] width 168 height 21
paste input "250806940099"
click at [517, 65] on icon "search button" at bounding box center [522, 62] width 13 height 13
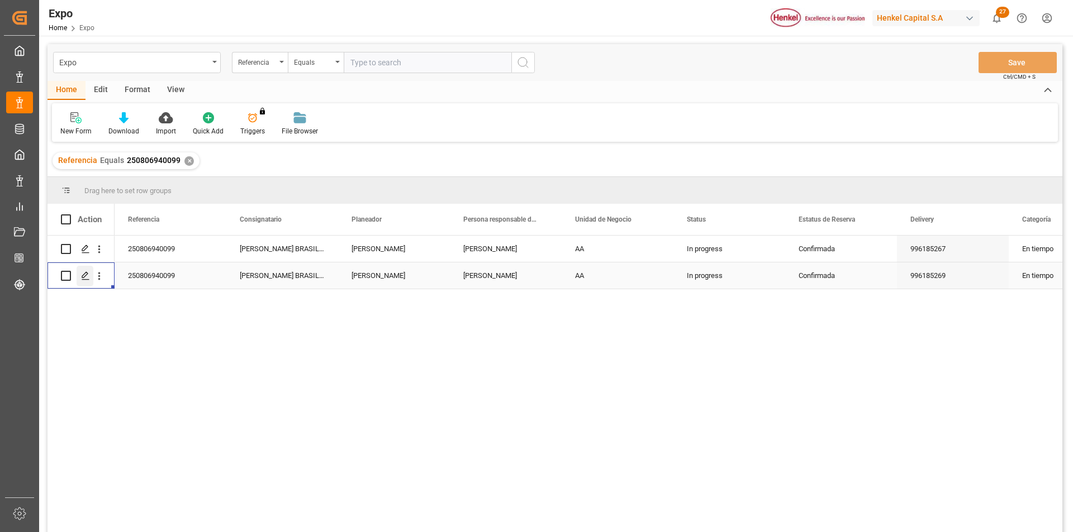
click at [85, 276] on polygon "Press SPACE to select this row." at bounding box center [85, 276] width 6 height 6
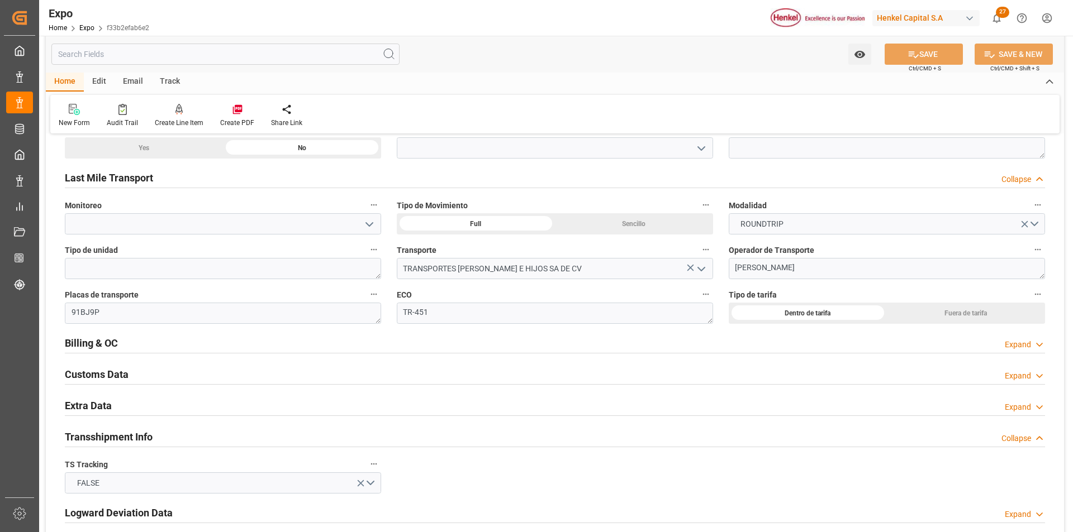
scroll to position [1900, 0]
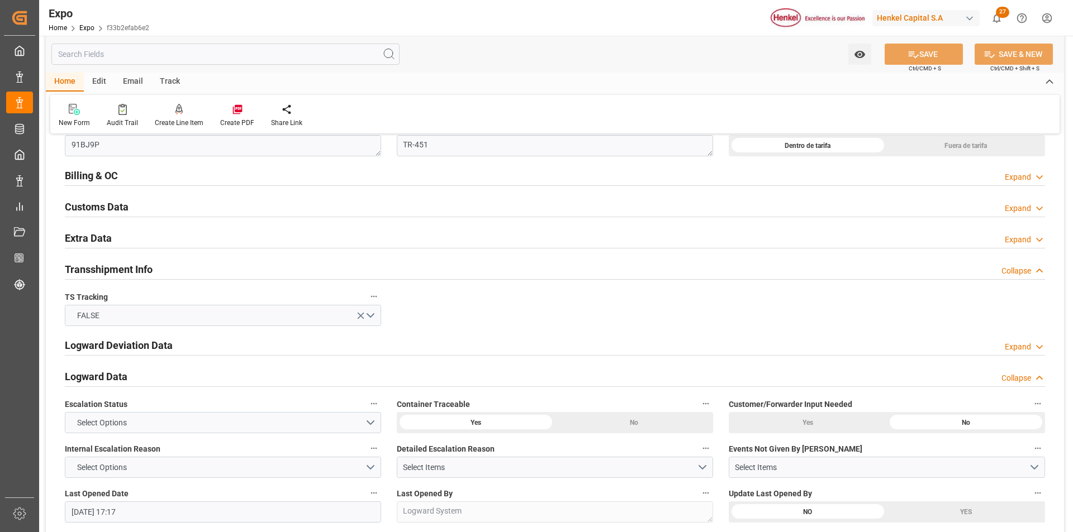
click at [1012, 181] on div "Expand" at bounding box center [1018, 178] width 26 height 12
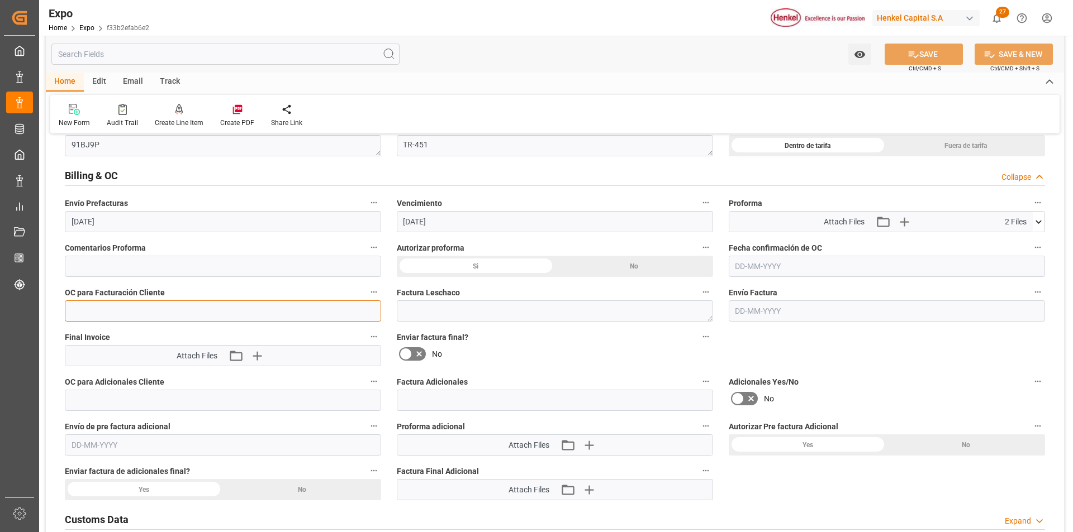
click at [251, 309] on input "text" at bounding box center [223, 311] width 316 height 21
paste input "4578509088"
click at [743, 273] on input "text" at bounding box center [887, 266] width 316 height 21
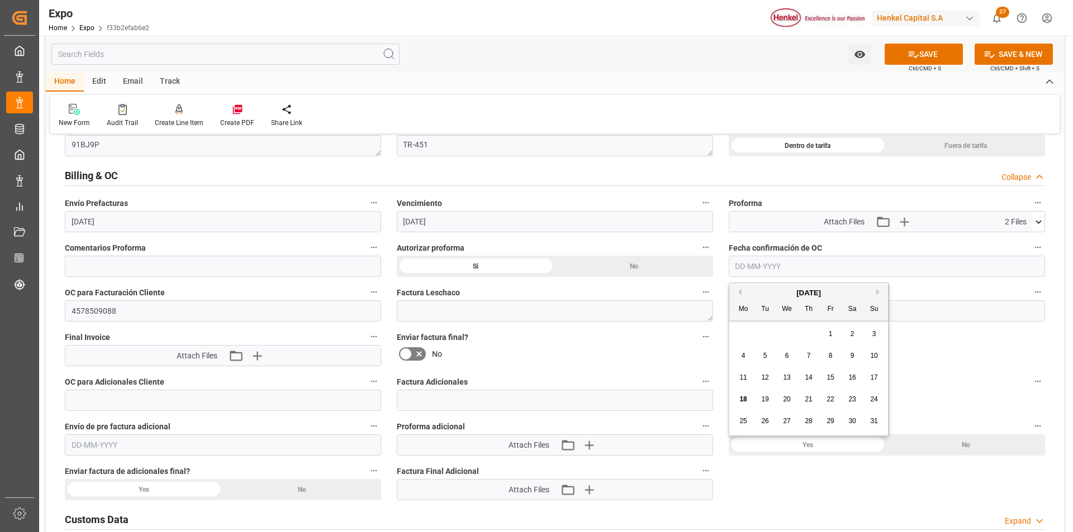
click at [742, 404] on div "18" at bounding box center [743, 399] width 14 height 13
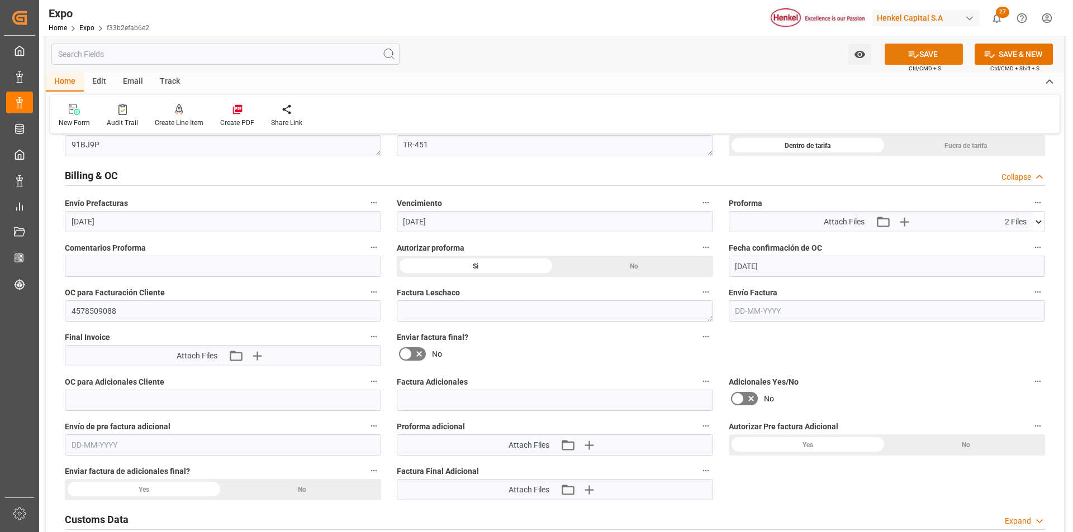
click at [933, 60] on button "SAVE" at bounding box center [923, 54] width 78 height 21
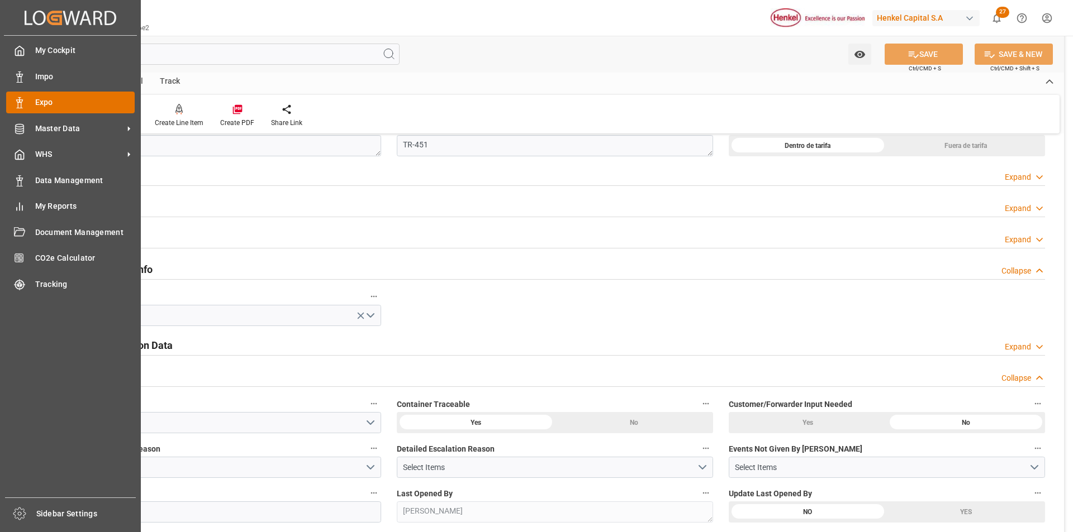
click at [22, 104] on icon at bounding box center [19, 102] width 11 height 11
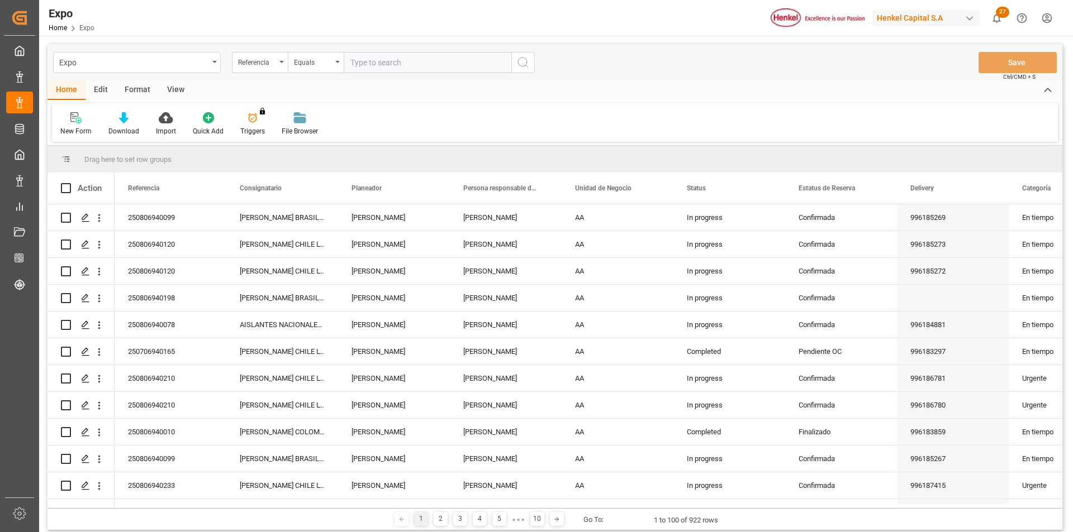
click at [456, 60] on input "text" at bounding box center [428, 62] width 168 height 21
paste input "250806940099"
click at [522, 64] on icon "search button" at bounding box center [522, 62] width 13 height 13
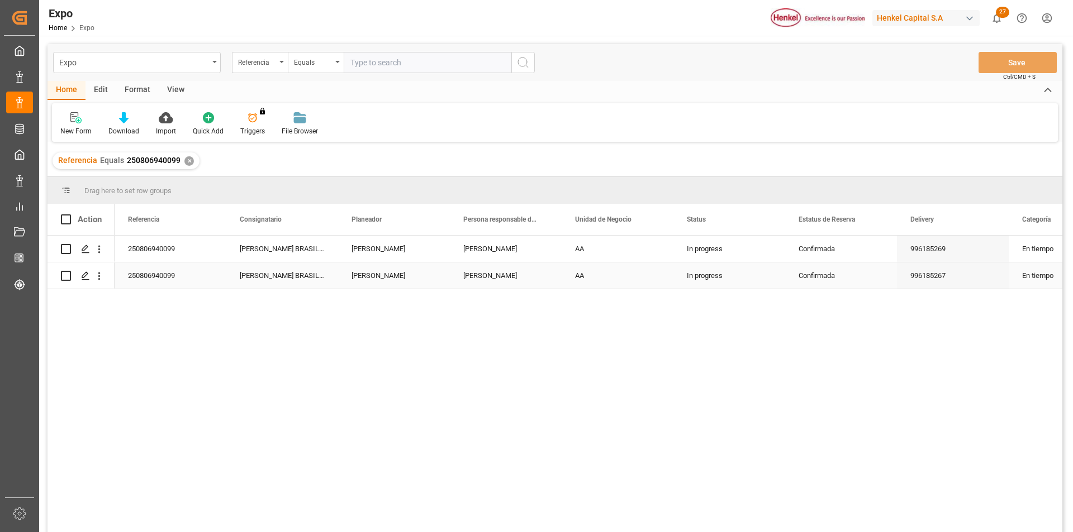
click at [501, 277] on div "[PERSON_NAME]" at bounding box center [506, 276] width 112 height 26
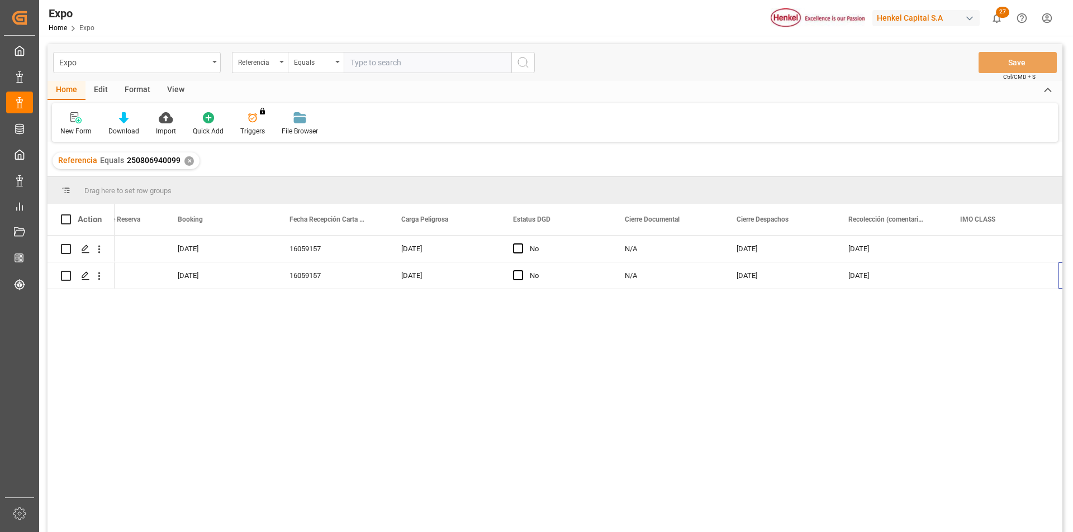
scroll to position [0, 1626]
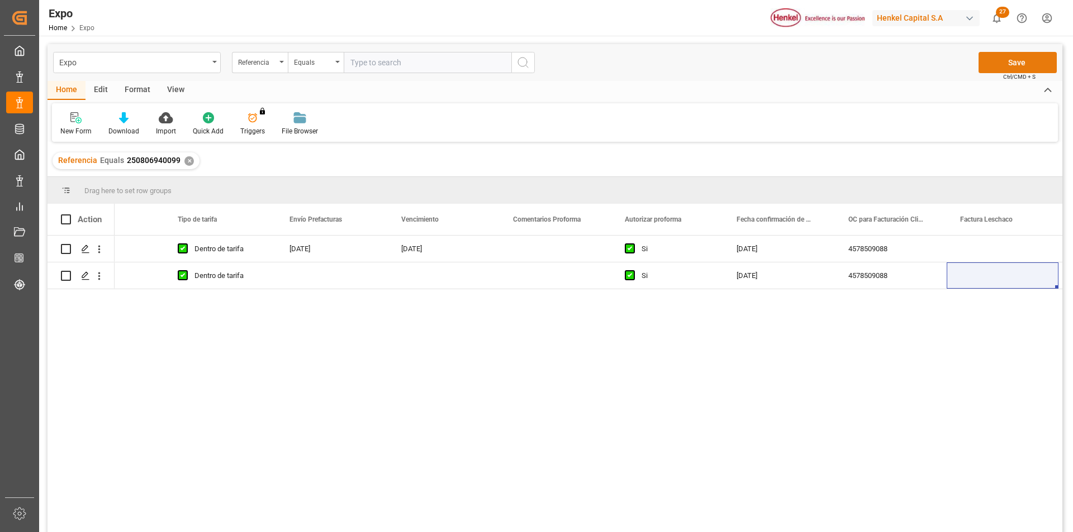
click at [1031, 68] on button "Save" at bounding box center [1017, 62] width 78 height 21
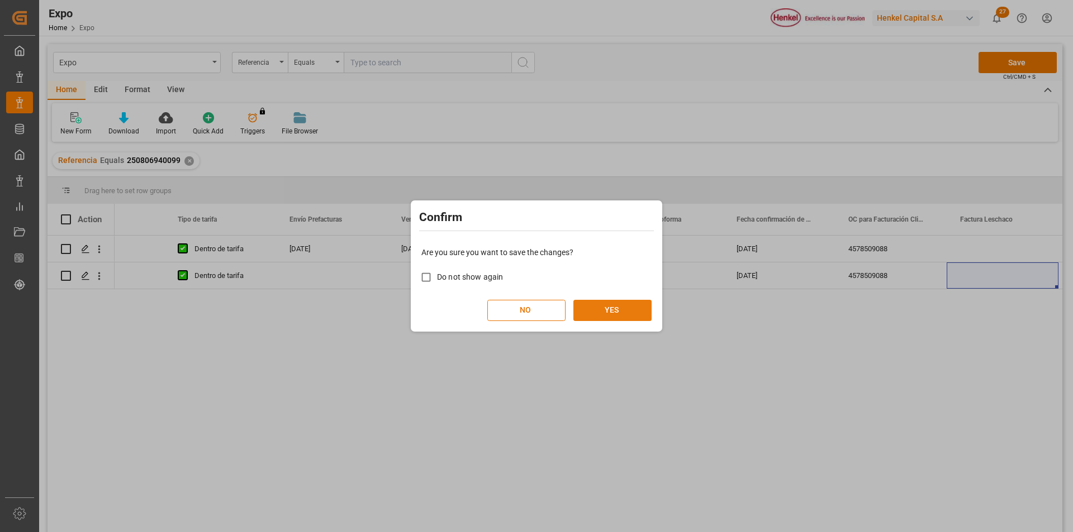
click at [598, 311] on button "YES" at bounding box center [612, 310] width 78 height 21
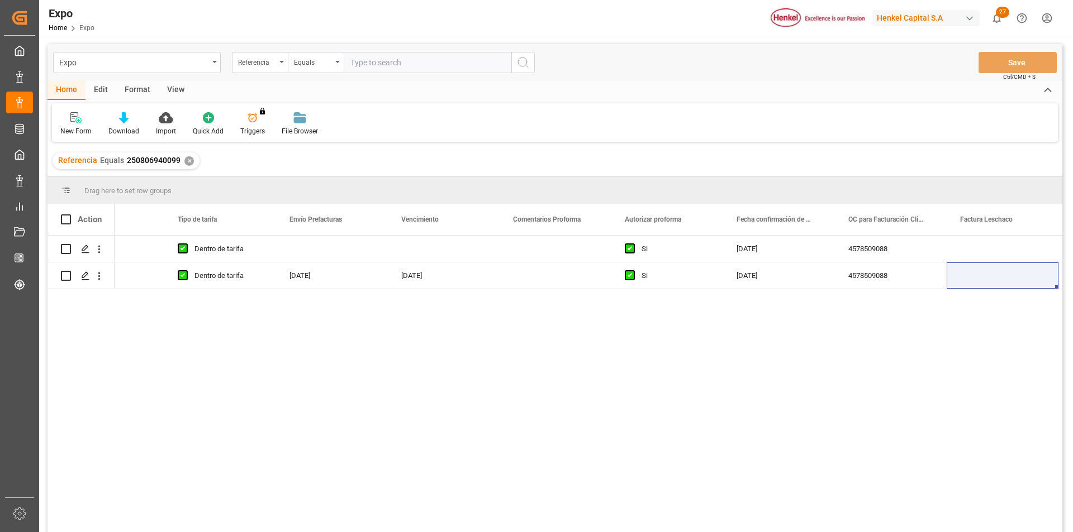
click at [187, 160] on div "✕" at bounding box center [188, 160] width 9 height 9
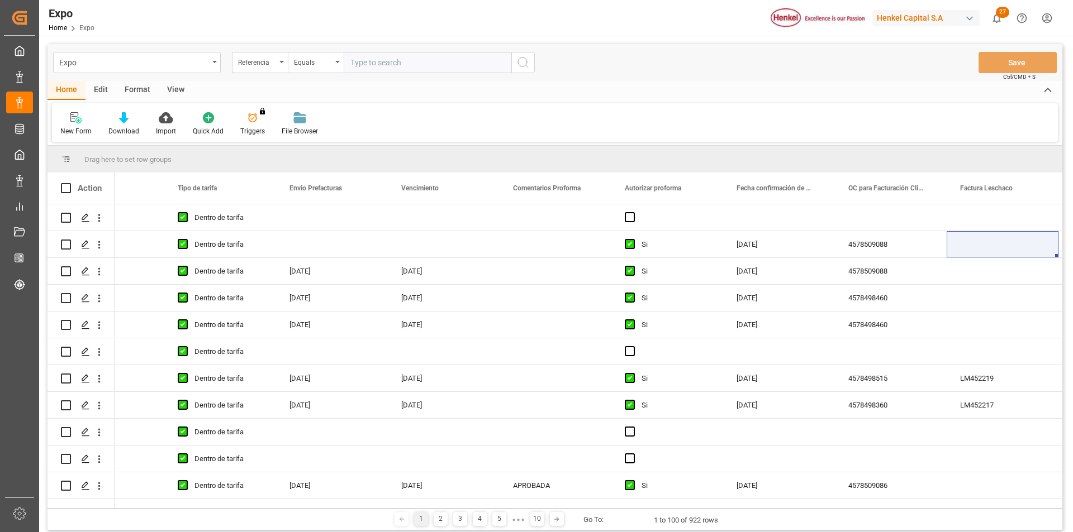
click at [369, 56] on input "text" at bounding box center [428, 62] width 168 height 21
paste input "250806940210"
click at [522, 64] on icon "search button" at bounding box center [522, 62] width 13 height 13
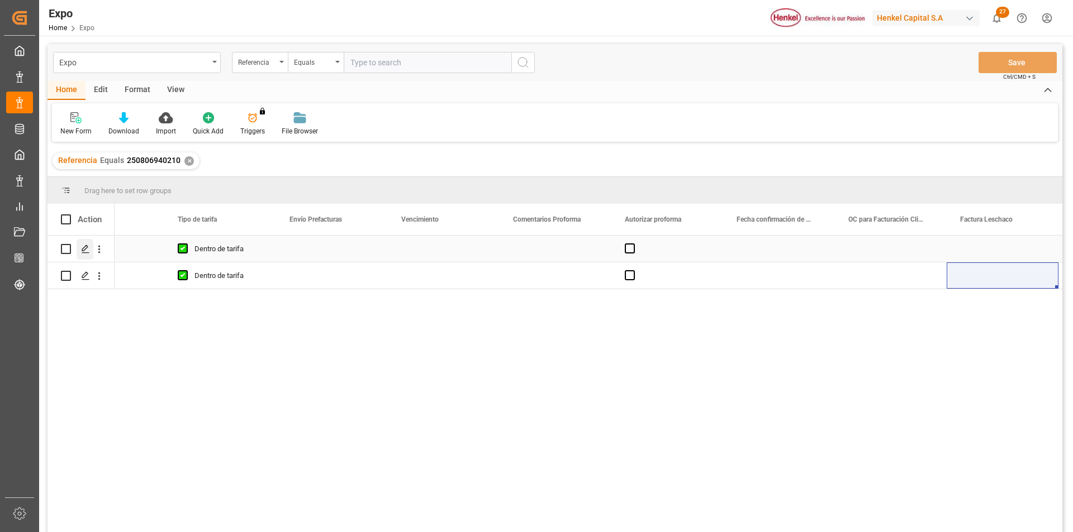
click at [84, 251] on polygon "Press SPACE to select this row." at bounding box center [85, 249] width 6 height 6
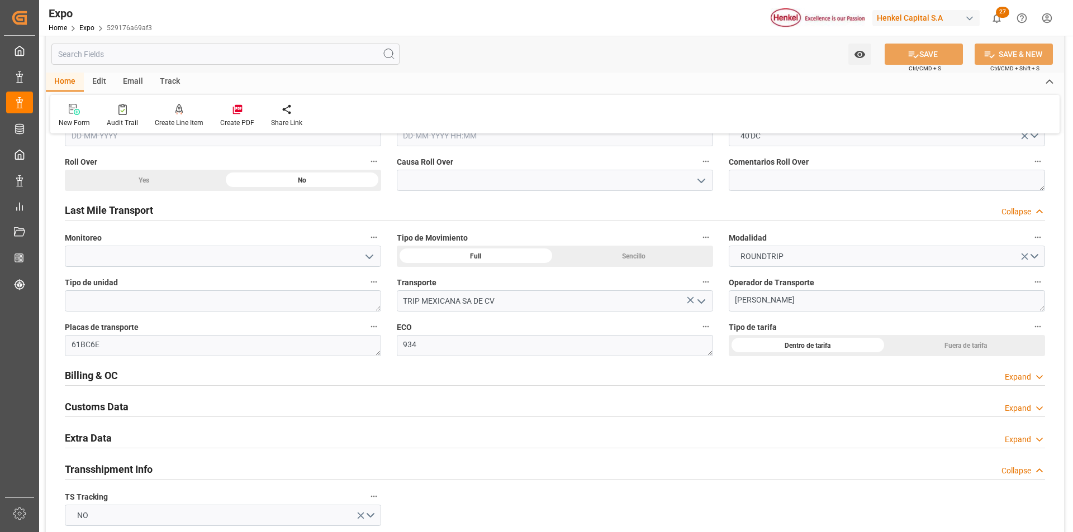
scroll to position [1732, 0]
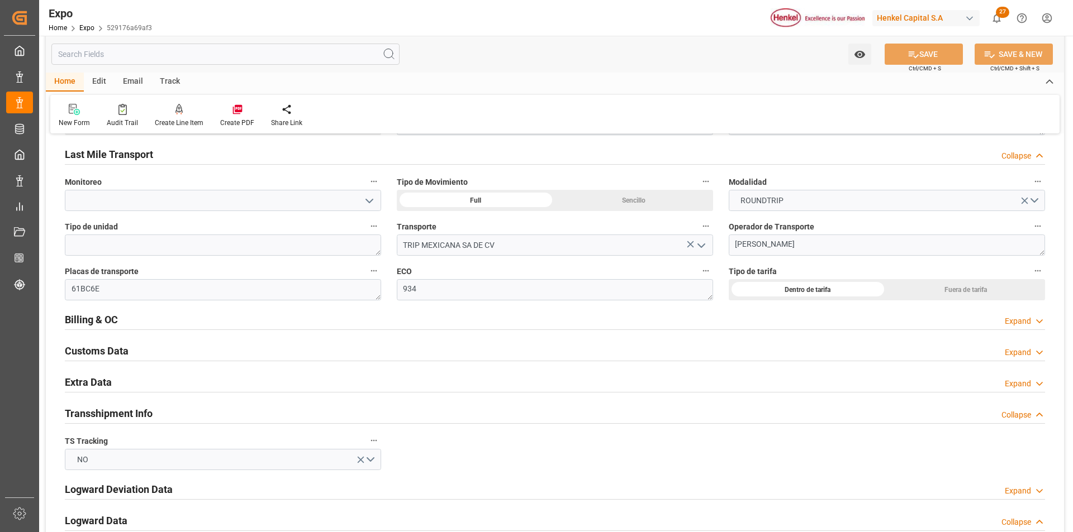
click at [1041, 320] on icon at bounding box center [1039, 322] width 11 height 12
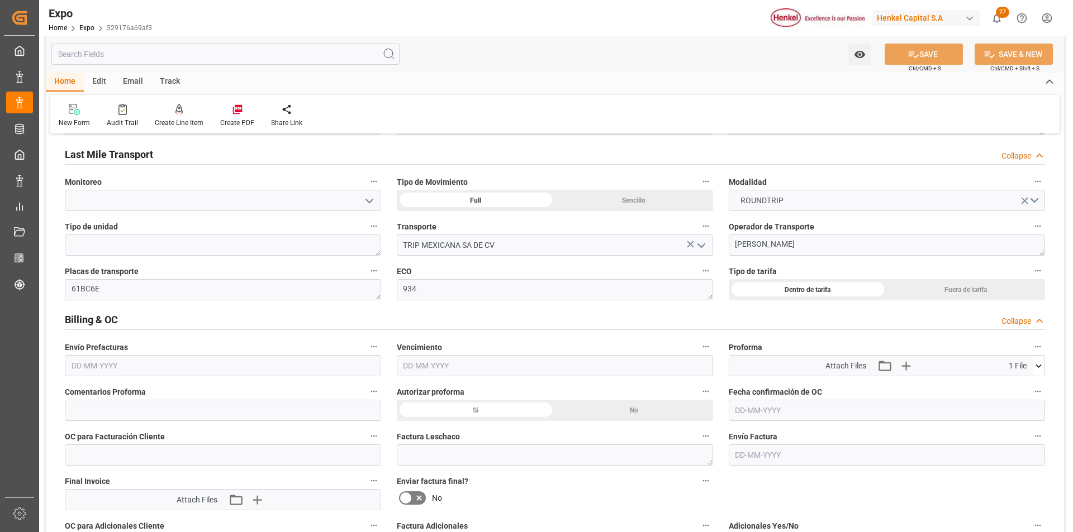
scroll to position [1844, 0]
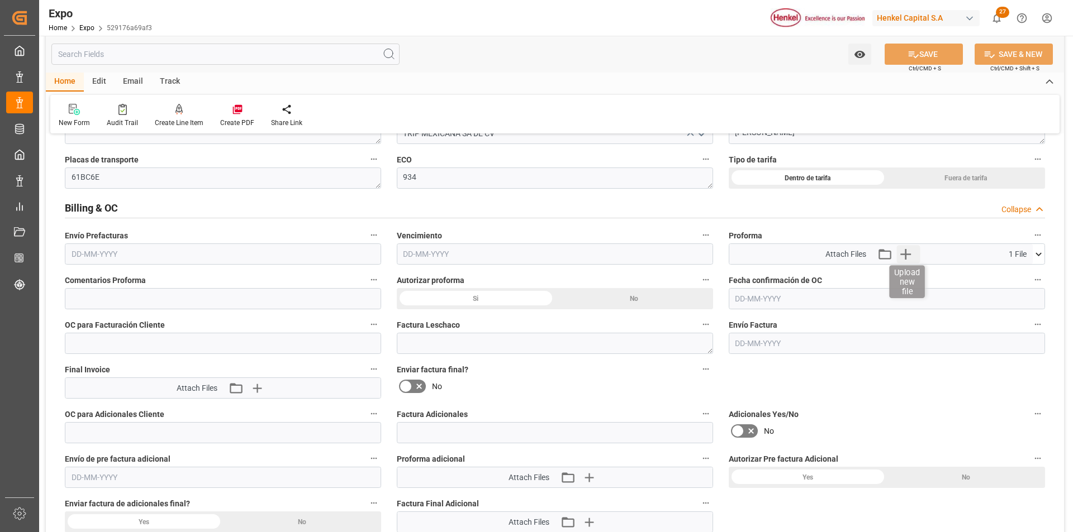
click at [905, 254] on icon "button" at bounding box center [906, 254] width 18 height 18
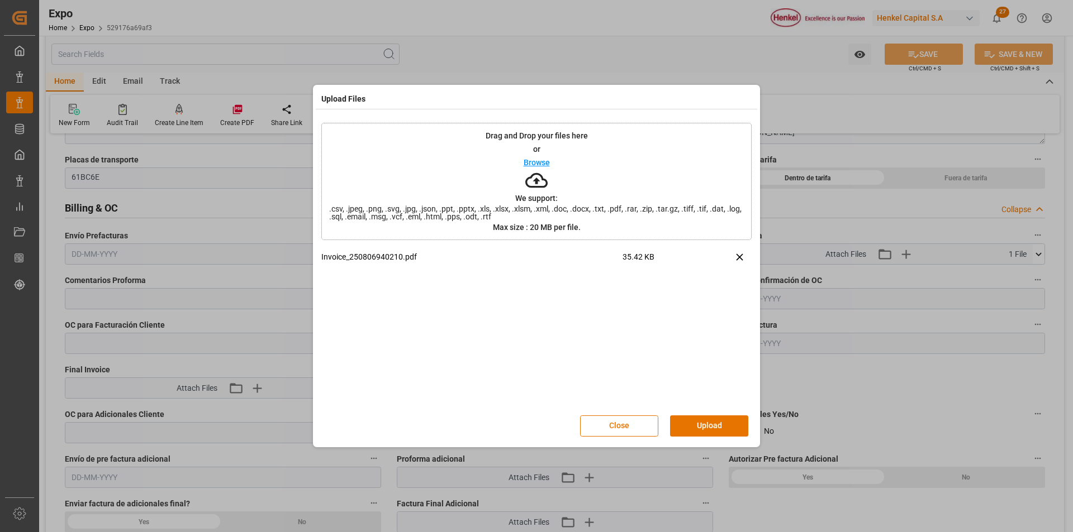
click at [693, 432] on button "Upload" at bounding box center [709, 426] width 78 height 21
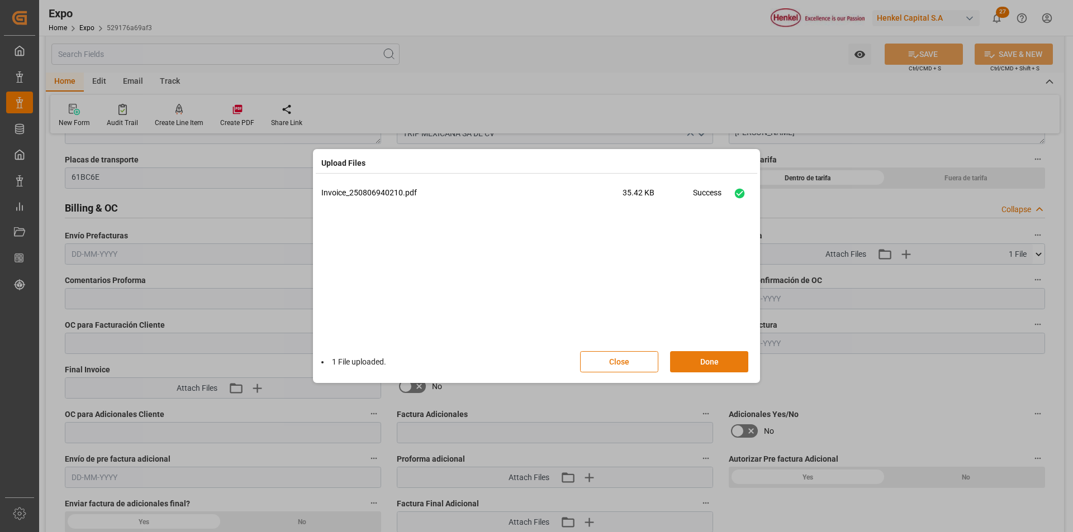
click at [715, 363] on button "Done" at bounding box center [709, 361] width 78 height 21
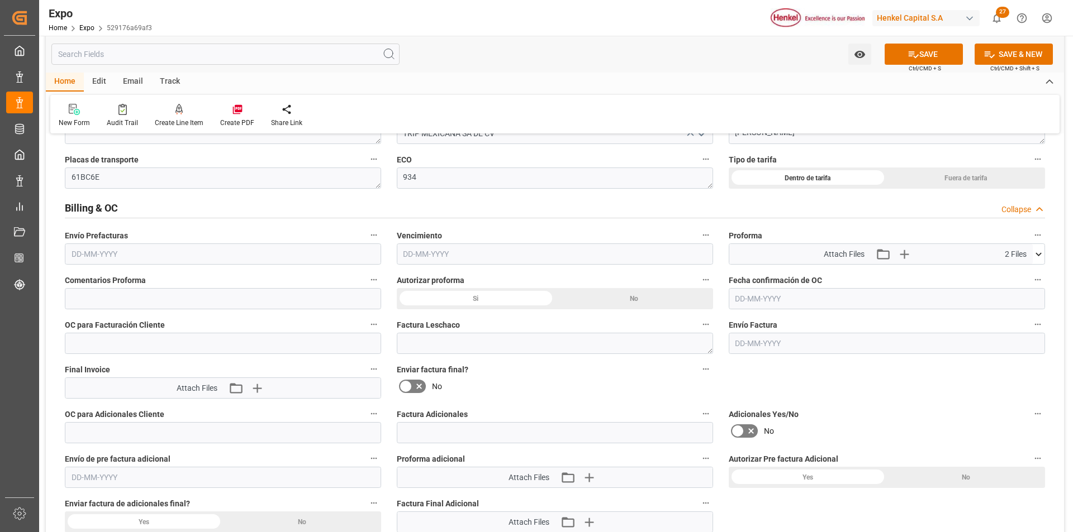
click at [104, 255] on input "text" at bounding box center [223, 254] width 316 height 21
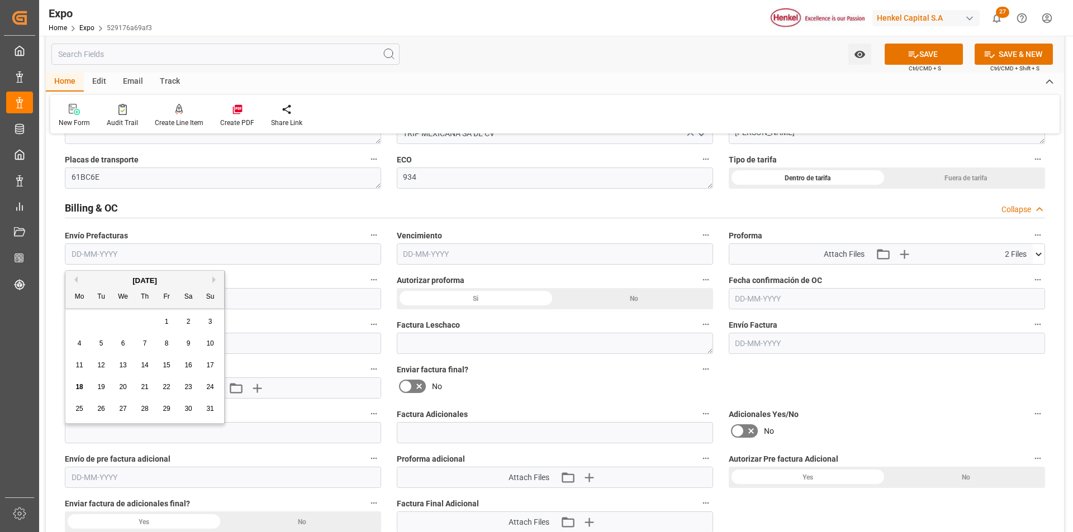
click at [83, 386] on div "18" at bounding box center [80, 387] width 14 height 13
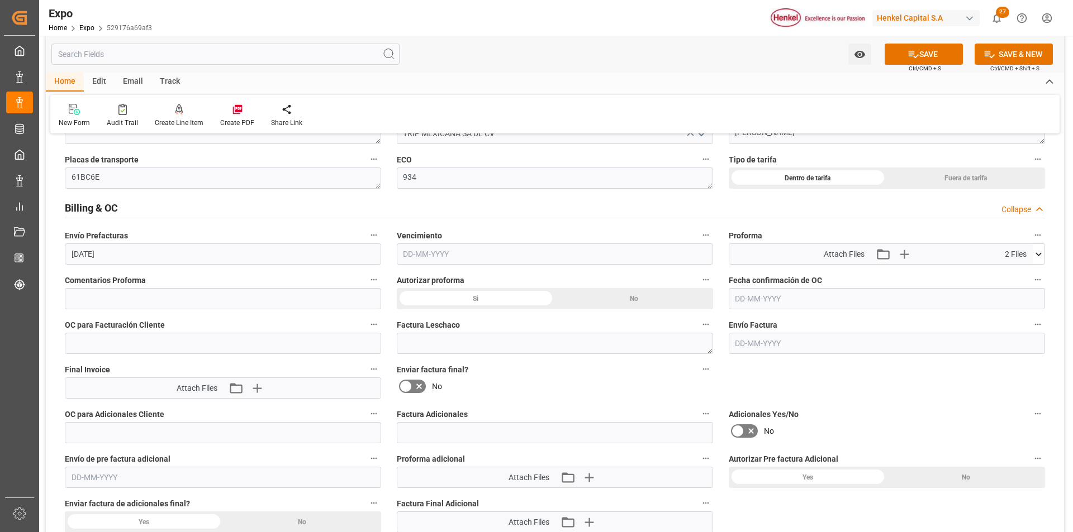
click at [416, 256] on input "text" at bounding box center [555, 254] width 316 height 21
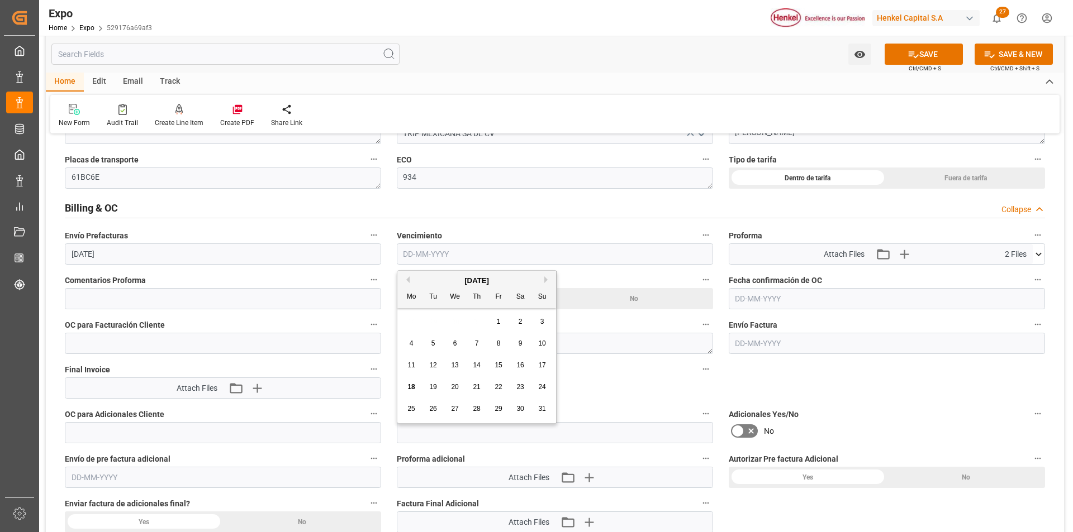
click at [475, 389] on span "21" at bounding box center [476, 387] width 7 height 8
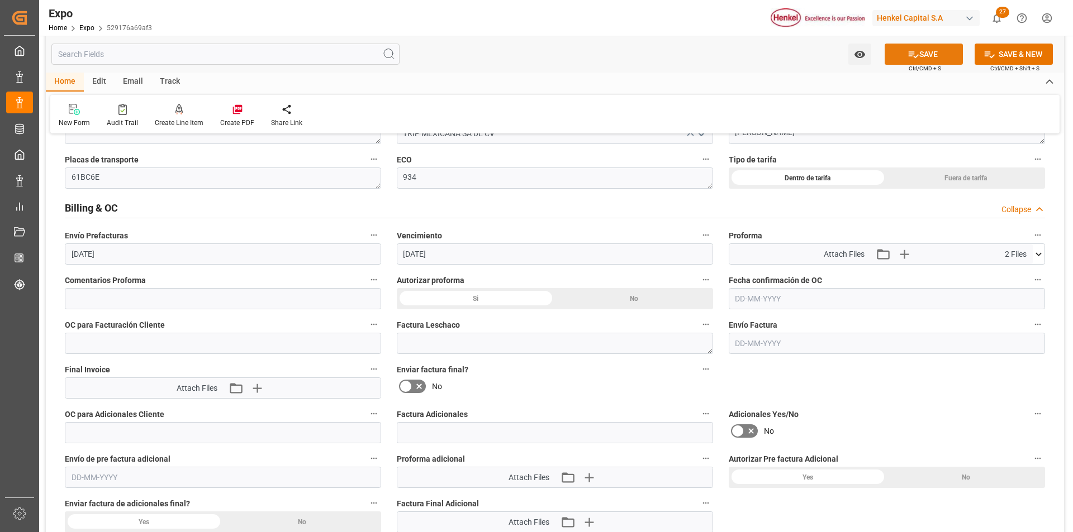
click at [896, 54] on button "SAVE" at bounding box center [923, 54] width 78 height 21
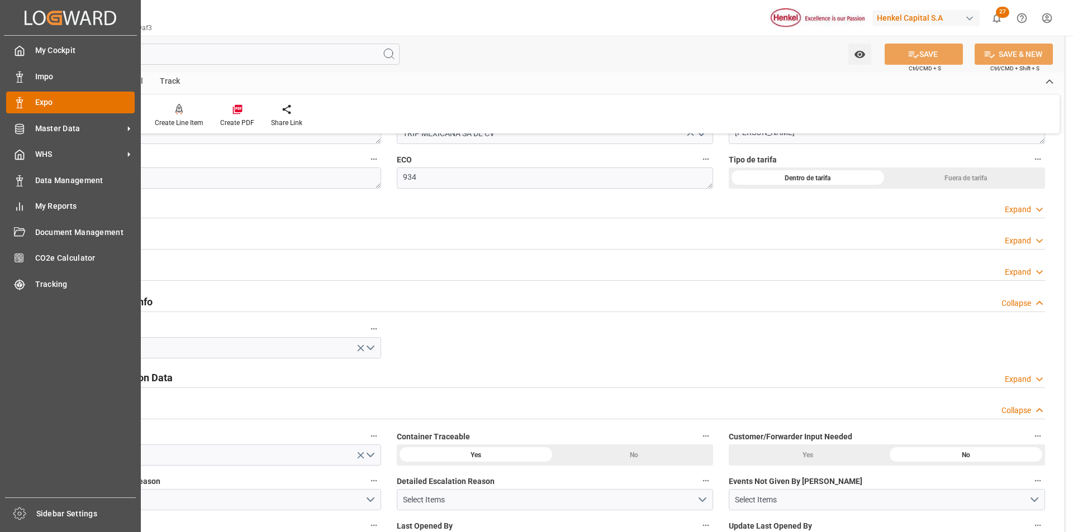
click at [25, 103] on div "Expo Expo" at bounding box center [70, 103] width 129 height 22
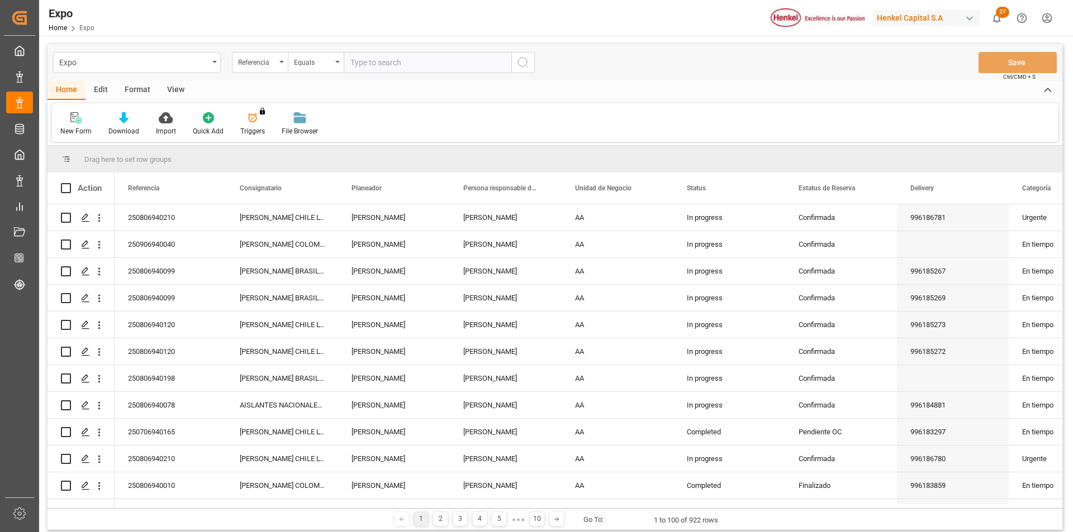
click at [402, 61] on input "text" at bounding box center [428, 62] width 168 height 21
click at [526, 63] on icon "search button" at bounding box center [522, 62] width 13 height 13
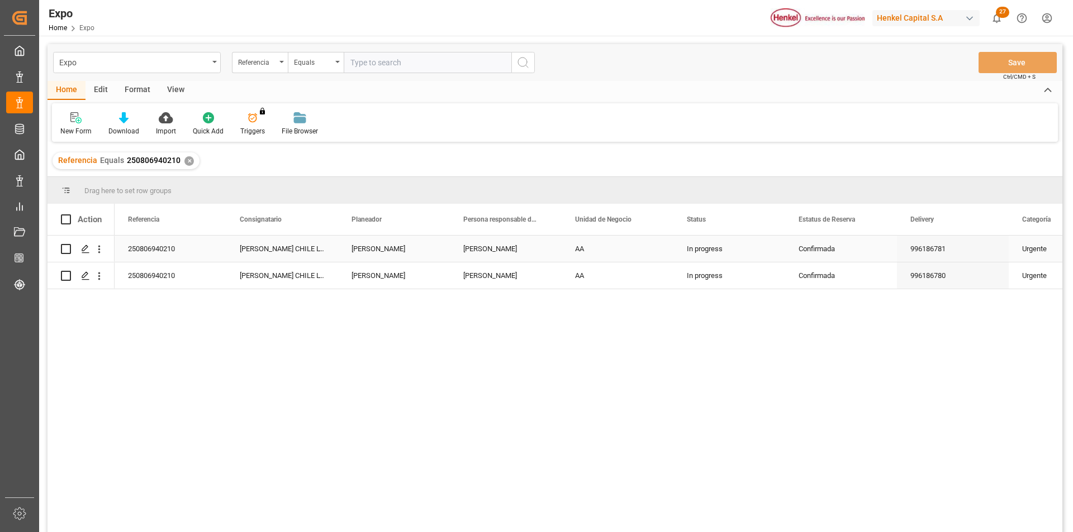
click at [135, 253] on div "250806940210" at bounding box center [171, 249] width 112 height 26
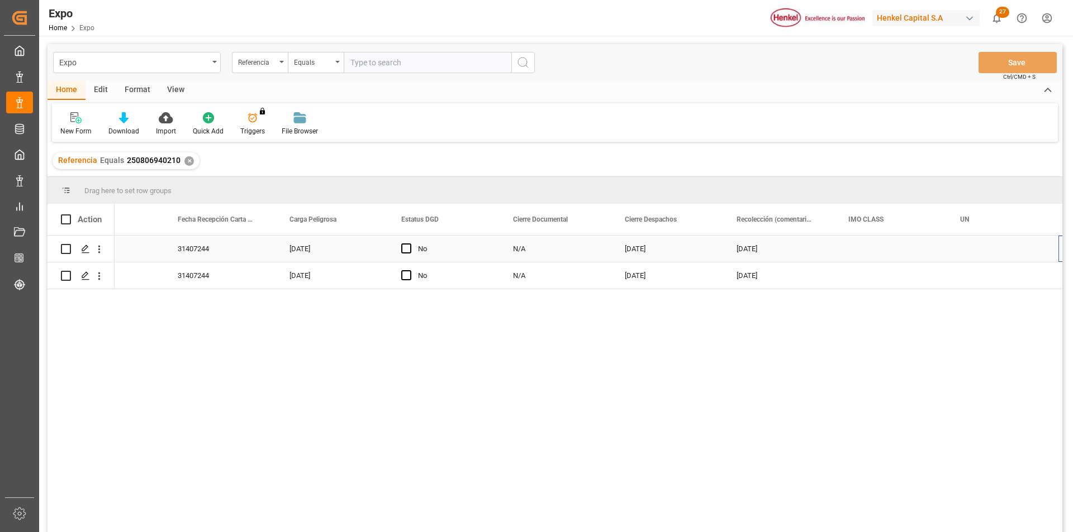
scroll to position [0, 1738]
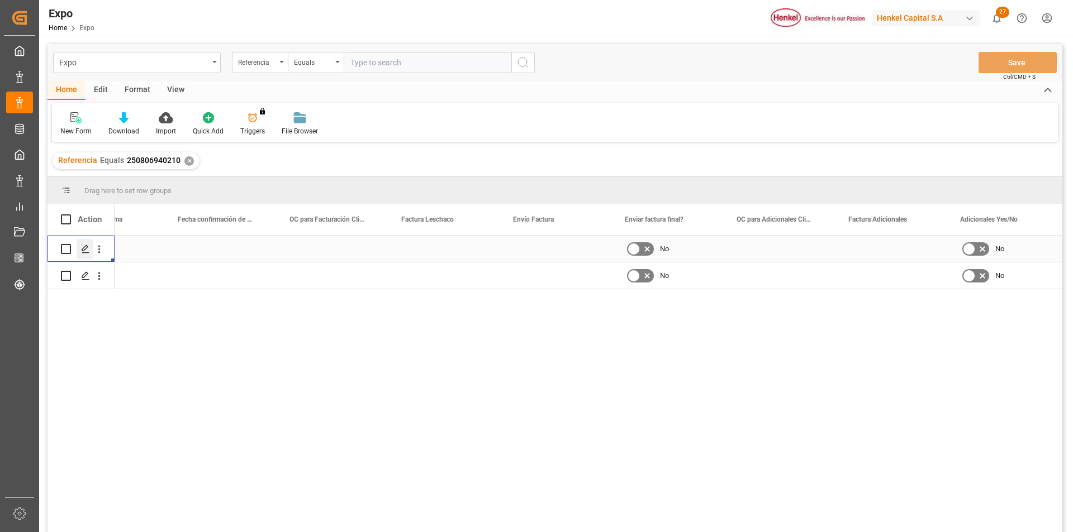
click at [87, 246] on polygon "Press SPACE to select this row." at bounding box center [85, 249] width 6 height 6
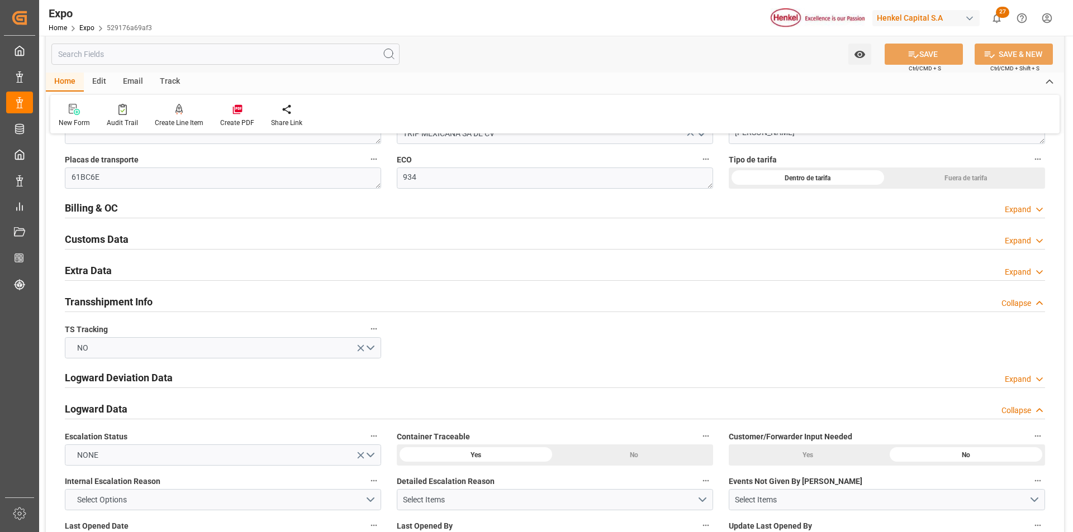
click at [1002, 215] on div "Billing & OC Expand" at bounding box center [555, 207] width 980 height 21
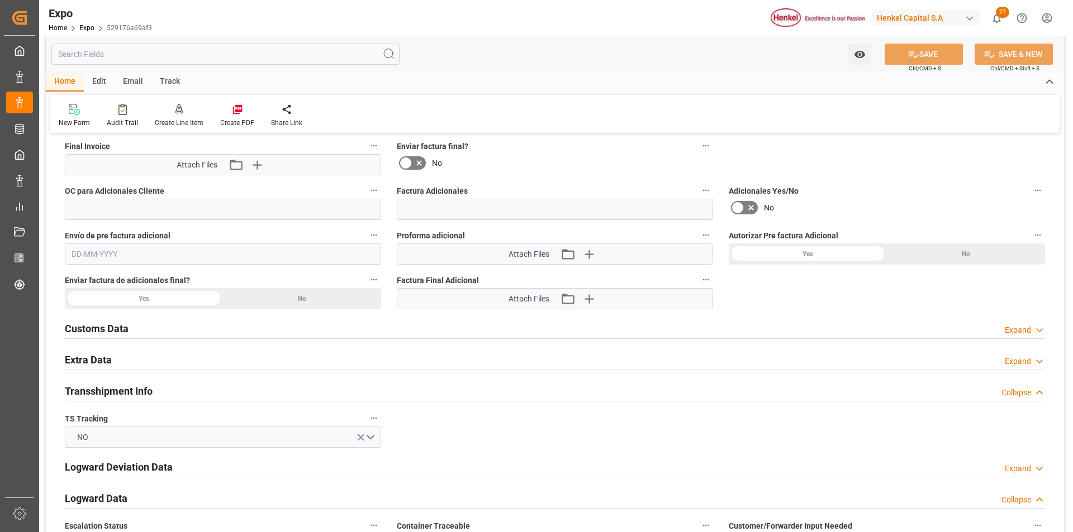
drag, startPoint x: 1038, startPoint y: 364, endPoint x: 964, endPoint y: 374, distance: 75.0
click at [1037, 364] on icon at bounding box center [1039, 362] width 11 height 12
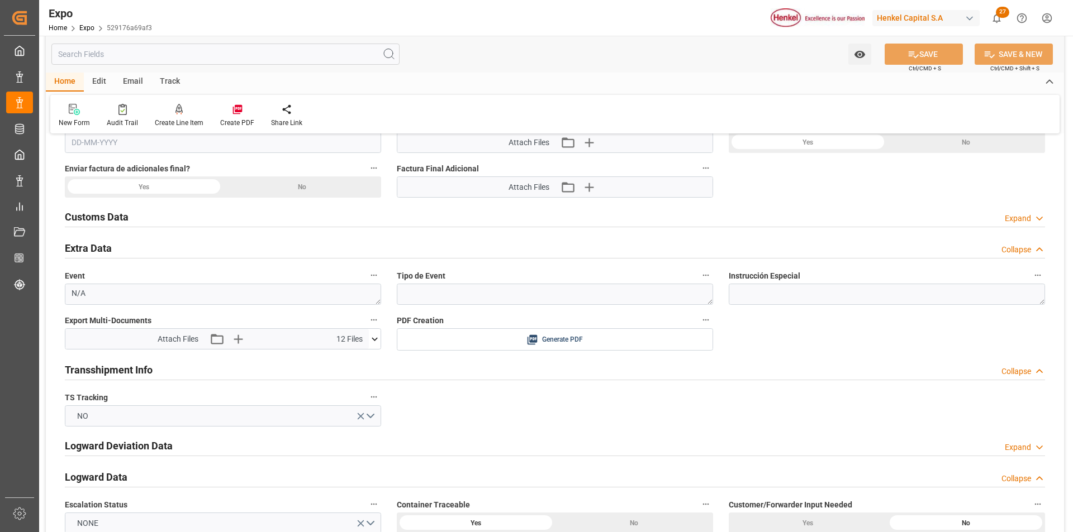
click at [372, 341] on icon at bounding box center [375, 340] width 12 height 12
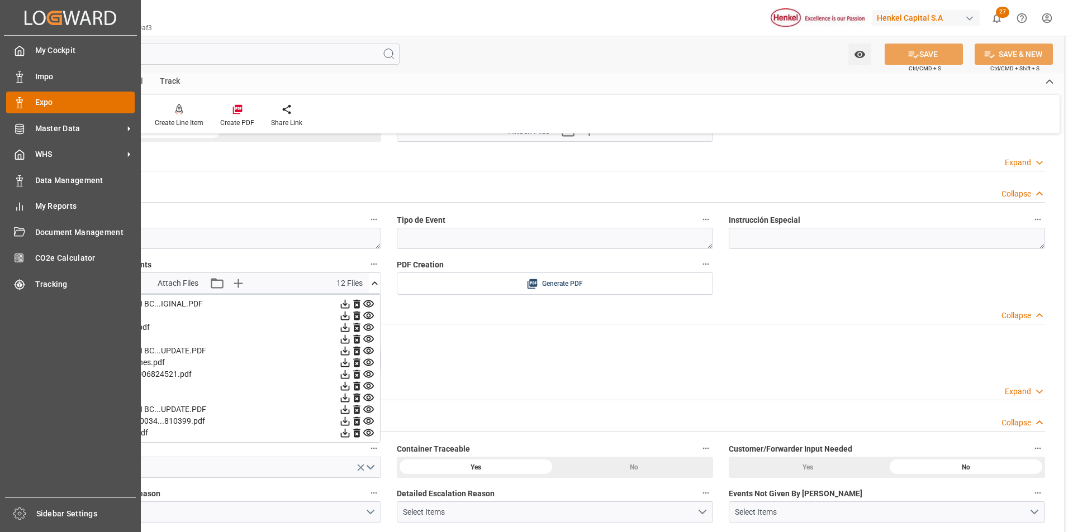
click at [25, 104] on div "Expo Expo" at bounding box center [70, 103] width 129 height 22
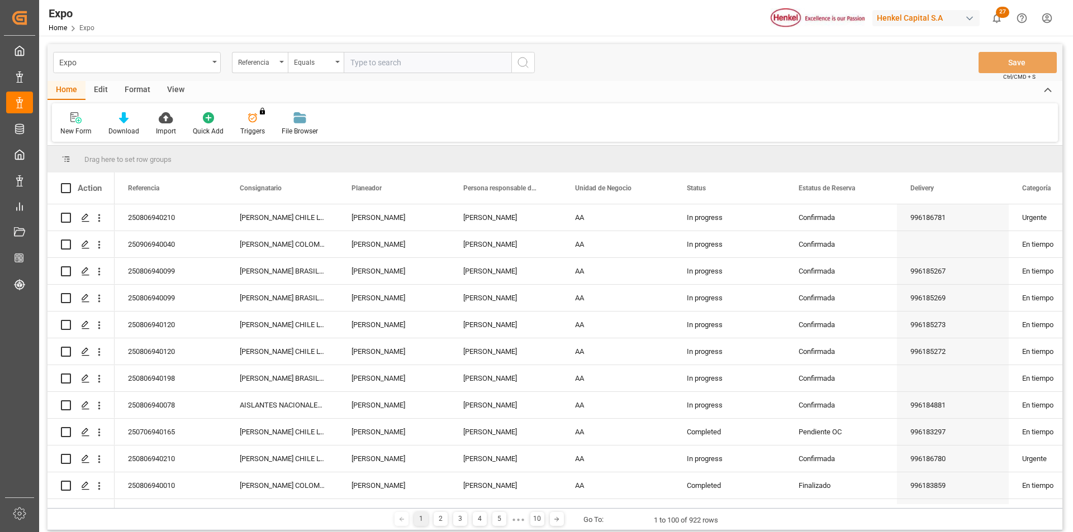
click at [359, 63] on input "text" at bounding box center [428, 62] width 168 height 21
paste input "250806940209"
click at [520, 61] on icon "search button" at bounding box center [522, 62] width 13 height 13
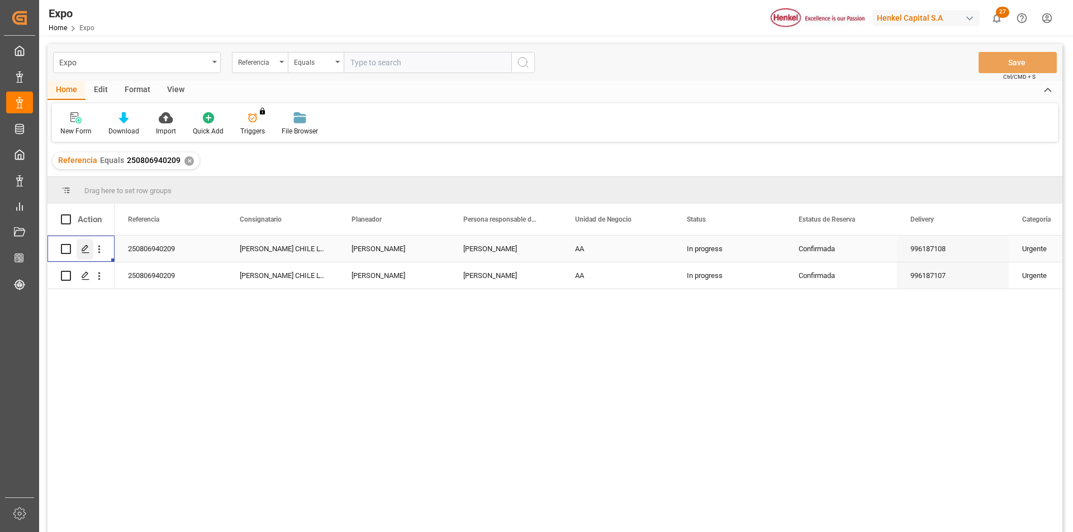
click at [88, 245] on icon "Press SPACE to select this row." at bounding box center [85, 249] width 9 height 9
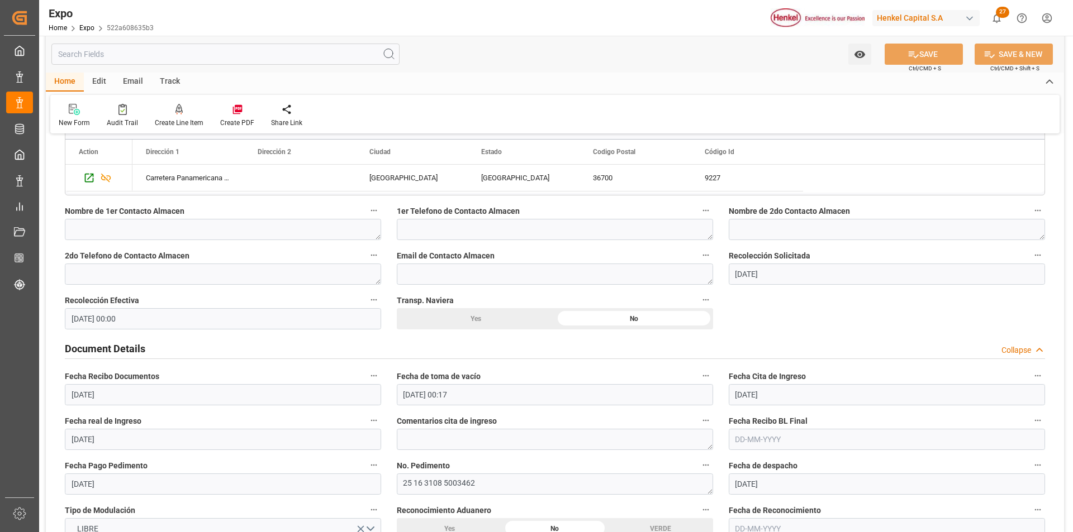
scroll to position [1006, 0]
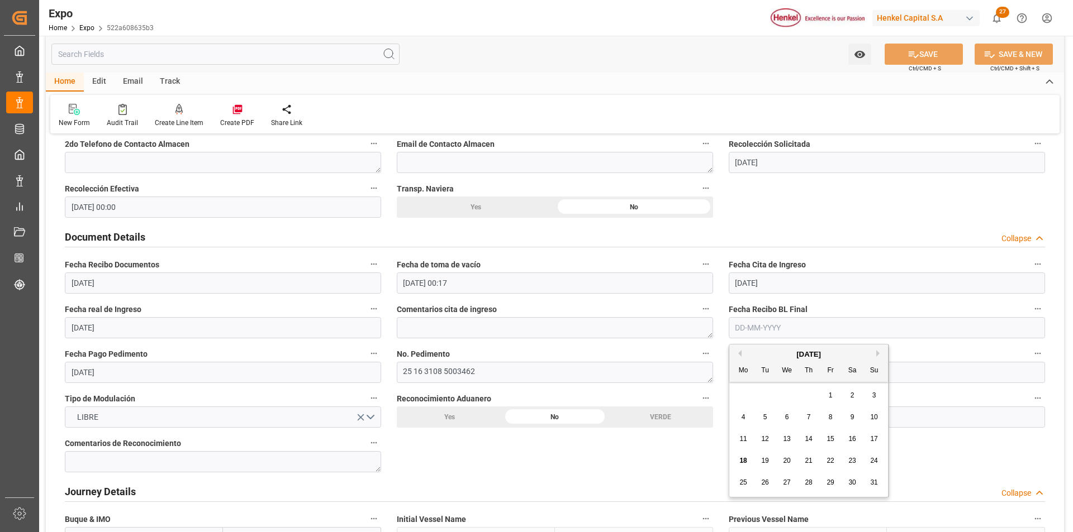
click at [745, 326] on input "text" at bounding box center [887, 327] width 316 height 21
click at [746, 462] on span "18" at bounding box center [742, 461] width 7 height 8
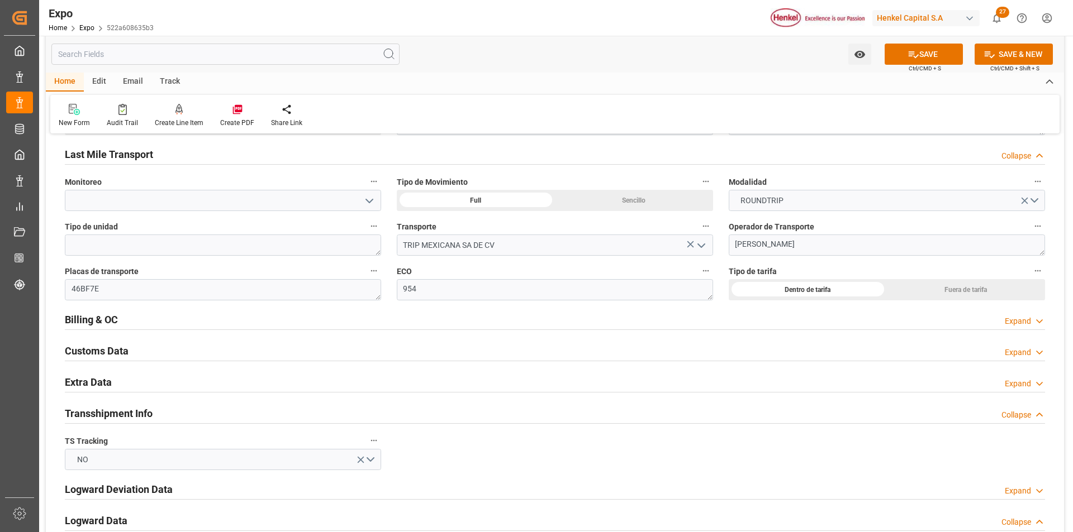
scroll to position [1844, 0]
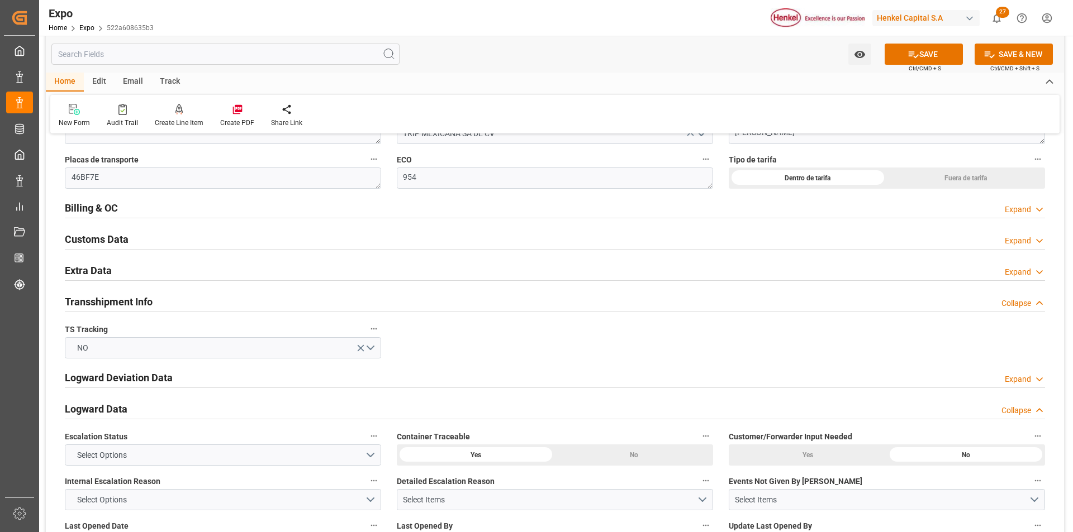
click at [1008, 208] on div "Expand" at bounding box center [1018, 210] width 26 height 12
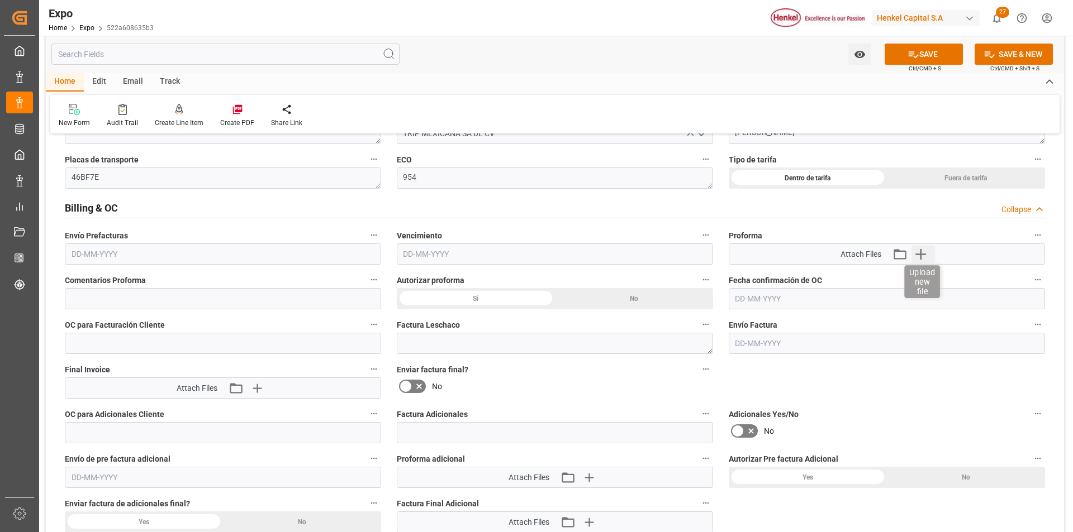
click at [920, 256] on icon "button" at bounding box center [920, 254] width 18 height 18
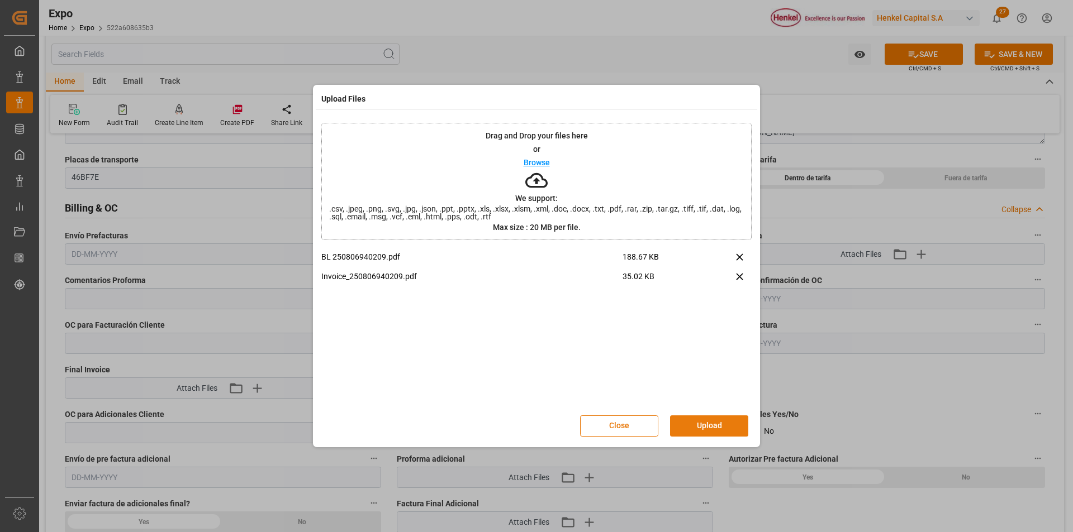
click at [705, 421] on button "Upload" at bounding box center [709, 426] width 78 height 21
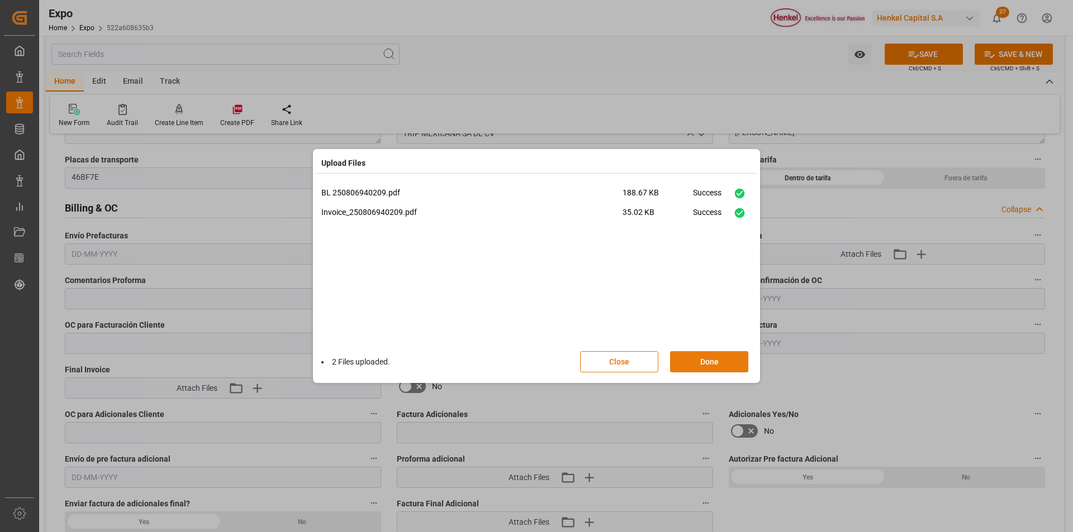
click at [703, 365] on button "Done" at bounding box center [709, 361] width 78 height 21
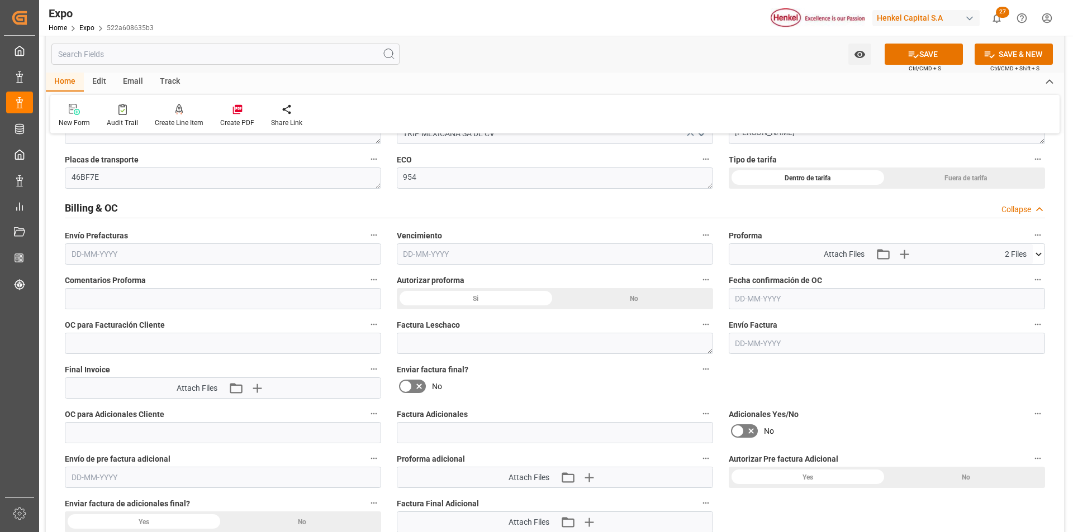
click at [100, 261] on input "text" at bounding box center [223, 254] width 316 height 21
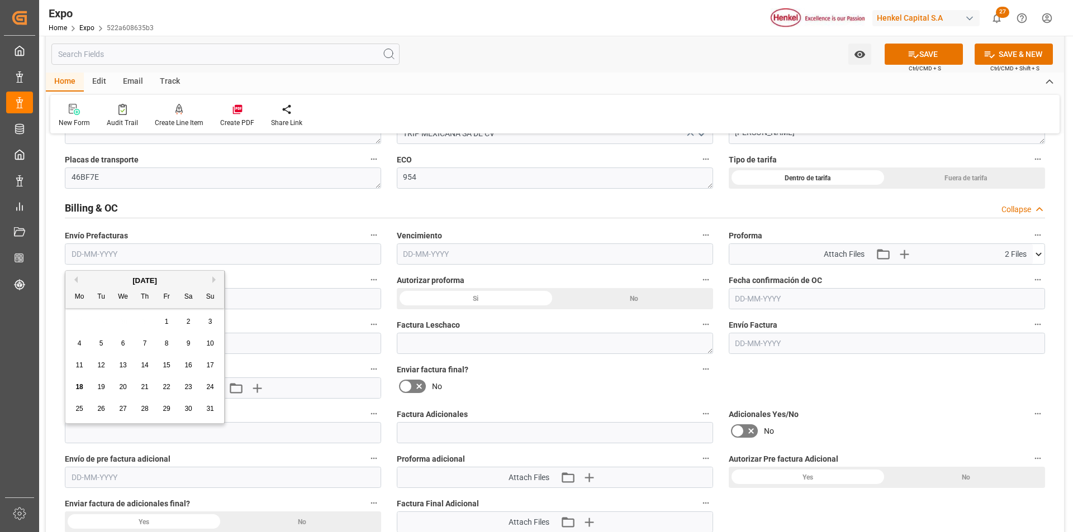
click at [80, 386] on span "18" at bounding box center [78, 387] width 7 height 8
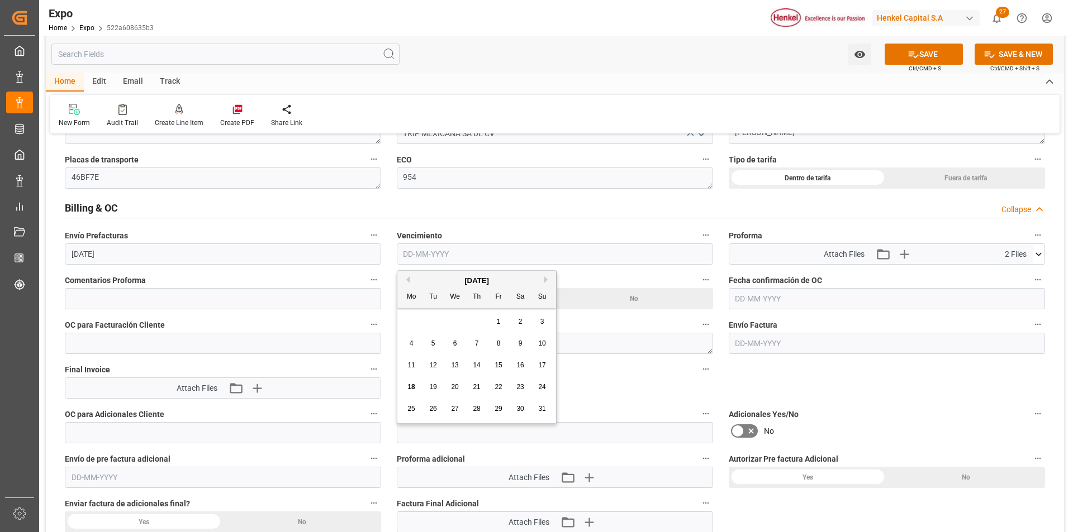
click at [449, 252] on input "text" at bounding box center [555, 254] width 316 height 21
click at [475, 388] on span "21" at bounding box center [476, 387] width 7 height 8
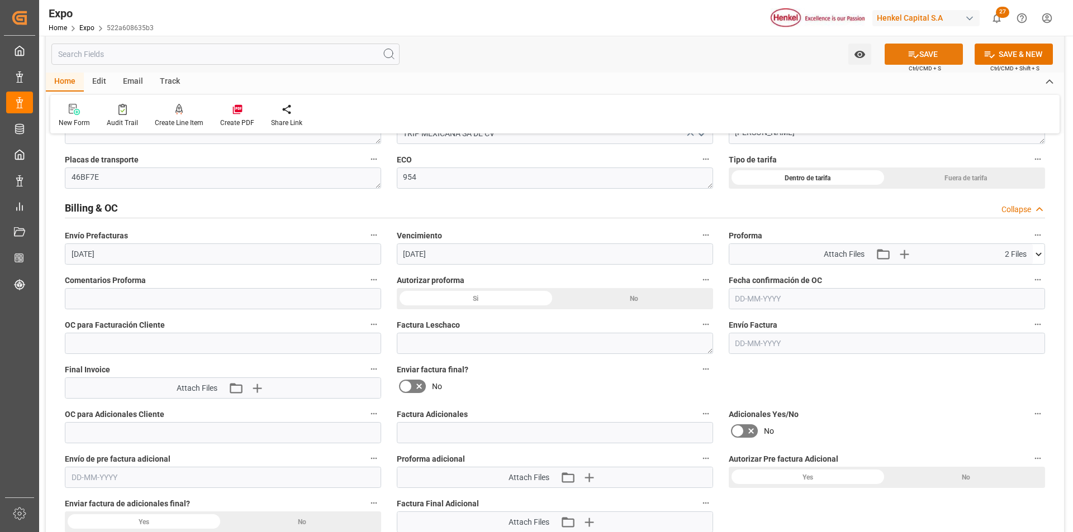
click at [939, 61] on button "SAVE" at bounding box center [923, 54] width 78 height 21
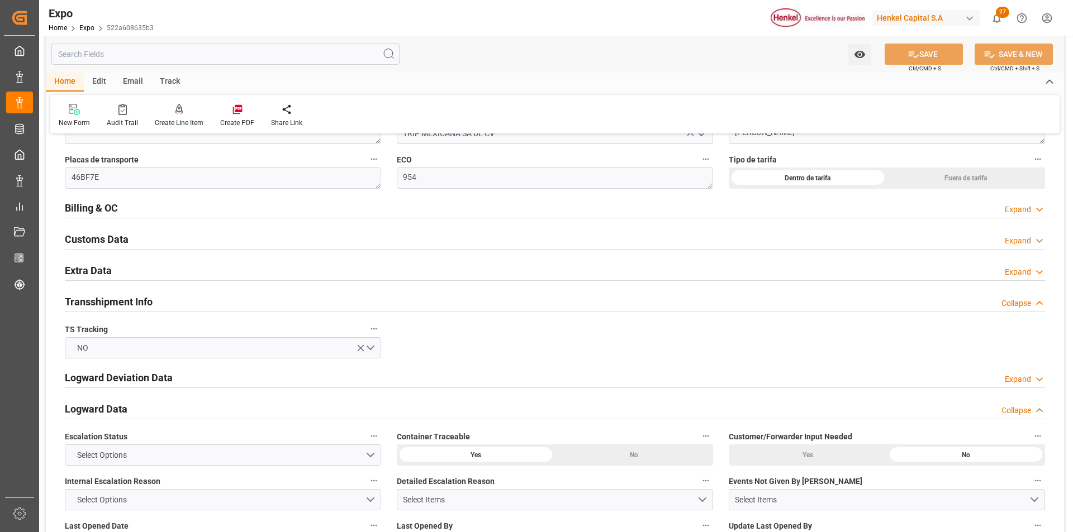
click at [1025, 210] on div "Expand" at bounding box center [1018, 210] width 26 height 12
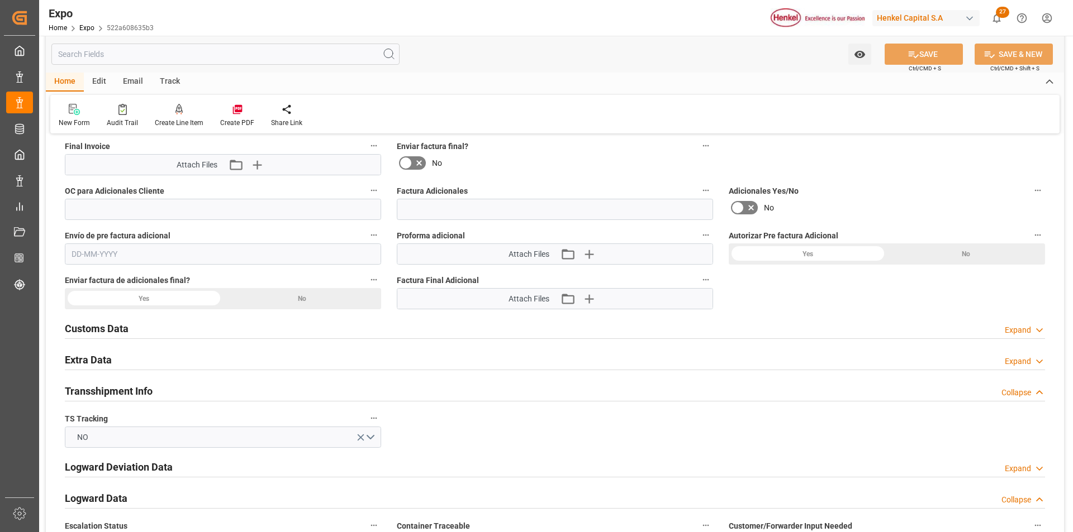
scroll to position [2123, 0]
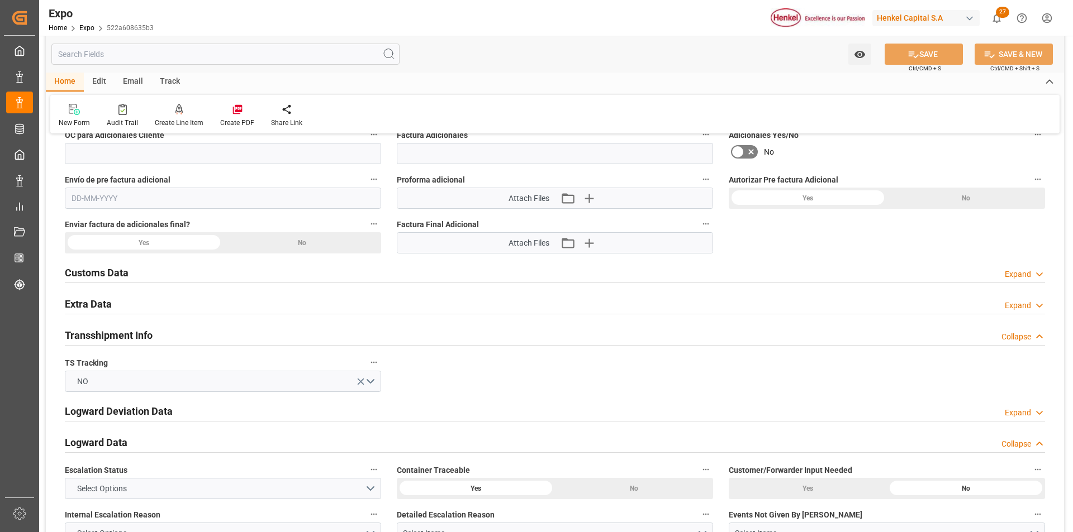
click at [1008, 308] on div "Expand" at bounding box center [1018, 306] width 26 height 12
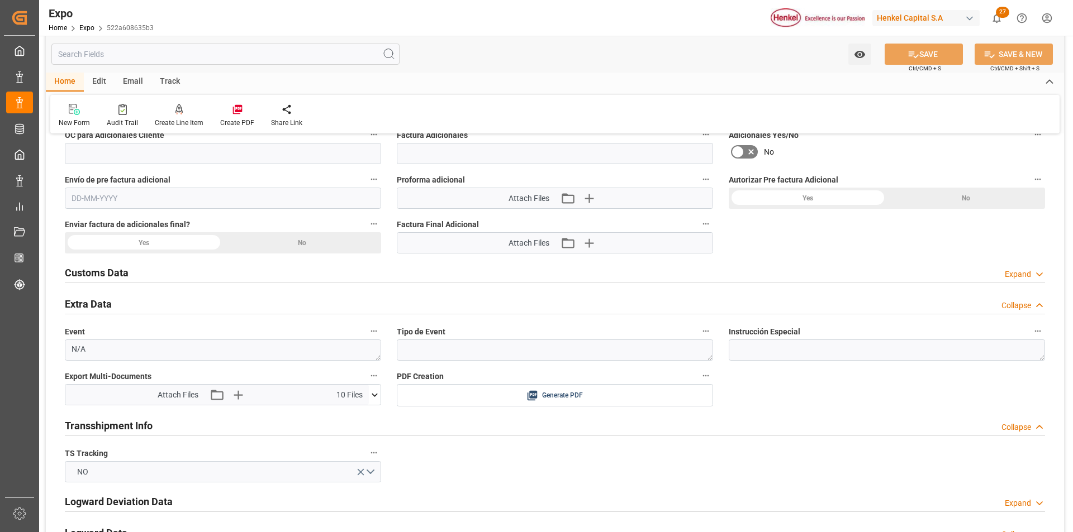
click at [374, 401] on icon at bounding box center [375, 395] width 12 height 12
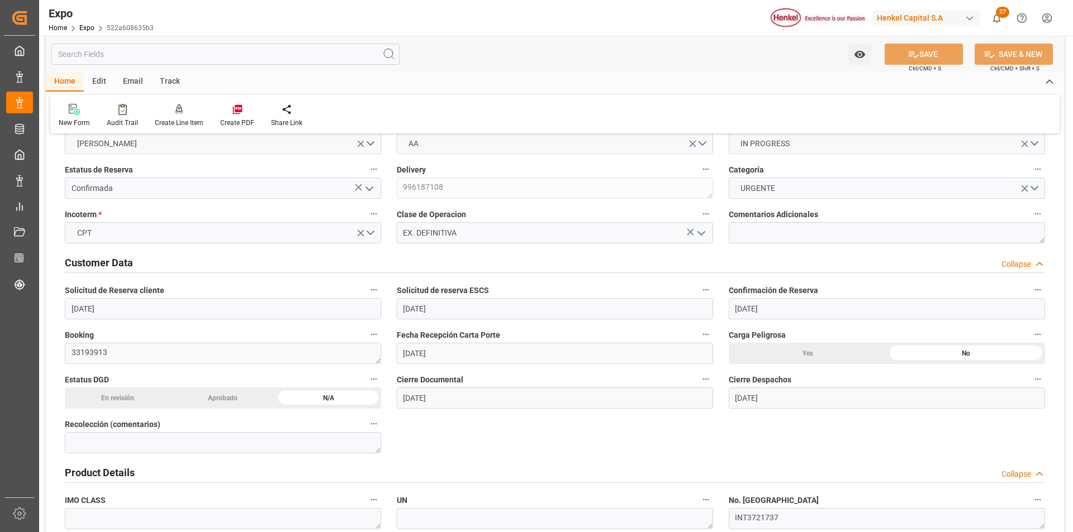
scroll to position [0, 0]
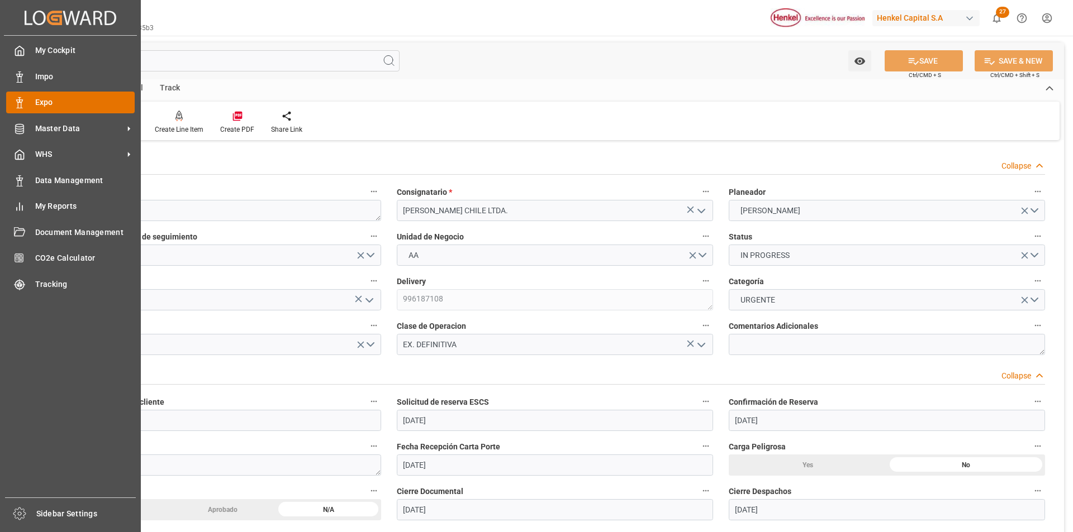
click at [29, 101] on div "Expo Expo" at bounding box center [70, 103] width 129 height 22
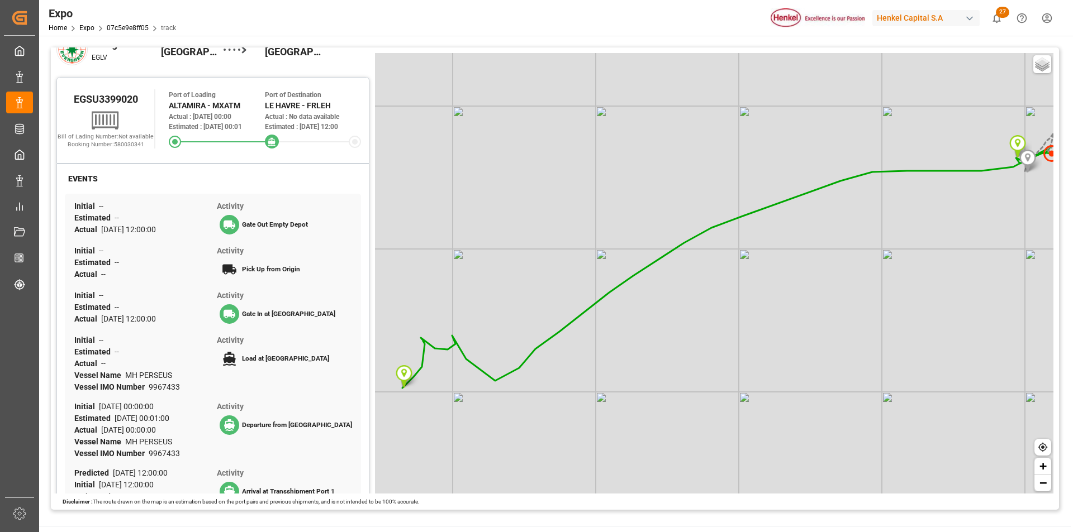
scroll to position [112, 0]
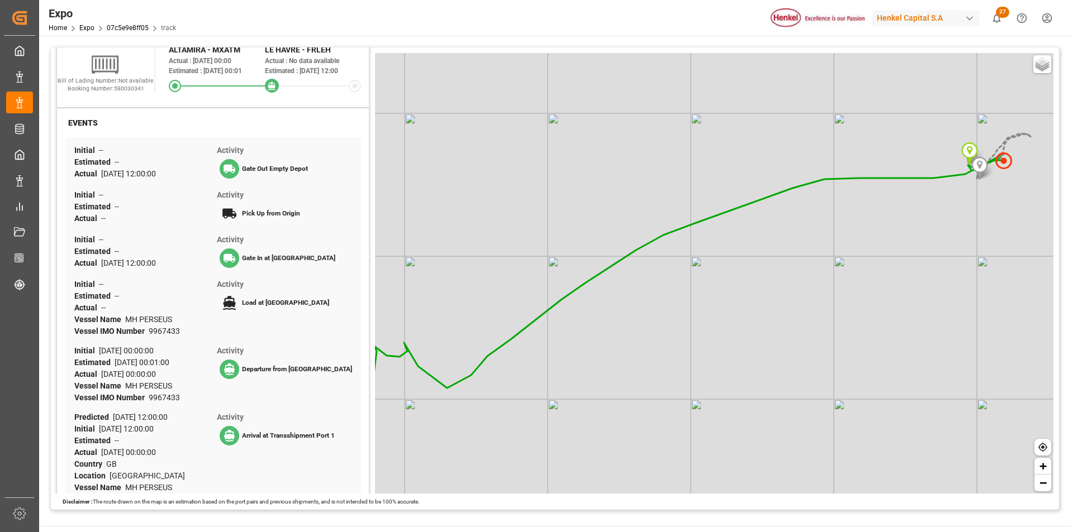
drag, startPoint x: 725, startPoint y: 445, endPoint x: 677, endPoint y: 453, distance: 48.6
click at [677, 453] on div "Basic Grayscale Streets Dark + −" at bounding box center [714, 273] width 678 height 441
